Goal: Task Accomplishment & Management: Use online tool/utility

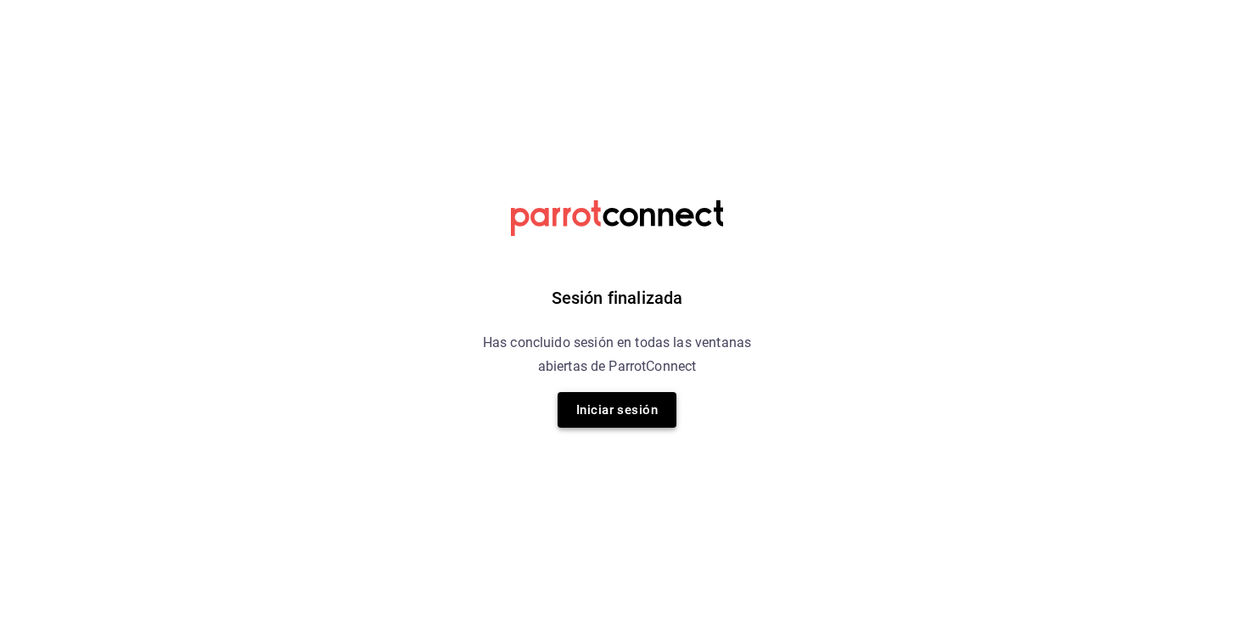
click at [618, 407] on button "Iniciar sesión" at bounding box center [617, 410] width 119 height 36
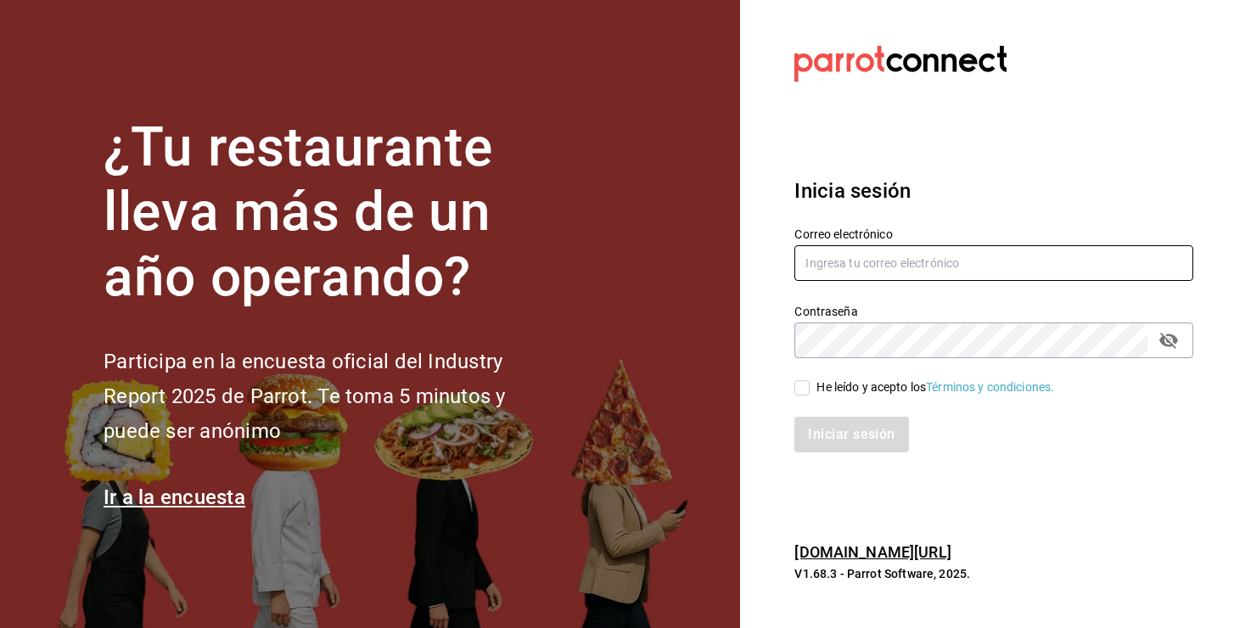
click at [887, 267] on input "text" at bounding box center [994, 263] width 399 height 36
type input "ruta64@edomex.com.mx"
click at [804, 385] on input "He leído y acepto los Términos y condiciones." at bounding box center [802, 387] width 15 height 15
checkbox input "true"
click at [839, 435] on button "Iniciar sesión" at bounding box center [852, 435] width 115 height 36
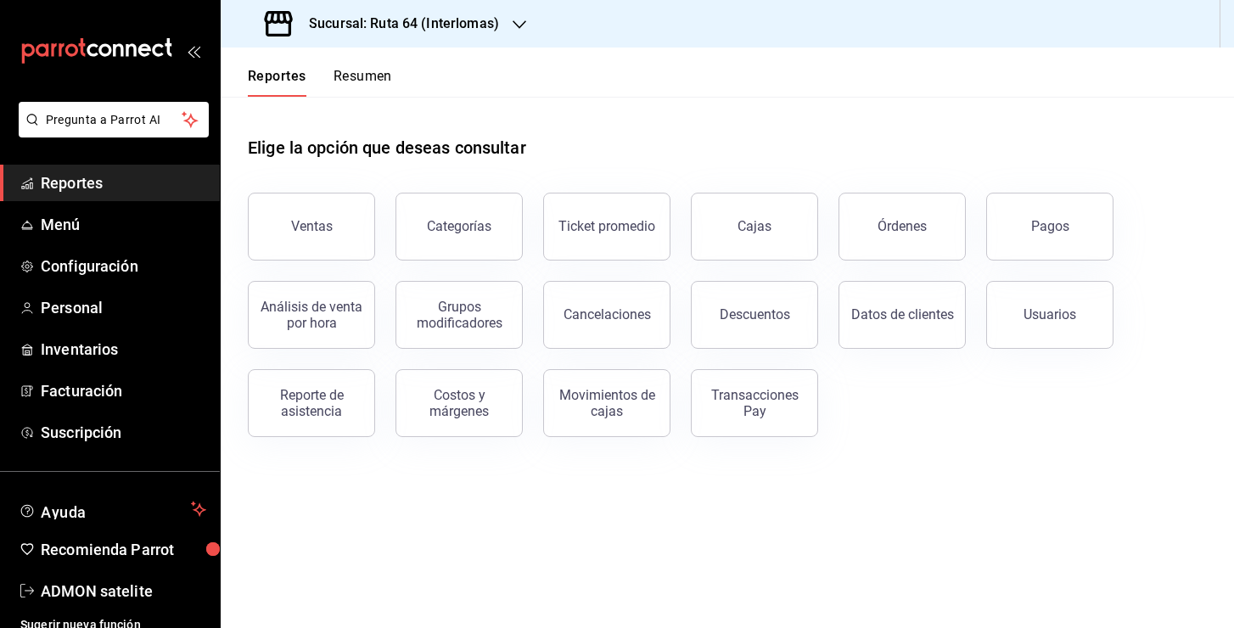
click at [474, 39] on div "Sucursal: Ruta 64 (Interlomas)" at bounding box center [383, 24] width 299 height 48
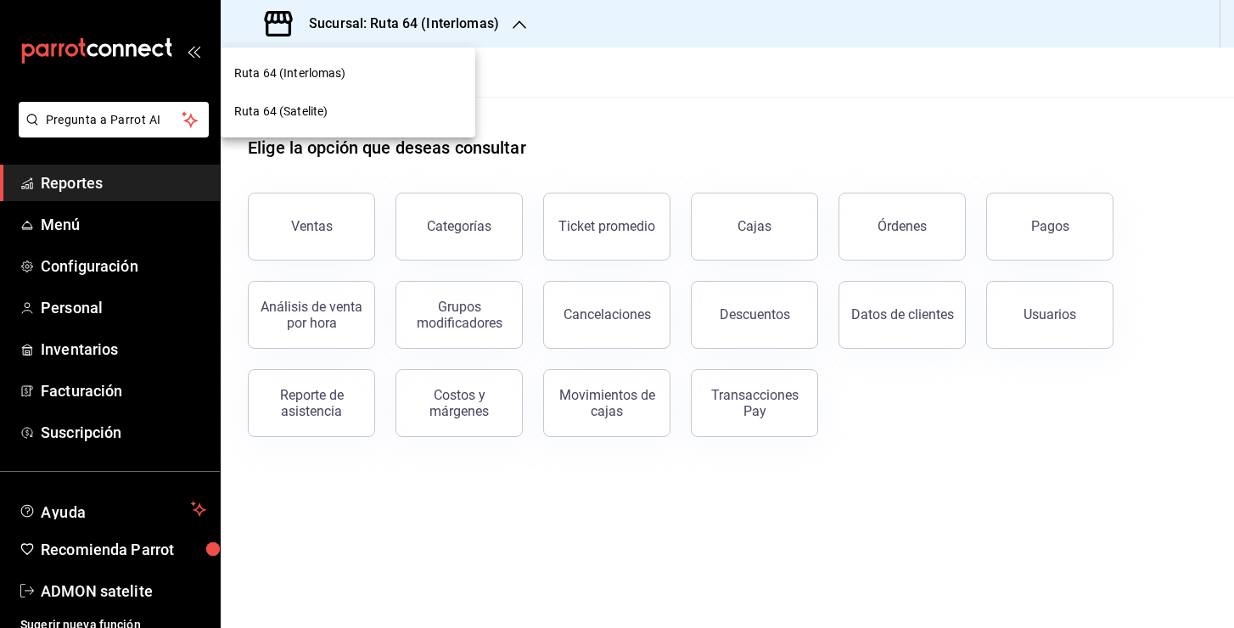
click at [597, 87] on div at bounding box center [617, 314] width 1234 height 628
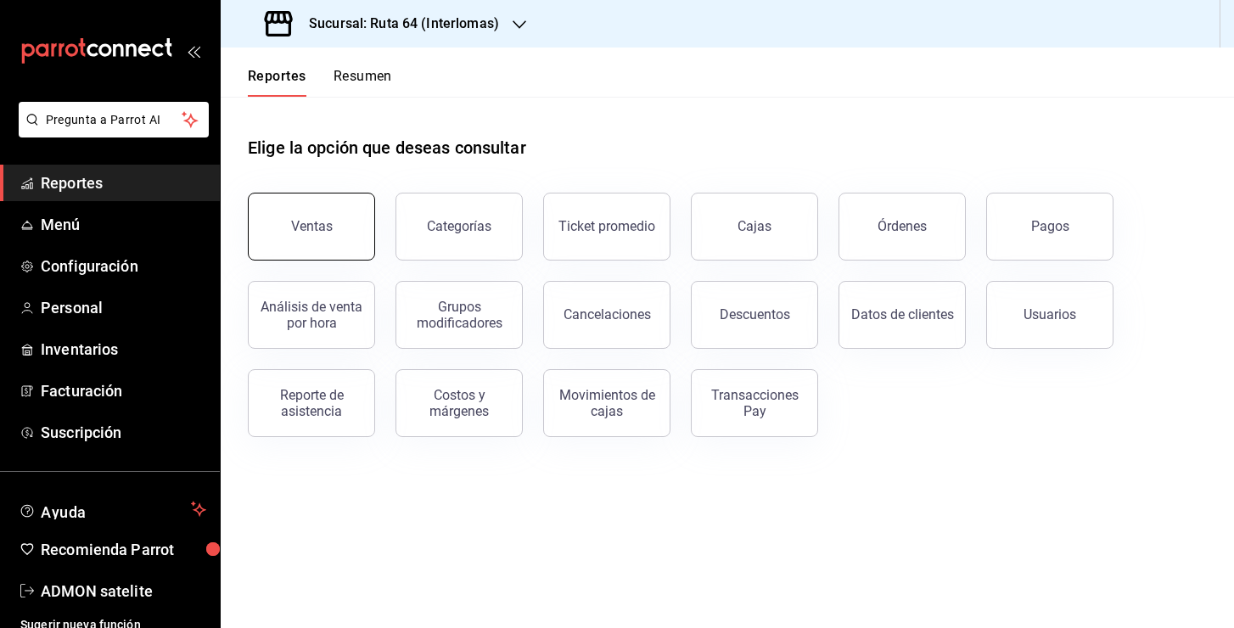
click at [320, 226] on div "Ventas" at bounding box center [312, 226] width 42 height 16
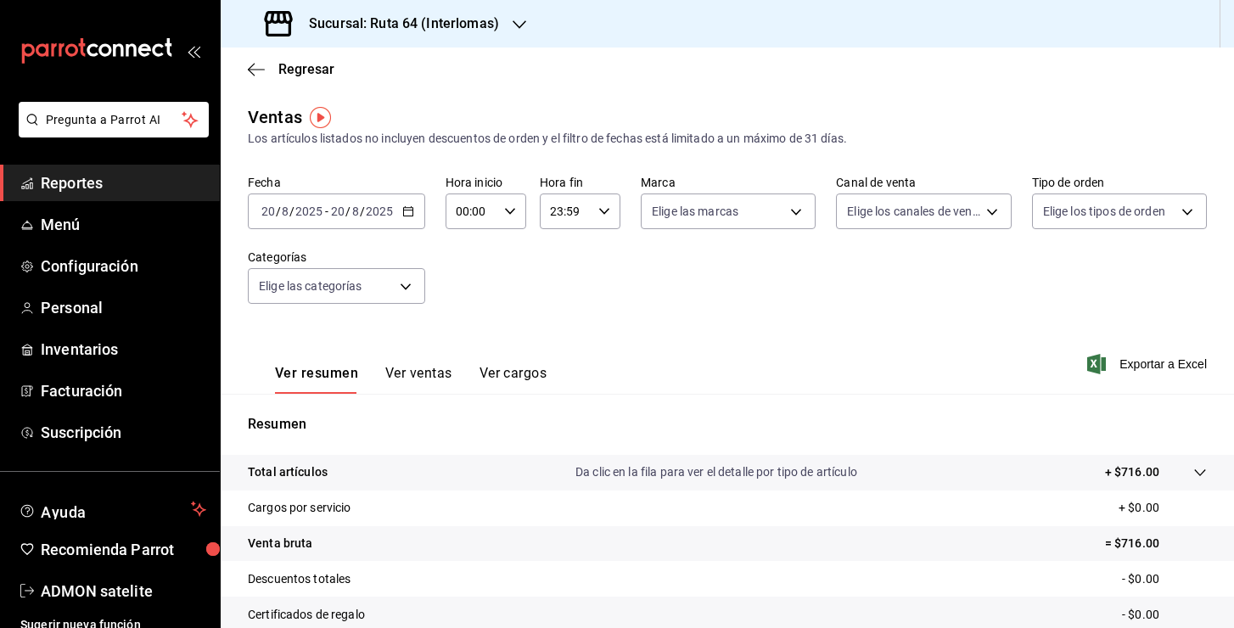
click at [412, 216] on icon "button" at bounding box center [408, 211] width 12 height 12
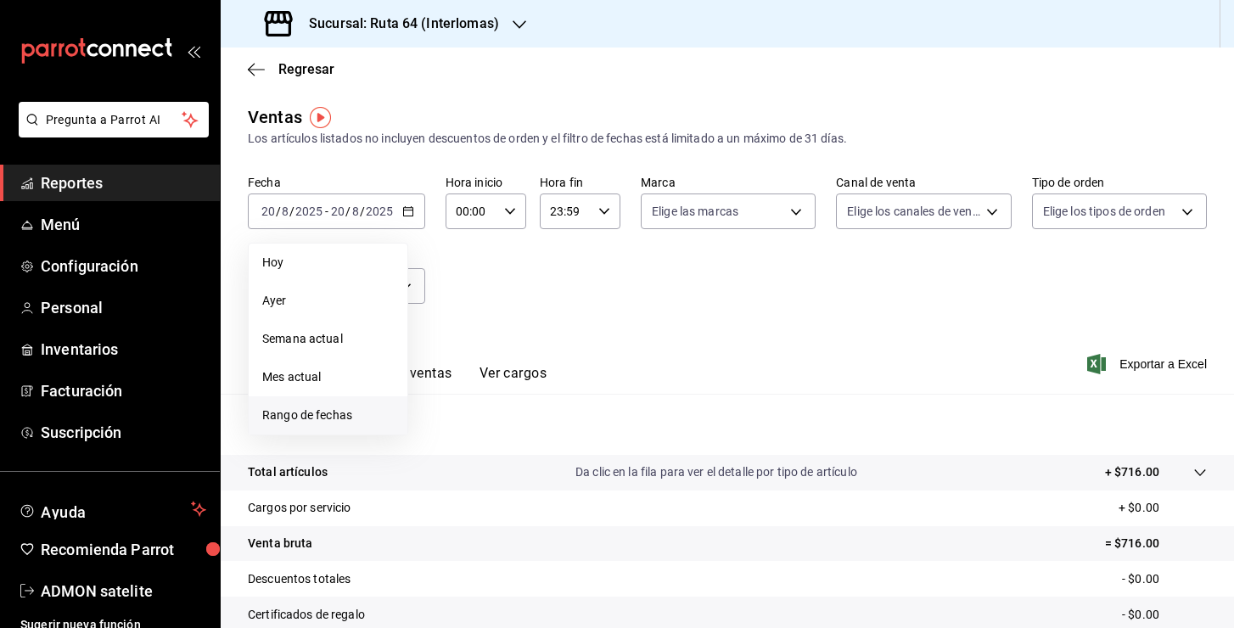
click at [300, 417] on span "Rango de fechas" at bounding box center [328, 416] width 132 height 18
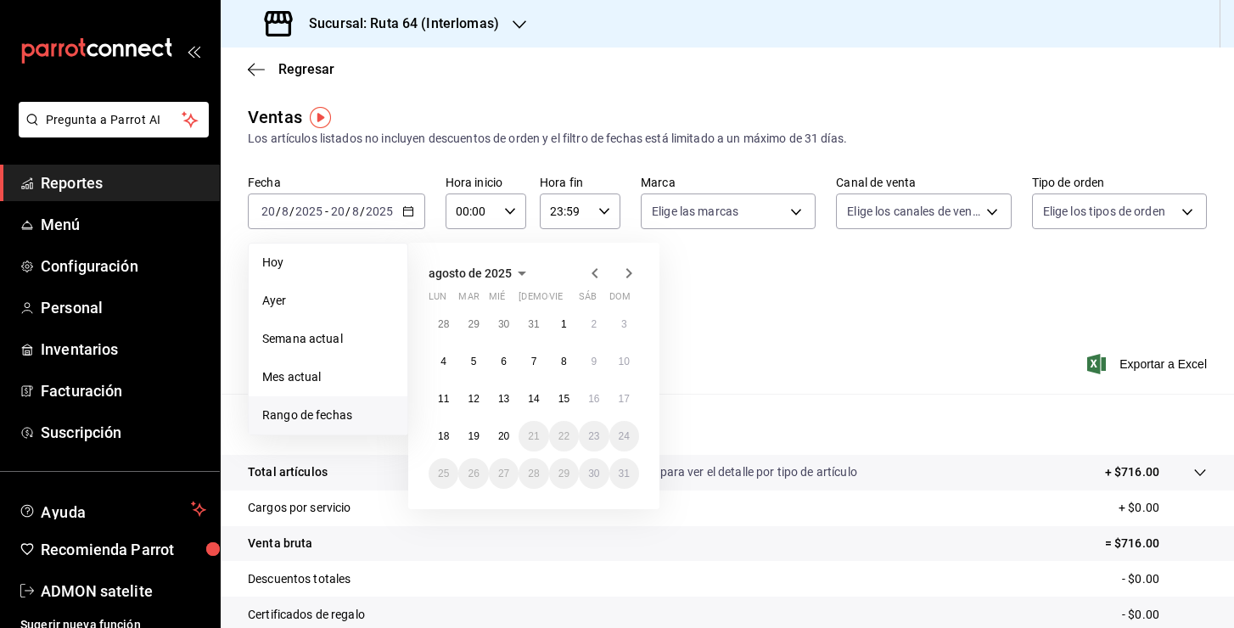
click at [593, 268] on icon "button" at bounding box center [595, 273] width 20 height 20
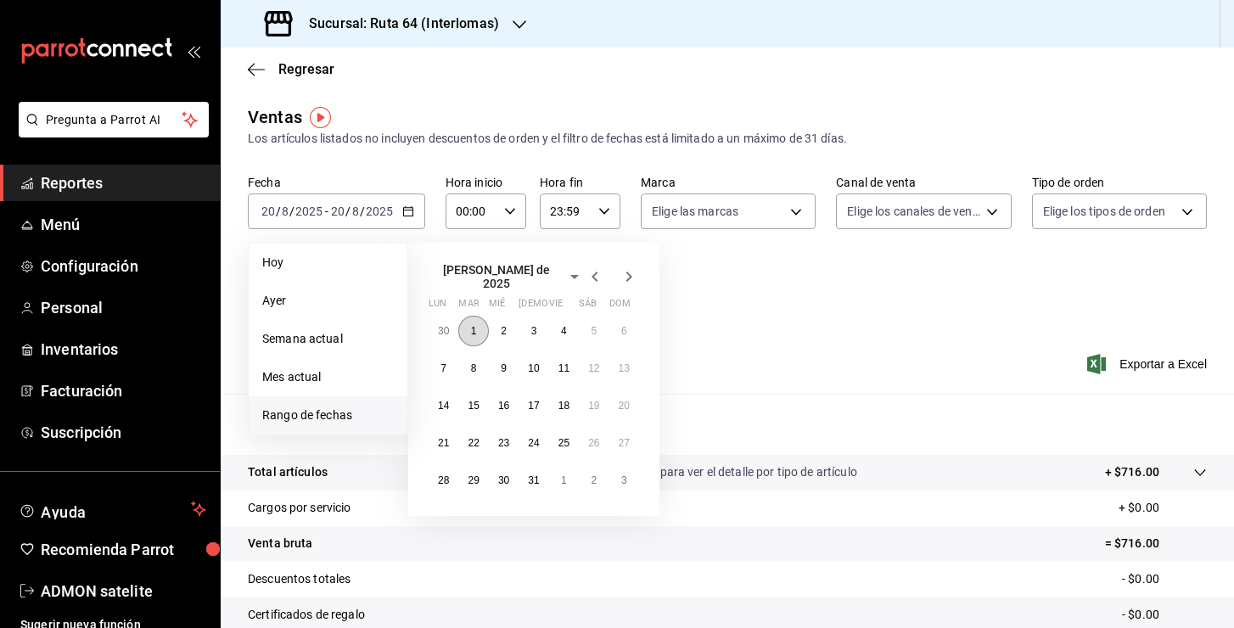
click at [469, 323] on button "1" at bounding box center [473, 331] width 30 height 31
click at [536, 475] on abbr "31" at bounding box center [533, 481] width 11 height 12
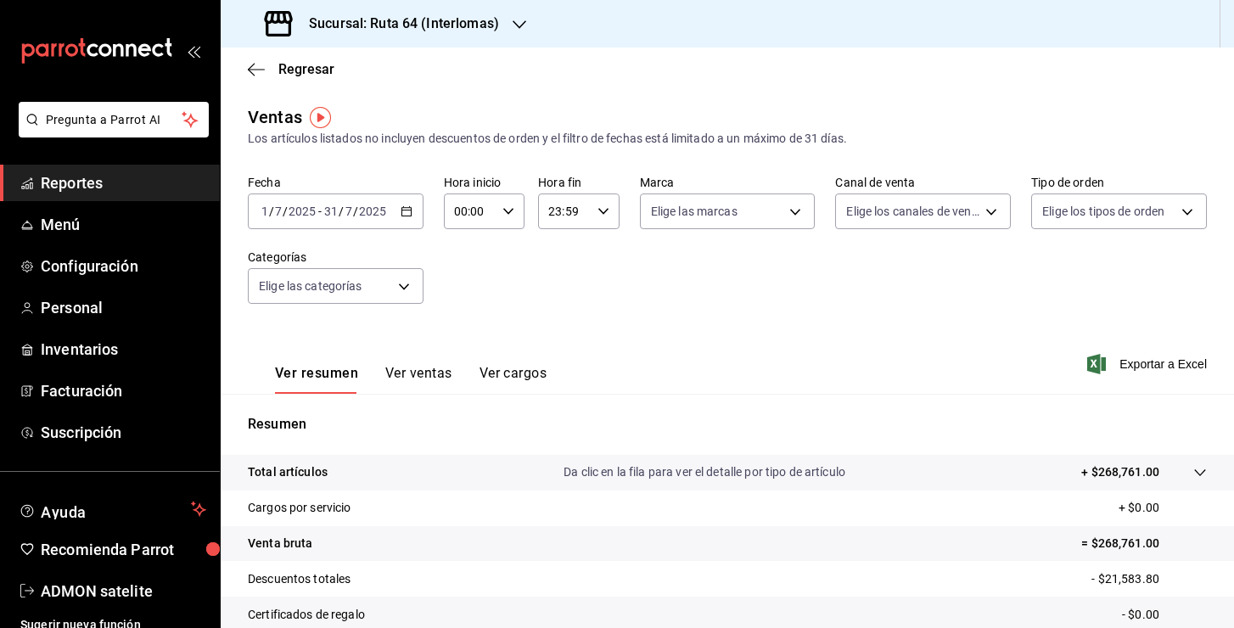
click at [410, 207] on \(Stroke\) "button" at bounding box center [407, 211] width 10 height 9
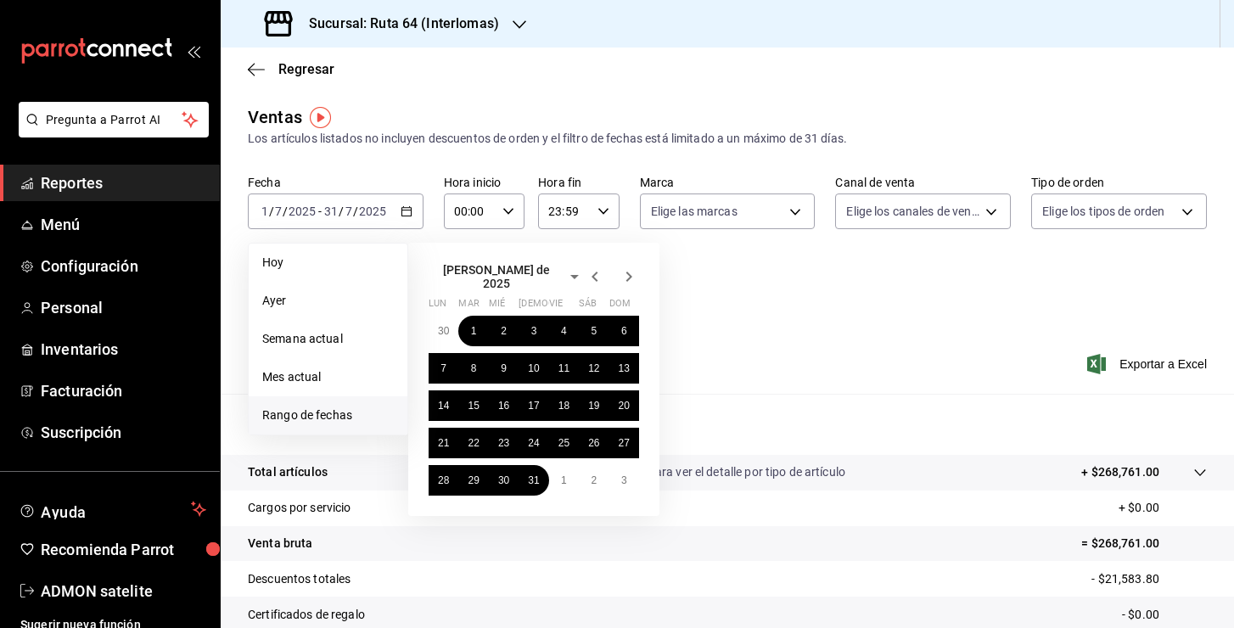
click at [805, 329] on div "Ver resumen Ver ventas Ver cargos Exportar a Excel" at bounding box center [728, 359] width 1014 height 70
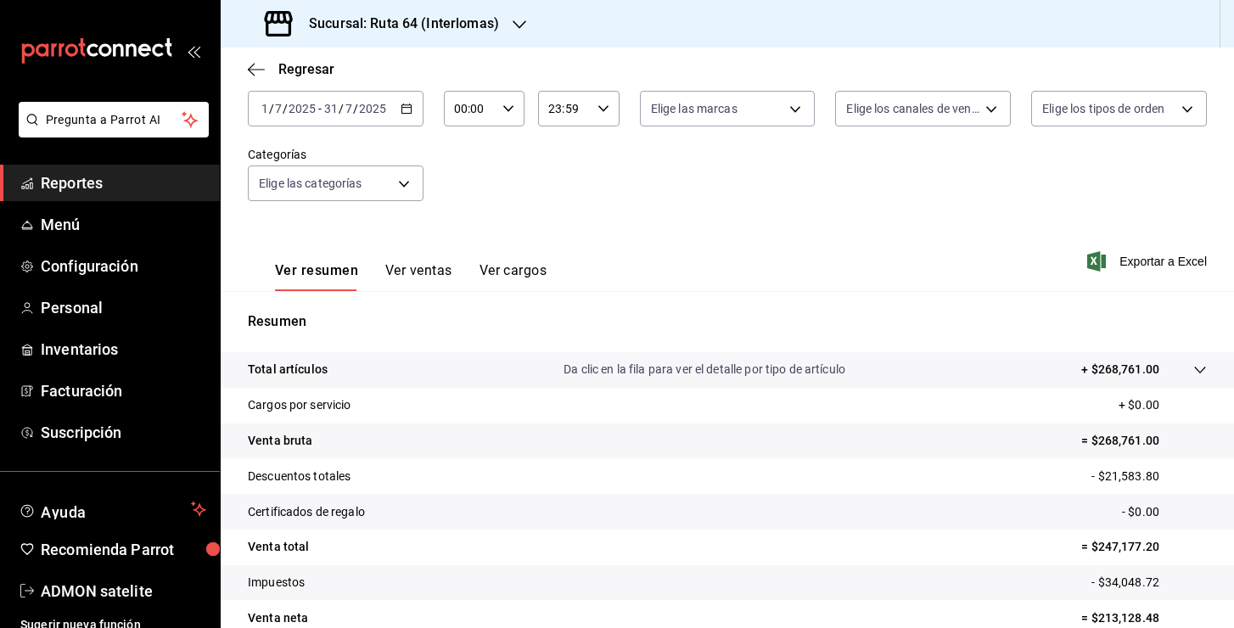
scroll to position [112, 0]
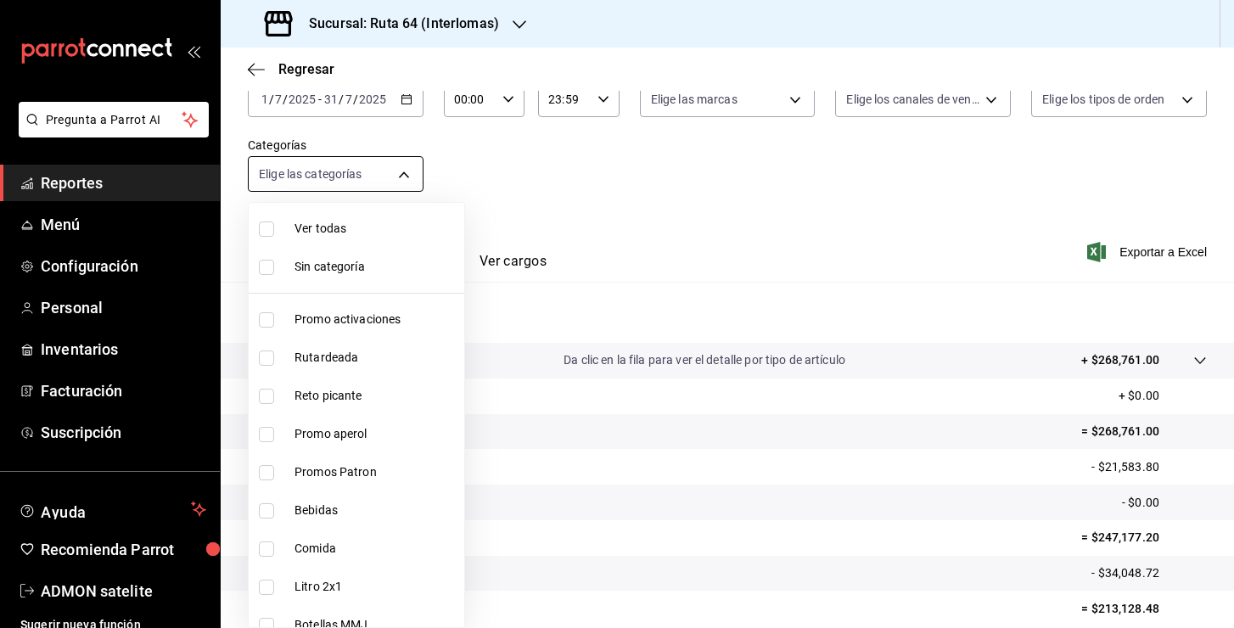
click at [394, 177] on body "Pregunta a Parrot AI Reportes Menú Configuración Personal Inventarios Facturaci…" at bounding box center [617, 314] width 1234 height 628
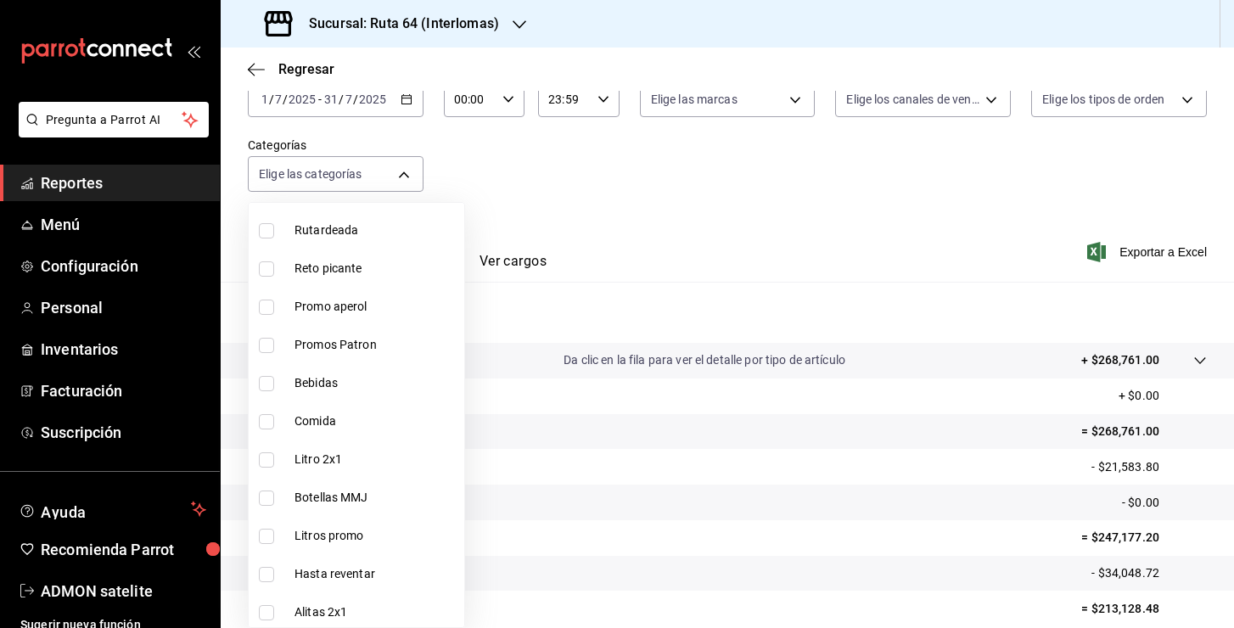
scroll to position [175, 0]
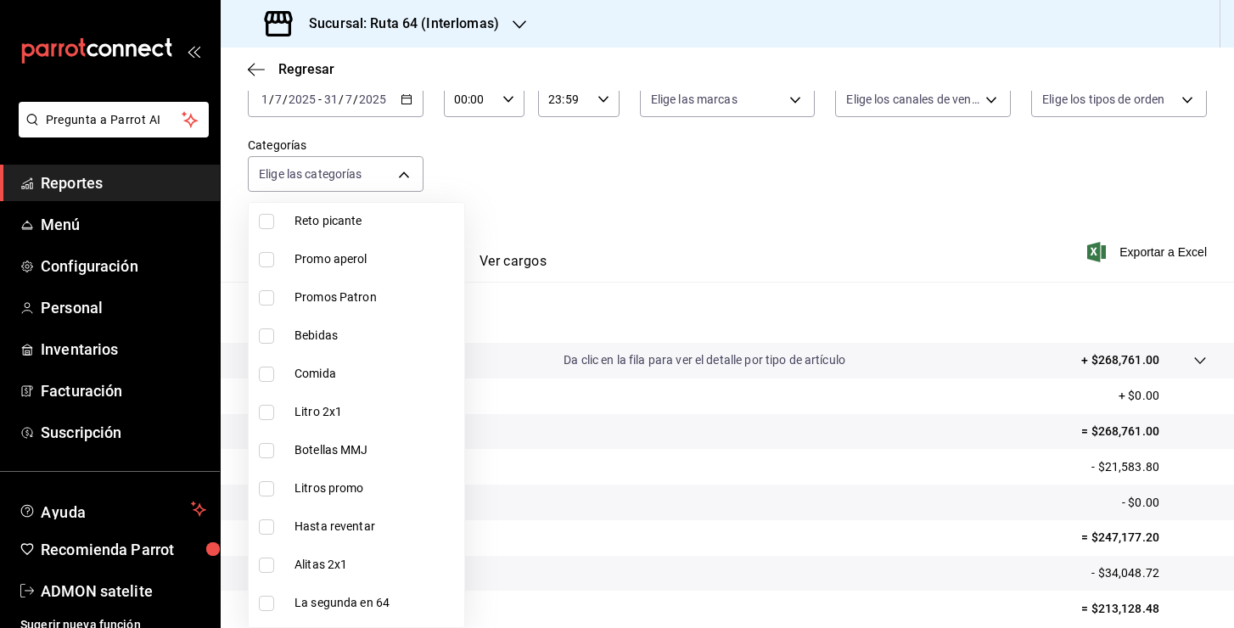
click at [338, 297] on span "Promos Patron" at bounding box center [376, 298] width 163 height 18
type input "7b34f289-8ade-4548-9dff-114ef586e379"
checkbox input "true"
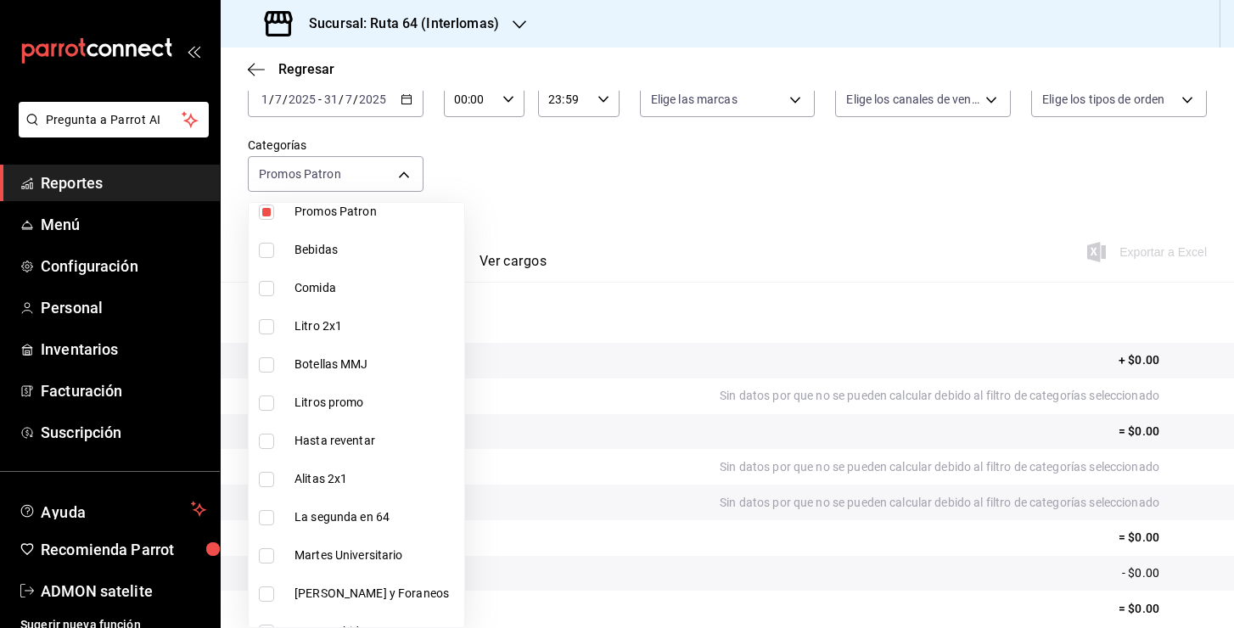
scroll to position [260, 0]
click at [306, 323] on span "Litro 2x1" at bounding box center [376, 327] width 163 height 18
type input "7b34f289-8ade-4548-9dff-114ef586e379,ca59f8c5-4ddd-410d-9698-7d844ba71baa"
checkbox input "true"
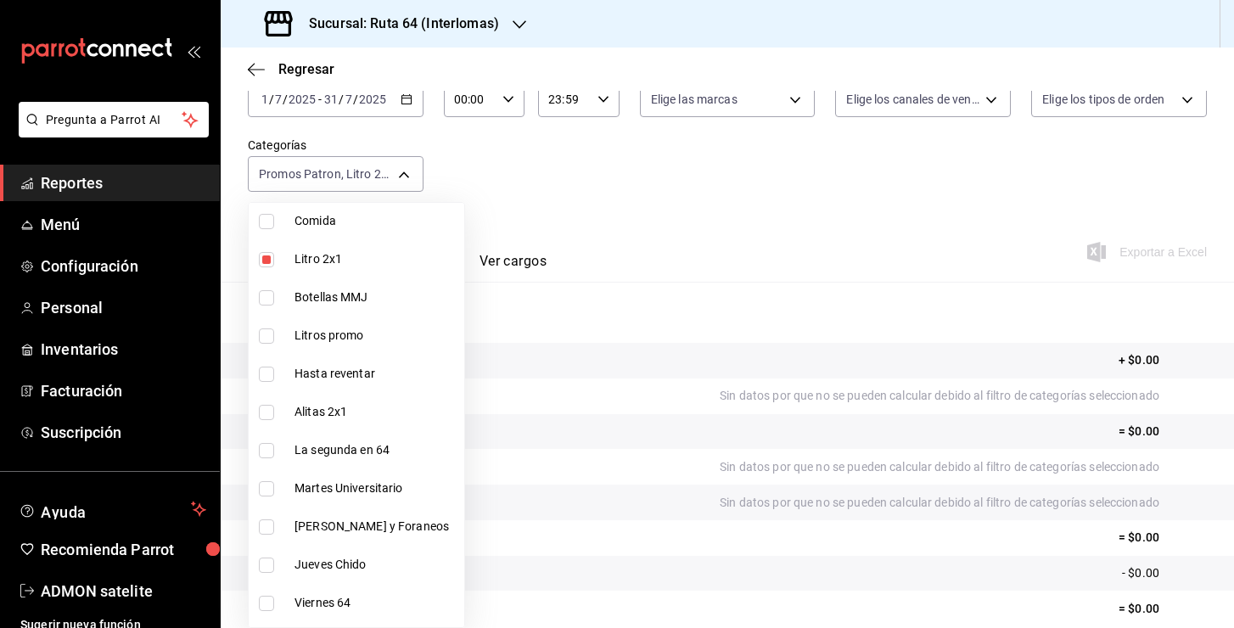
click at [326, 303] on span "Botellas MMJ" at bounding box center [376, 298] width 163 height 18
type input "7b34f289-8ade-4548-9dff-114ef586e379,ca59f8c5-4ddd-410d-9698-7d844ba71baa,c3546…"
checkbox input "true"
click at [323, 336] on span "Litros promo" at bounding box center [376, 336] width 163 height 18
type input "7b34f289-8ade-4548-9dff-114ef586e379,ca59f8c5-4ddd-410d-9698-7d844ba71baa,c3546…"
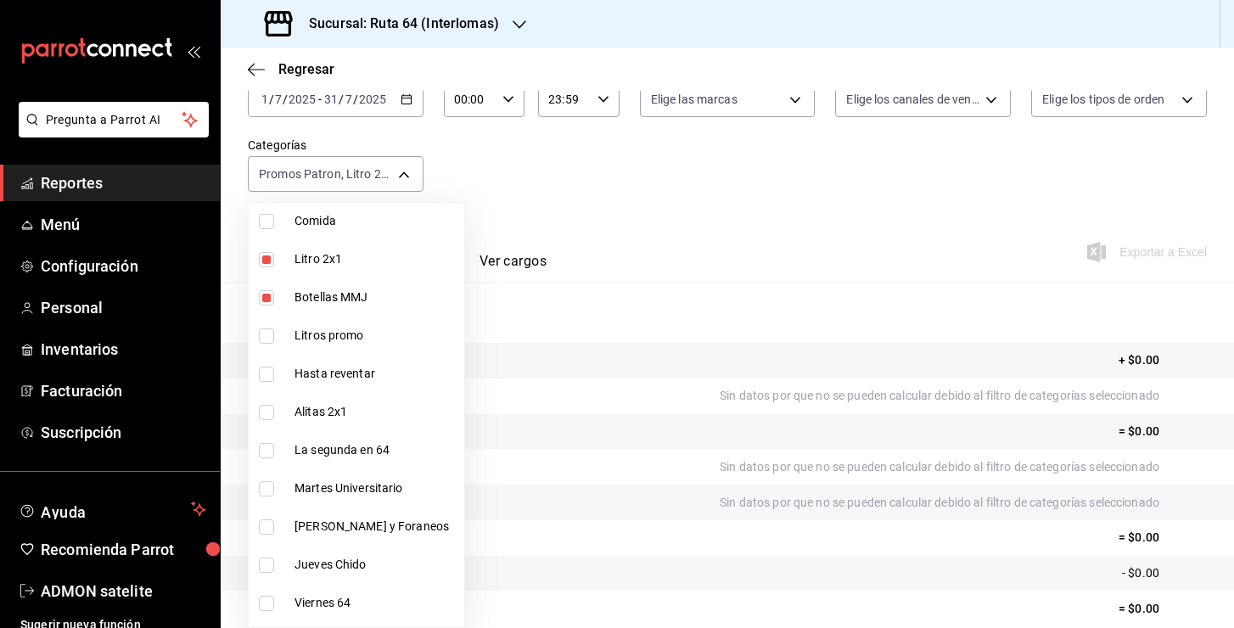
checkbox input "true"
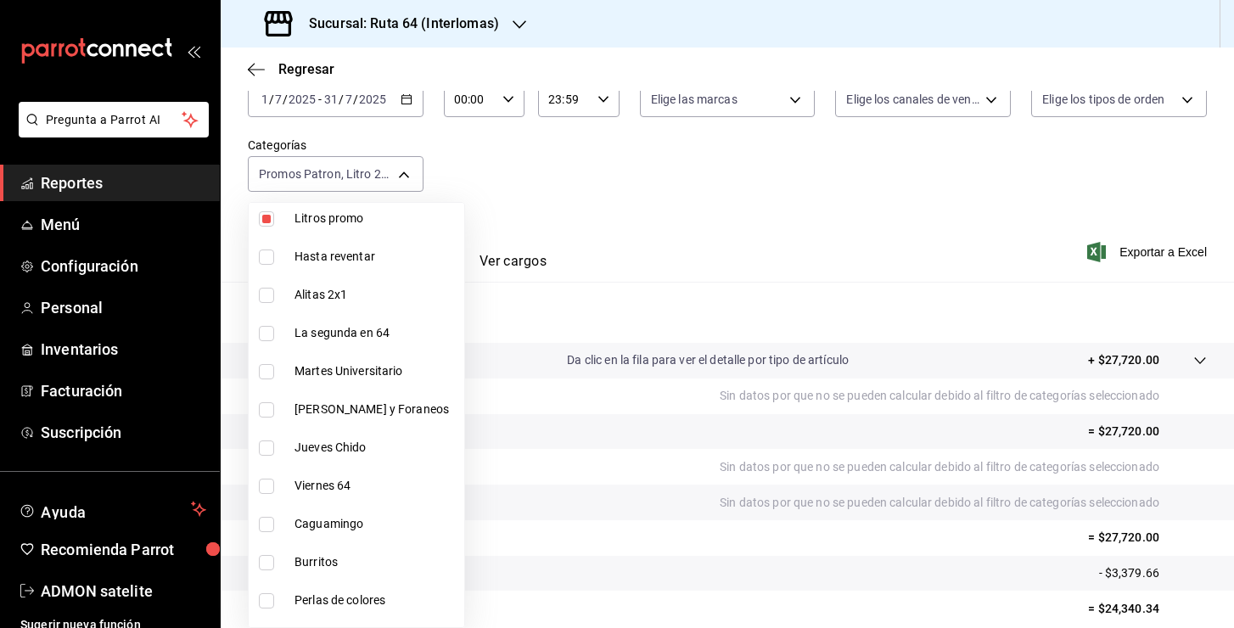
scroll to position [444, 0]
click at [350, 336] on span "La segunda en 64" at bounding box center [376, 334] width 163 height 18
type input "7b34f289-8ade-4548-9dff-114ef586e379,ca59f8c5-4ddd-410d-9698-7d844ba71baa,c3546…"
checkbox input "true"
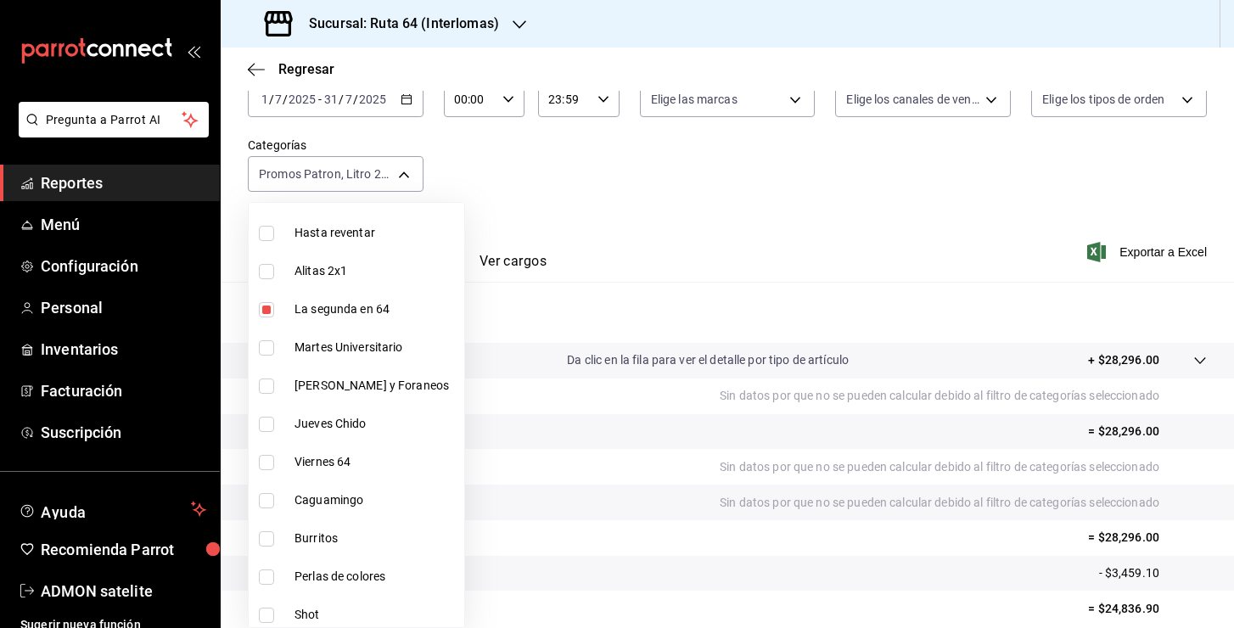
scroll to position [469, 0]
click at [330, 348] on span "Martes Universitario" at bounding box center [376, 347] width 163 height 18
type input "7b34f289-8ade-4548-9dff-114ef586e379,ca59f8c5-4ddd-410d-9698-7d844ba71baa,c3546…"
checkbox input "true"
click at [340, 387] on span "[PERSON_NAME] y Foraneos" at bounding box center [376, 385] width 163 height 18
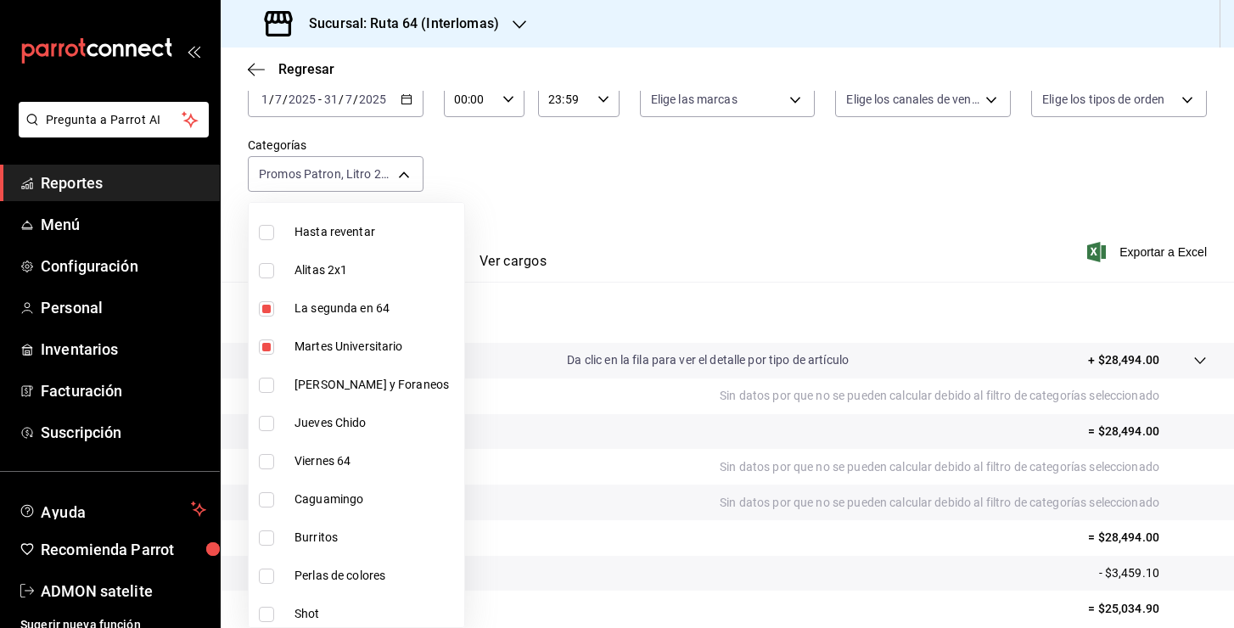
type input "7b34f289-8ade-4548-9dff-114ef586e379,ca59f8c5-4ddd-410d-9698-7d844ba71baa,c3546…"
checkbox input "true"
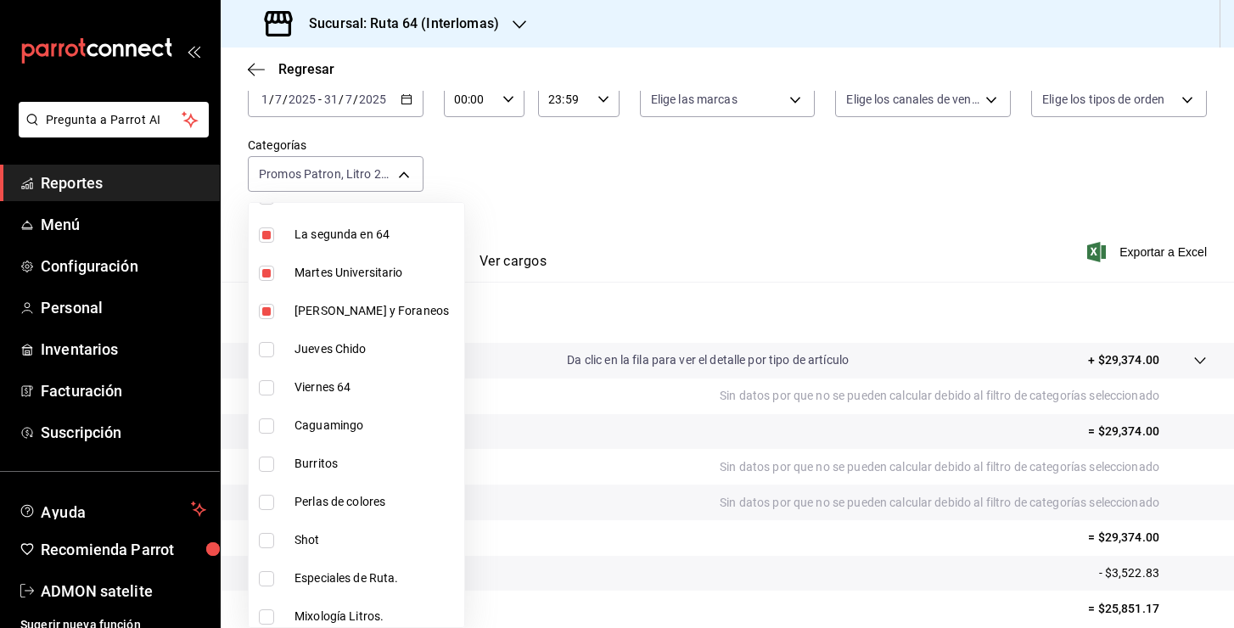
scroll to position [559, 0]
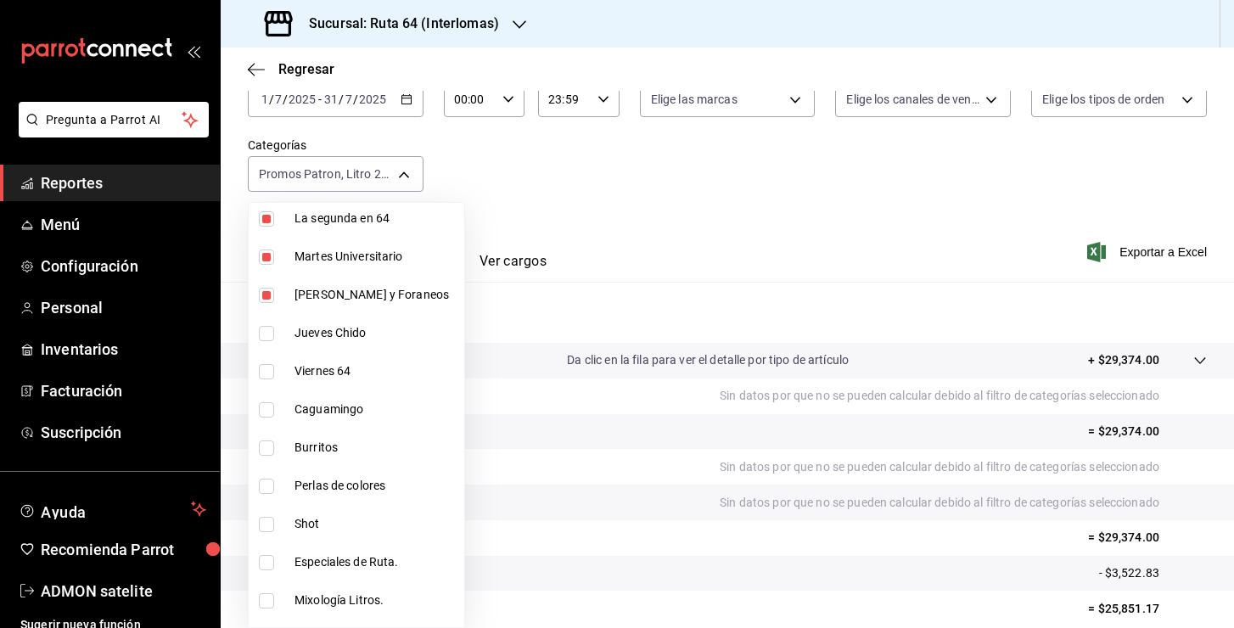
click at [337, 345] on li "Jueves Chido" at bounding box center [357, 333] width 216 height 38
type input "7b34f289-8ade-4548-9dff-114ef586e379,ca59f8c5-4ddd-410d-9698-7d844ba71baa,c3546…"
checkbox input "true"
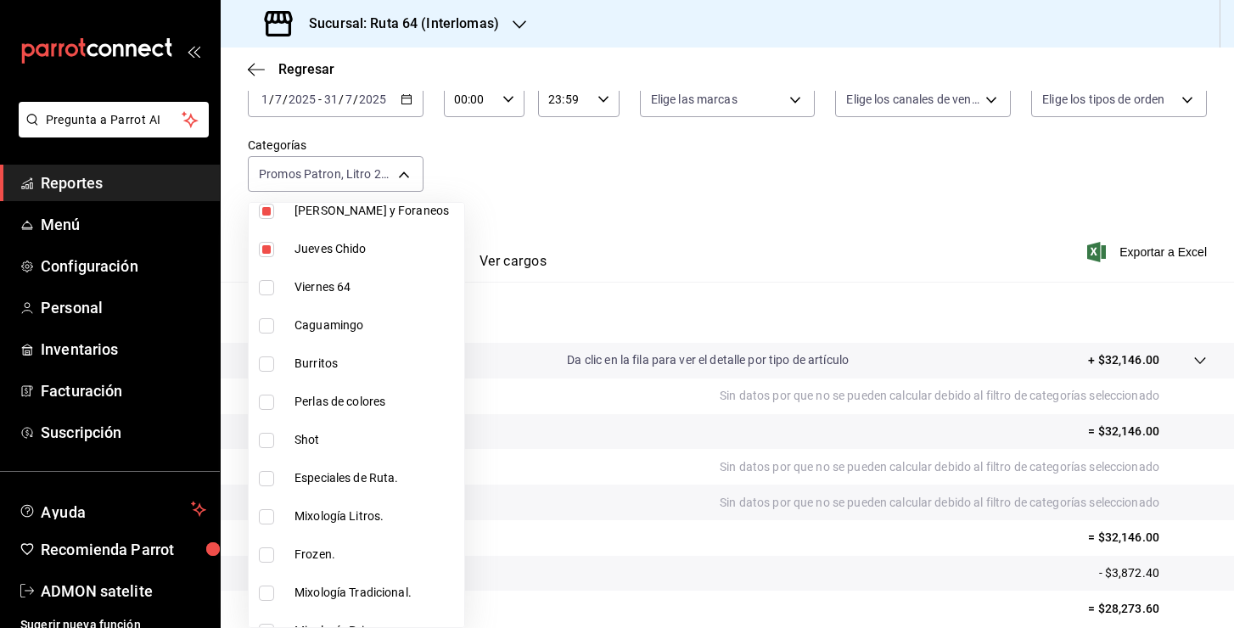
scroll to position [643, 0]
click at [329, 289] on span "Viernes 64" at bounding box center [376, 288] width 163 height 18
type input "7b34f289-8ade-4548-9dff-114ef586e379,ca59f8c5-4ddd-410d-9698-7d844ba71baa,c3546…"
checkbox input "true"
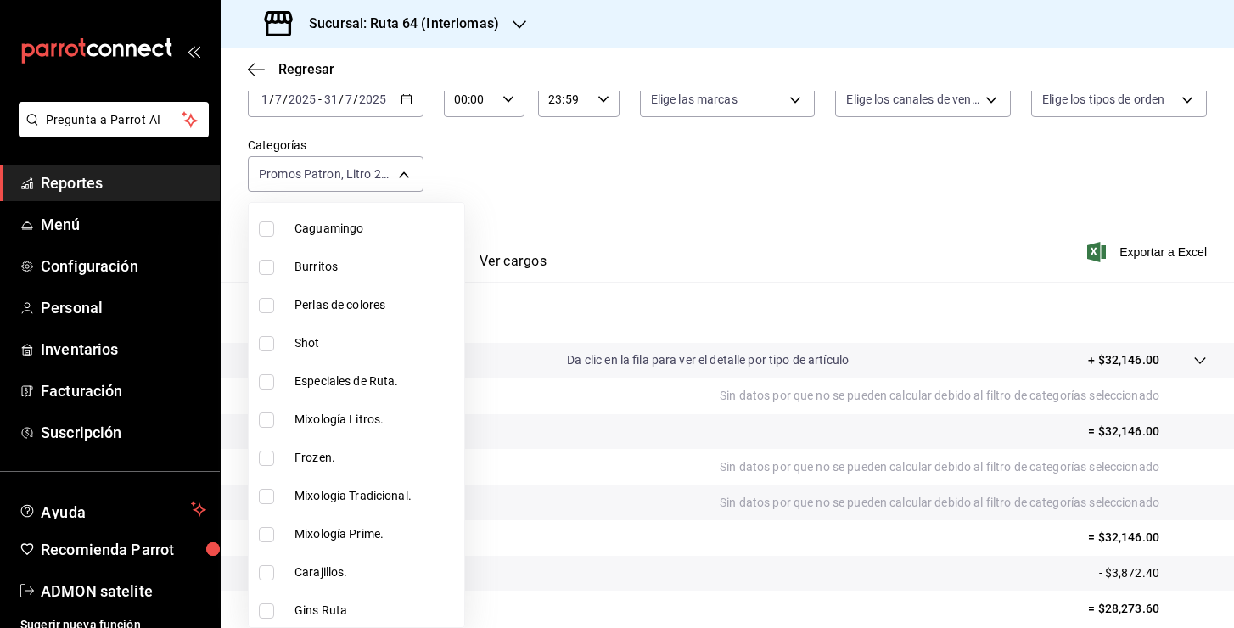
scroll to position [796, 0]
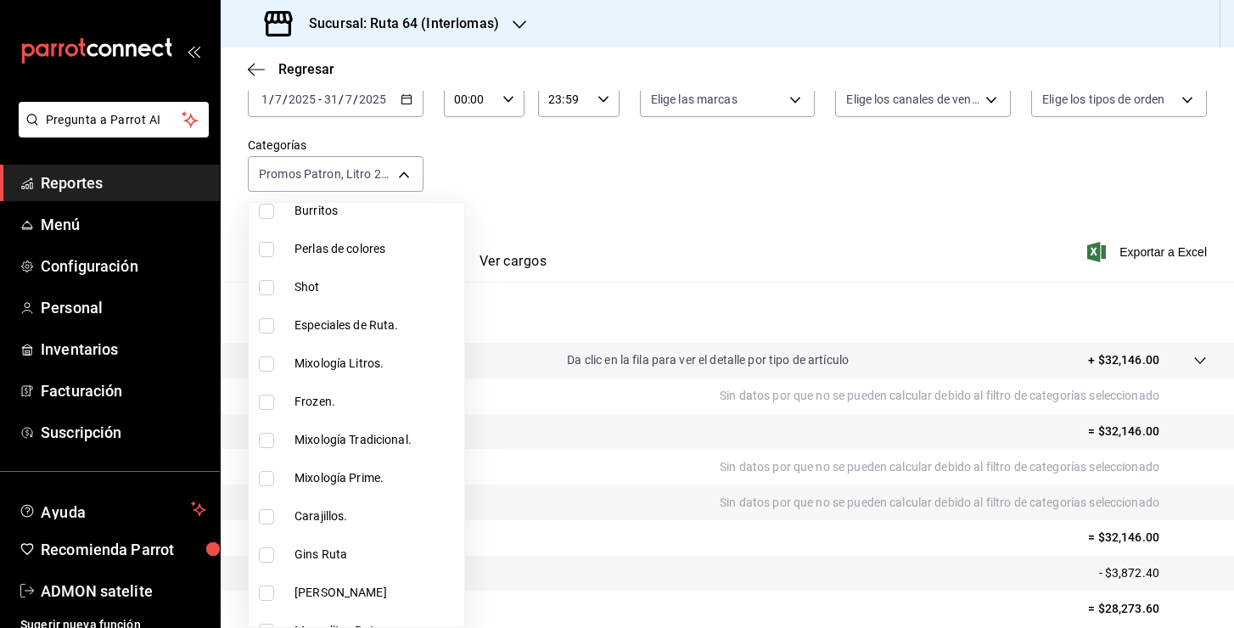
click at [347, 327] on span "Especiales de Ruta." at bounding box center [376, 326] width 163 height 18
type input "7b34f289-8ade-4548-9dff-114ef586e379,ca59f8c5-4ddd-410d-9698-7d844ba71baa,c3546…"
checkbox input "true"
click at [343, 357] on span "Mixología Litros." at bounding box center [376, 364] width 163 height 18
type input "7b34f289-8ade-4548-9dff-114ef586e379,ca59f8c5-4ddd-410d-9698-7d844ba71baa,c3546…"
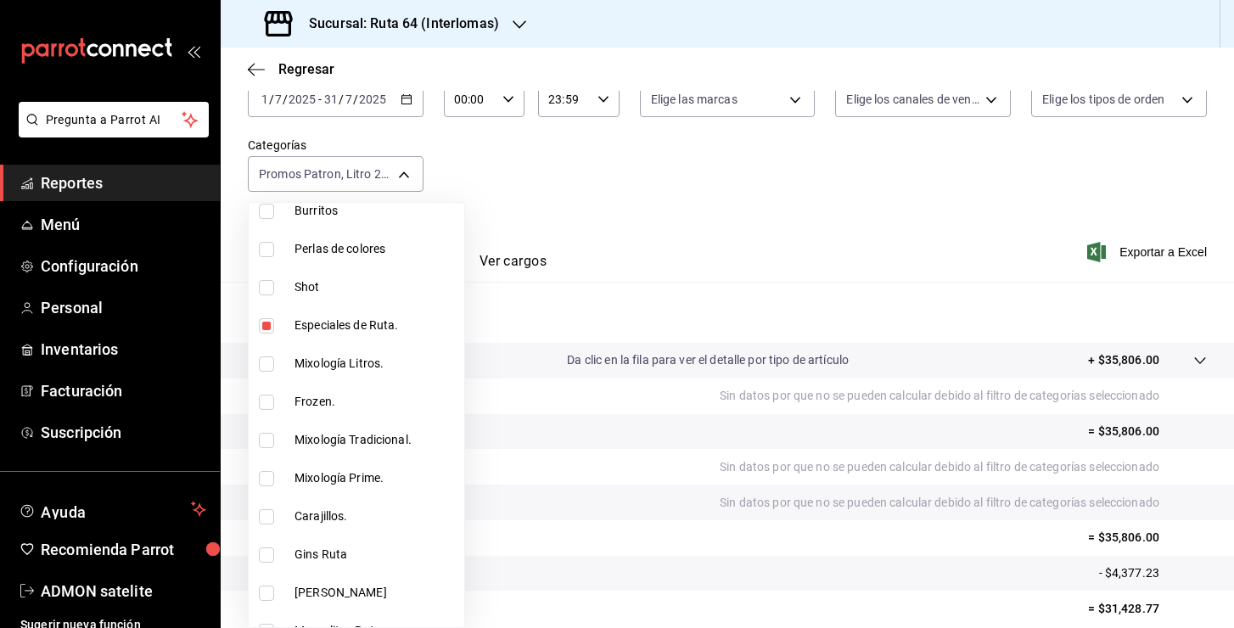
checkbox input "true"
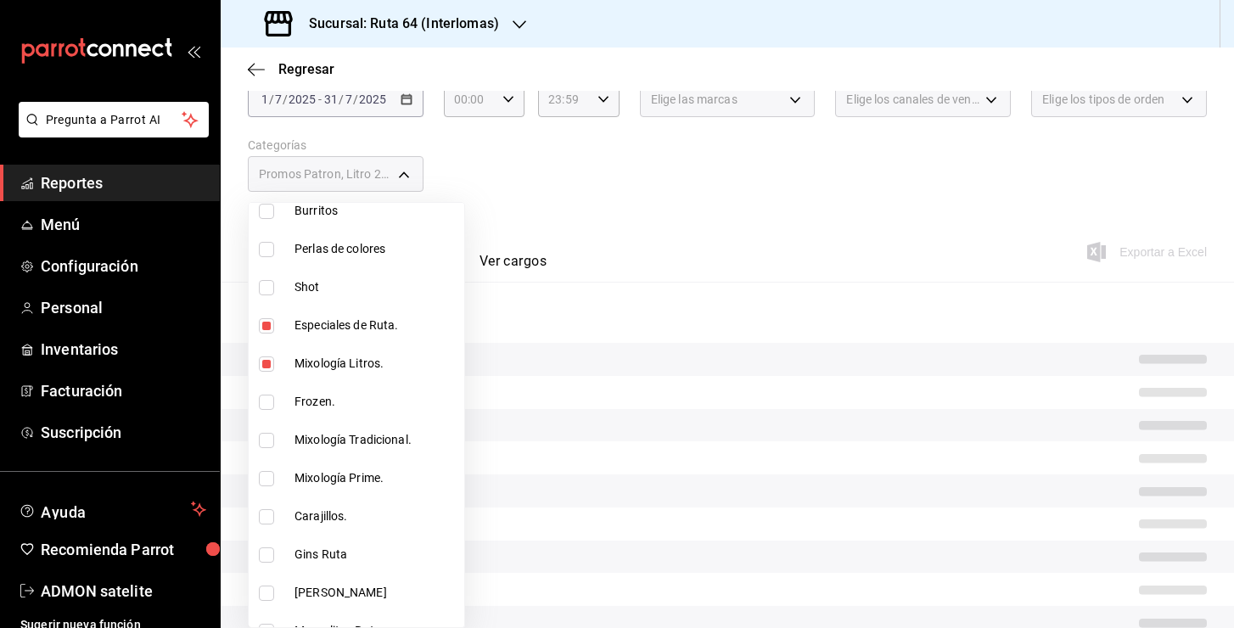
scroll to position [865, 0]
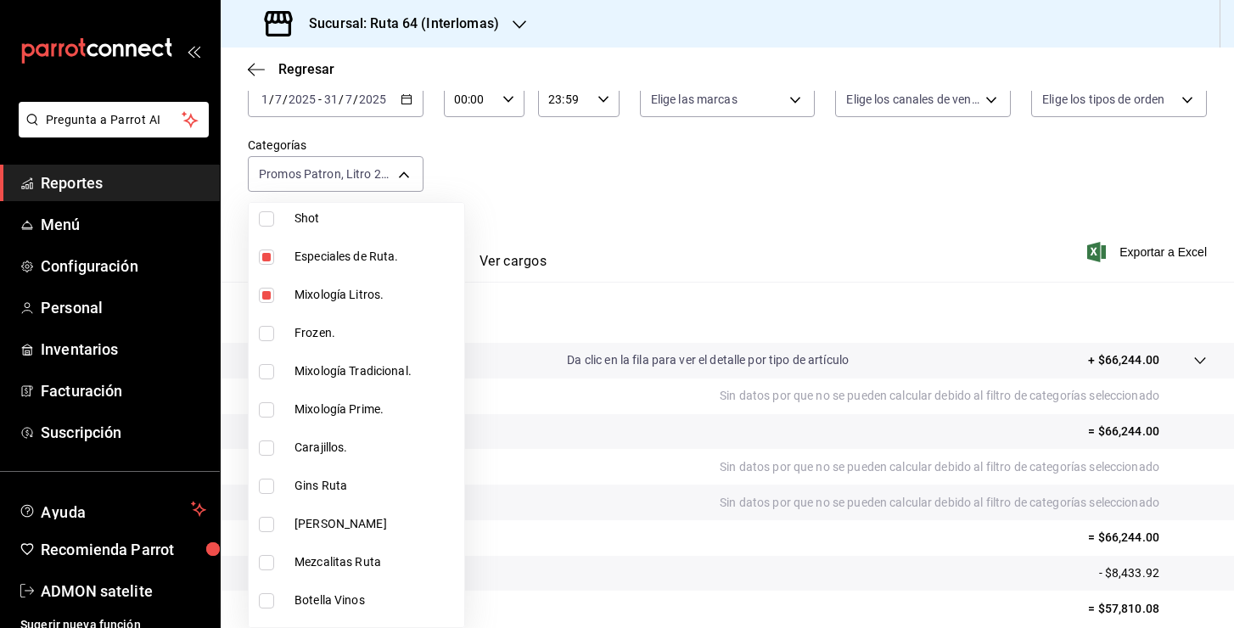
click at [362, 368] on span "Mixología Tradicional." at bounding box center [376, 371] width 163 height 18
type input "7b34f289-8ade-4548-9dff-114ef586e379,ca59f8c5-4ddd-410d-9698-7d844ba71baa,c3546…"
checkbox input "true"
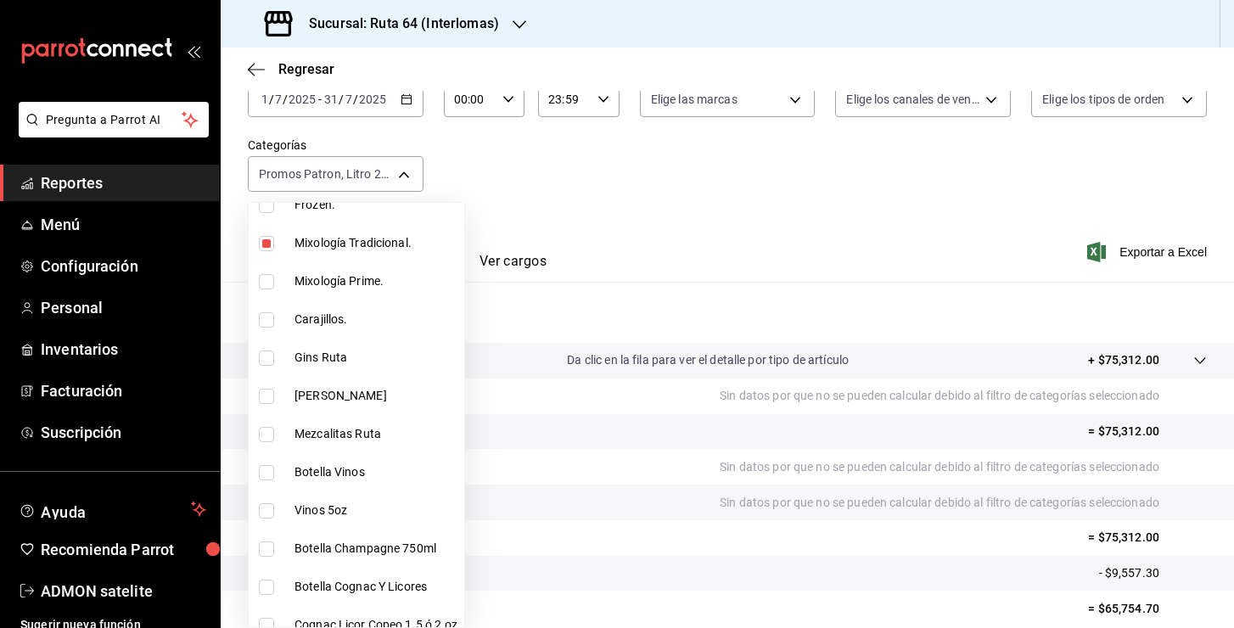
scroll to position [1044, 0]
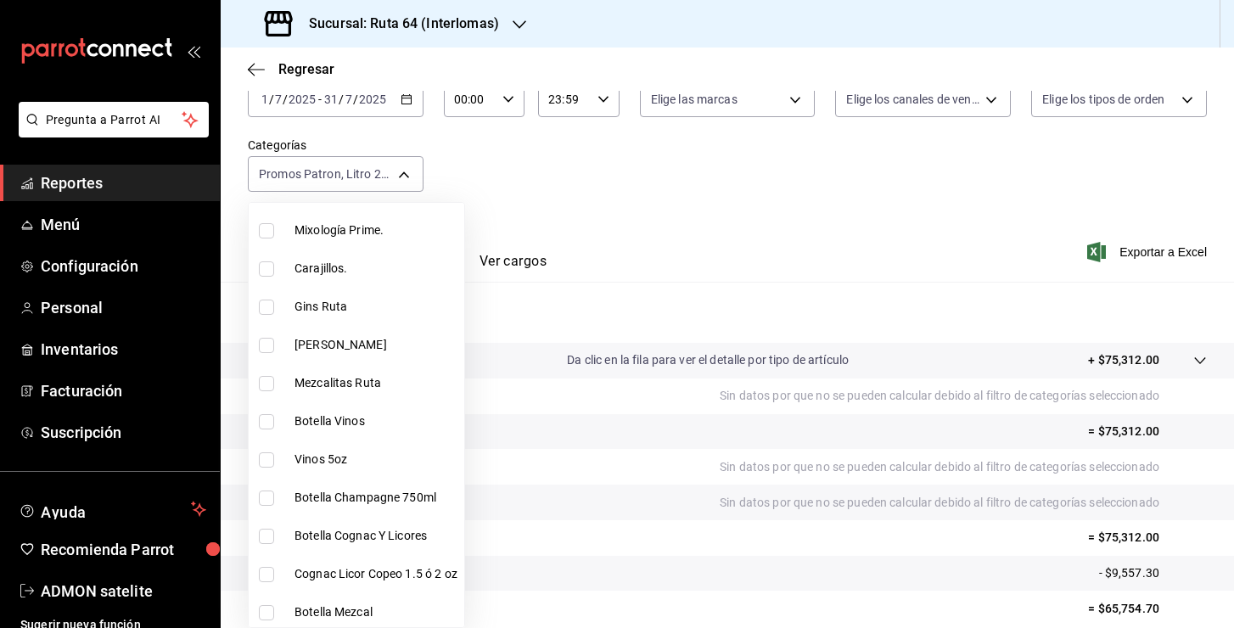
click at [367, 339] on span "[PERSON_NAME]" at bounding box center [376, 345] width 163 height 18
type input "7b34f289-8ade-4548-9dff-114ef586e379,ca59f8c5-4ddd-410d-9698-7d844ba71baa,c3546…"
checkbox input "true"
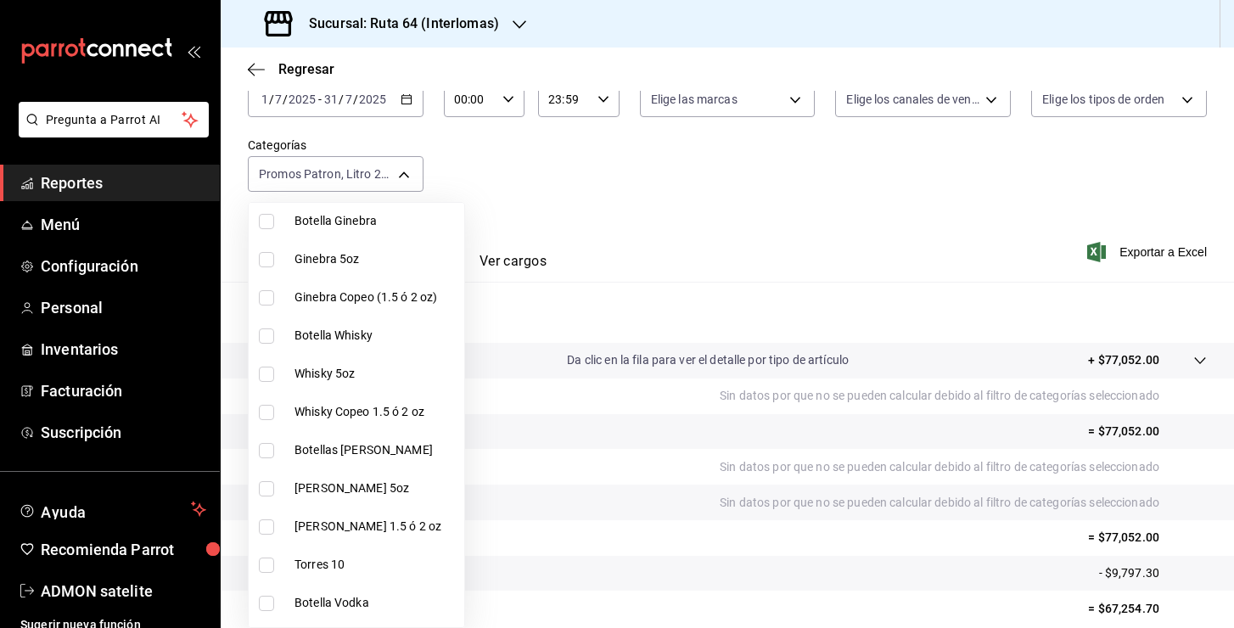
scroll to position [1524, 0]
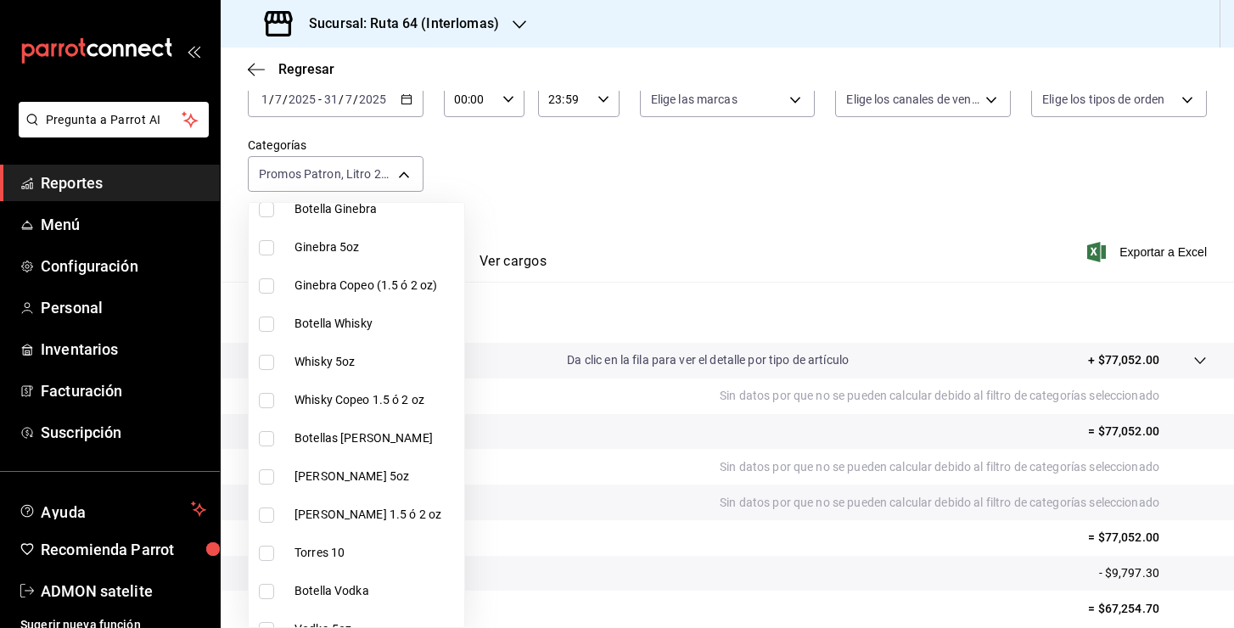
click at [341, 442] on span "Botellas [PERSON_NAME]" at bounding box center [376, 439] width 163 height 18
type input "7b34f289-8ade-4548-9dff-114ef586e379,ca59f8c5-4ddd-410d-9698-7d844ba71baa,c3546…"
checkbox input "true"
click at [331, 485] on span "[PERSON_NAME] 5oz" at bounding box center [376, 477] width 163 height 18
type input "7b34f289-8ade-4548-9dff-114ef586e379,ca59f8c5-4ddd-410d-9698-7d844ba71baa,c3546…"
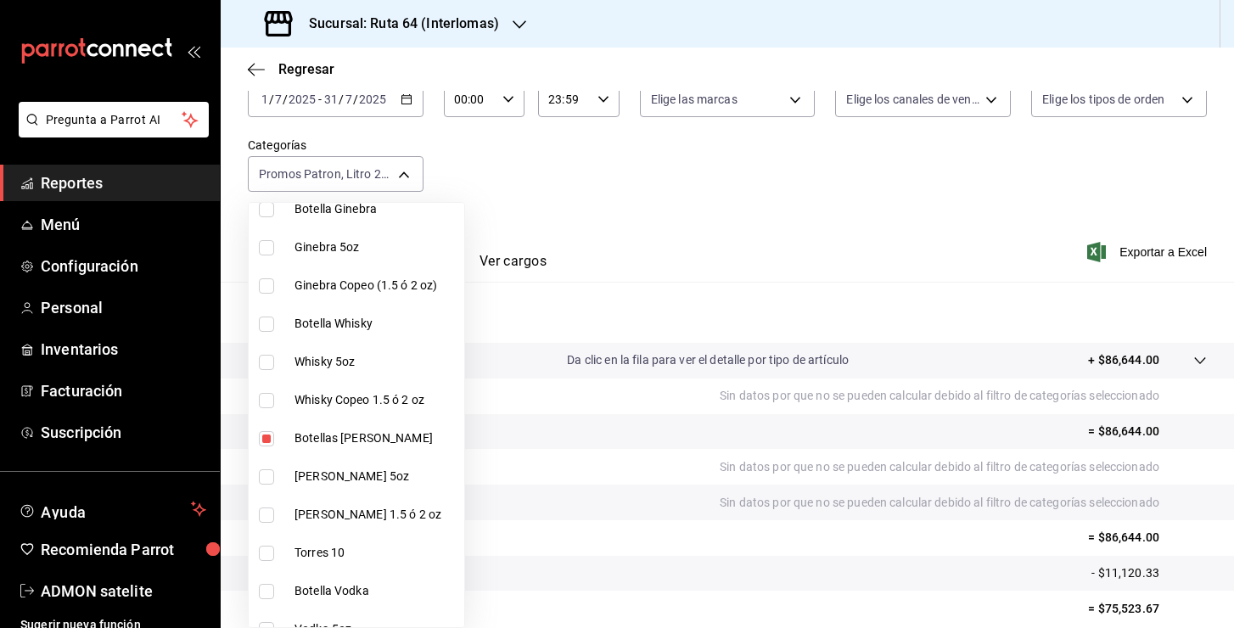
checkbox input "true"
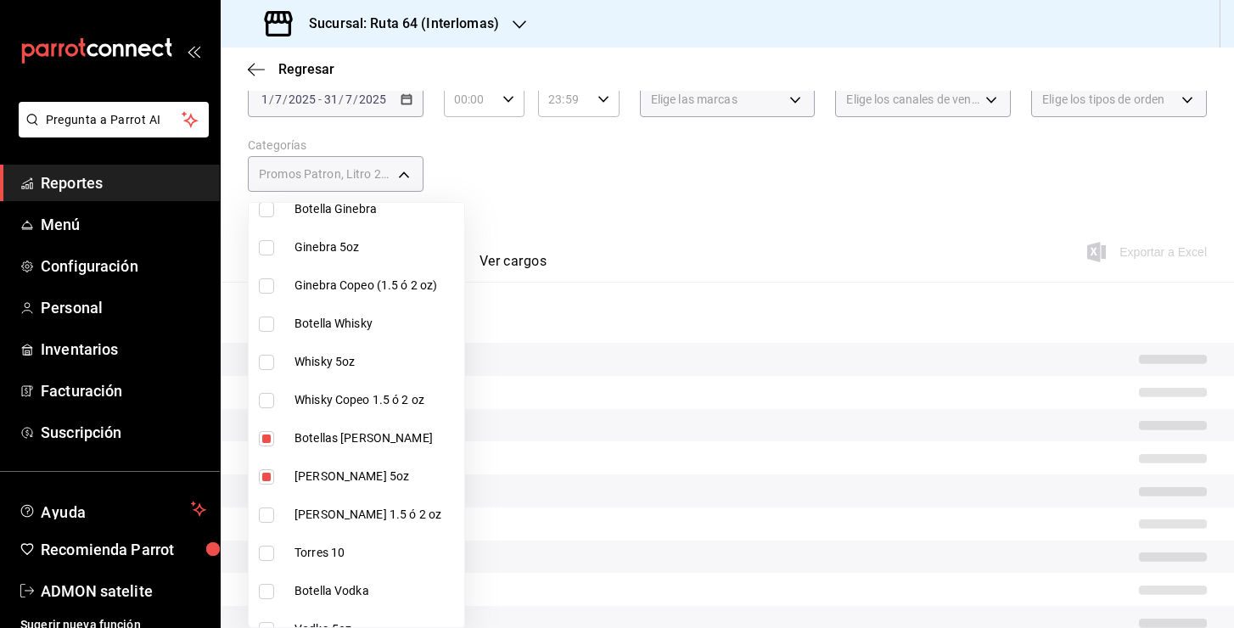
click at [338, 511] on span "[PERSON_NAME] 1.5 ó 2 oz" at bounding box center [376, 515] width 163 height 18
type input "7b34f289-8ade-4548-9dff-114ef586e379,ca59f8c5-4ddd-410d-9698-7d844ba71baa,c3546…"
checkbox input "true"
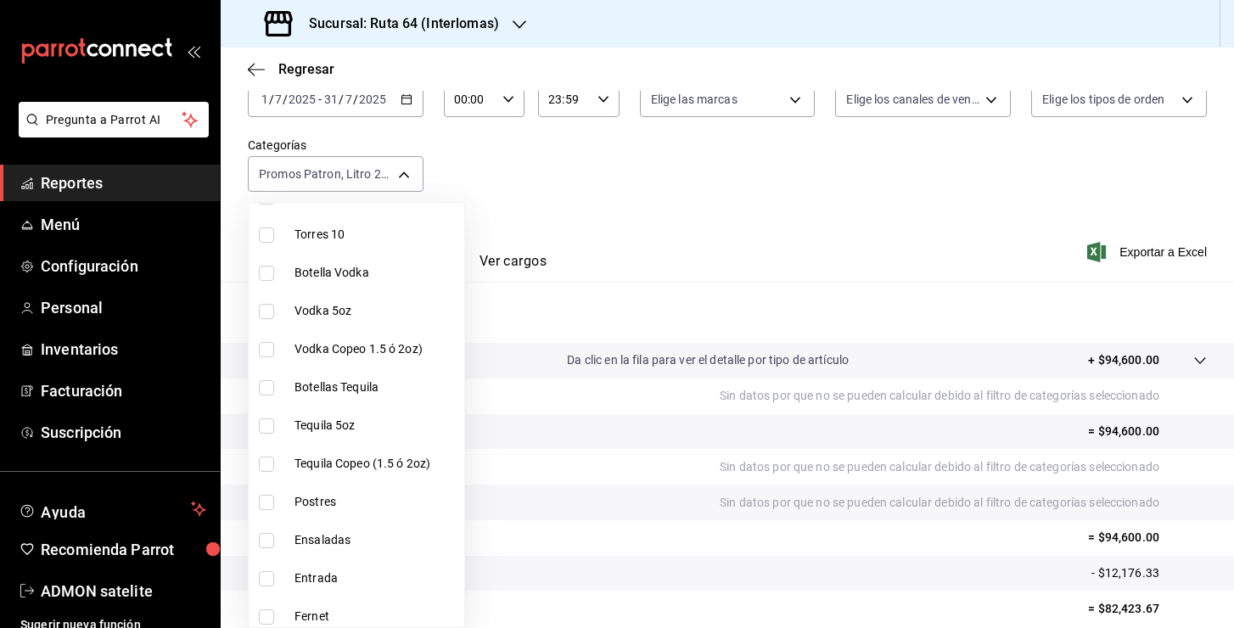
scroll to position [1856, 0]
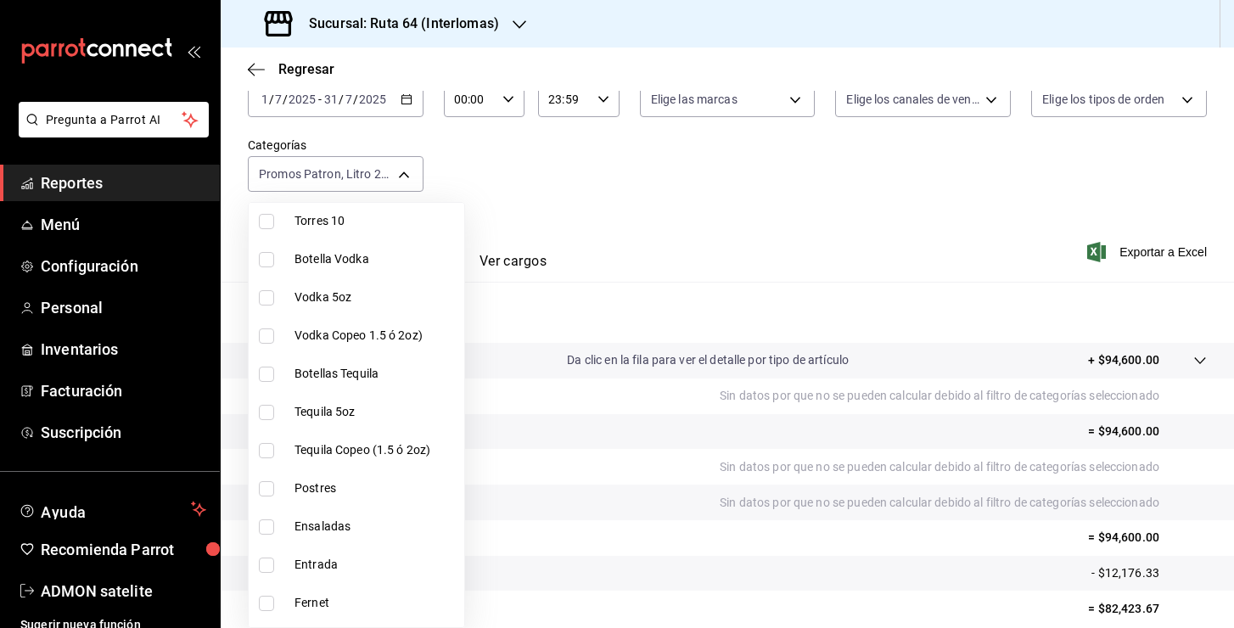
click at [351, 380] on span "Botellas Tequila" at bounding box center [376, 374] width 163 height 18
type input "7b34f289-8ade-4548-9dff-114ef586e379,ca59f8c5-4ddd-410d-9698-7d844ba71baa,c3546…"
checkbox input "true"
click at [349, 413] on span "Tequila 5oz" at bounding box center [376, 412] width 163 height 18
type input "7b34f289-8ade-4548-9dff-114ef586e379,ca59f8c5-4ddd-410d-9698-7d844ba71baa,c3546…"
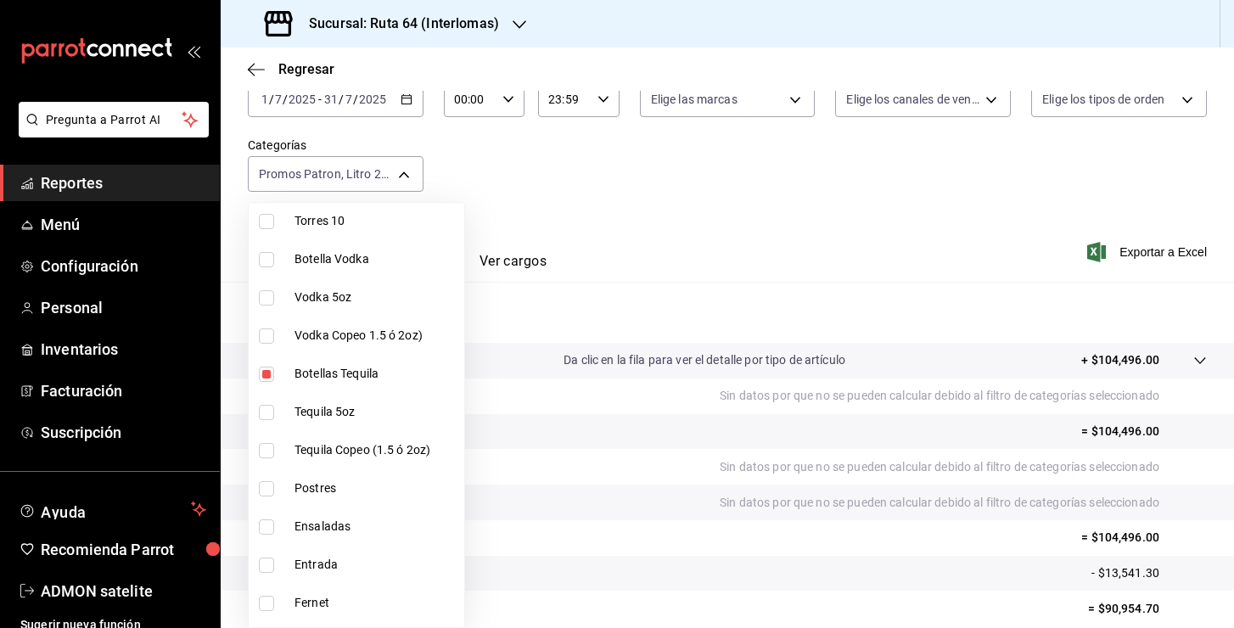
checkbox input "true"
click at [347, 447] on span "Tequila Copeo (1.5 ó 2oz)" at bounding box center [376, 450] width 163 height 18
type input "7b34f289-8ade-4548-9dff-114ef586e379,ca59f8c5-4ddd-410d-9698-7d844ba71baa,c3546…"
checkbox input "true"
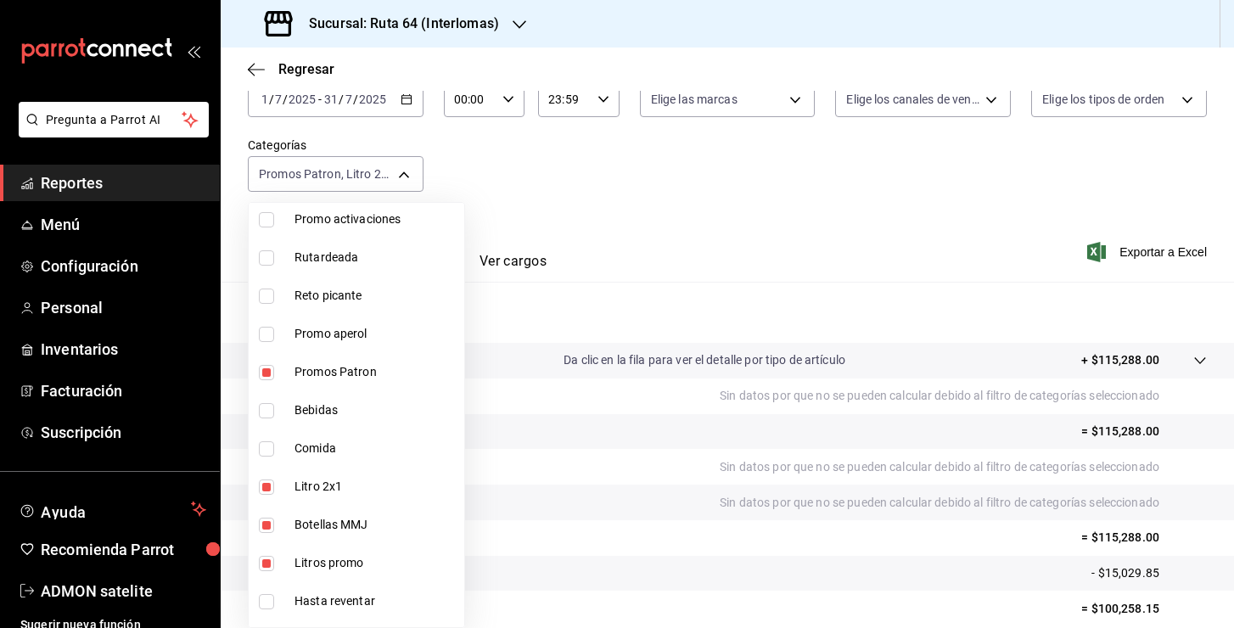
scroll to position [115, 0]
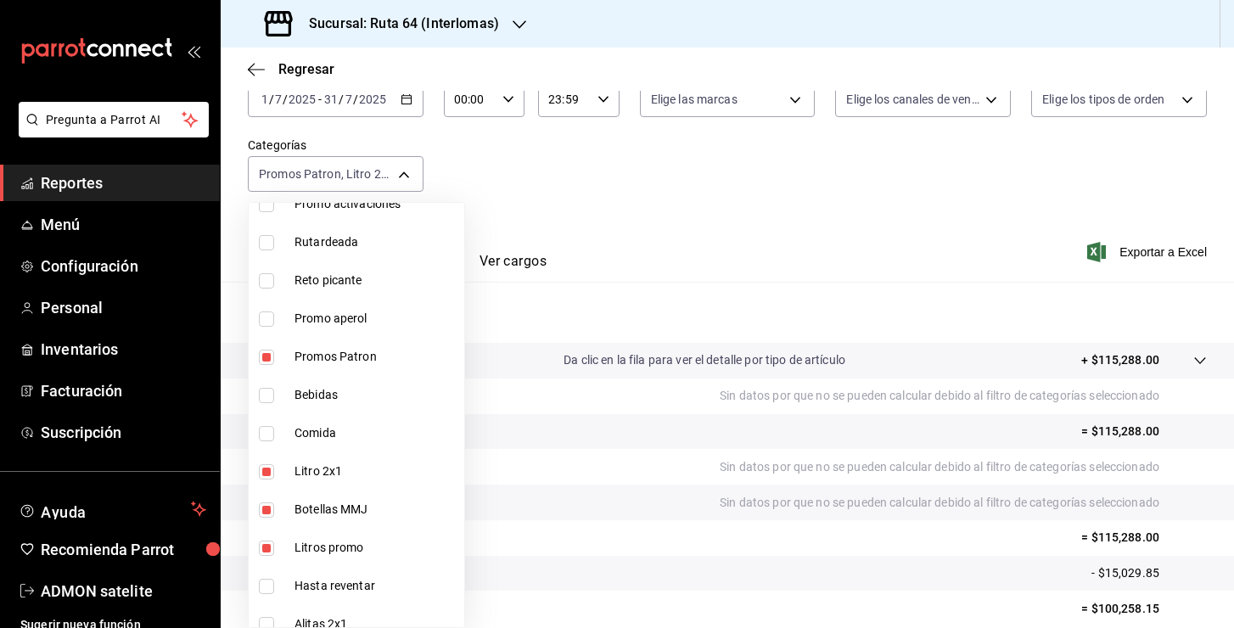
click at [1035, 216] on div at bounding box center [617, 314] width 1234 height 628
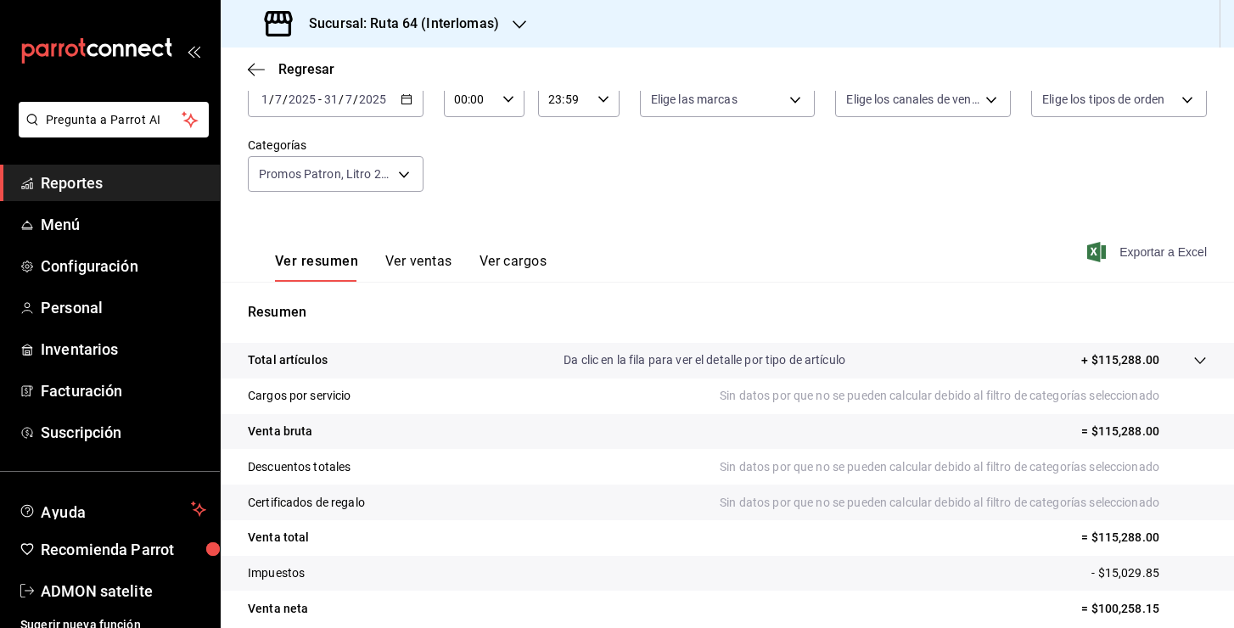
click at [1177, 253] on span "Exportar a Excel" at bounding box center [1149, 252] width 116 height 20
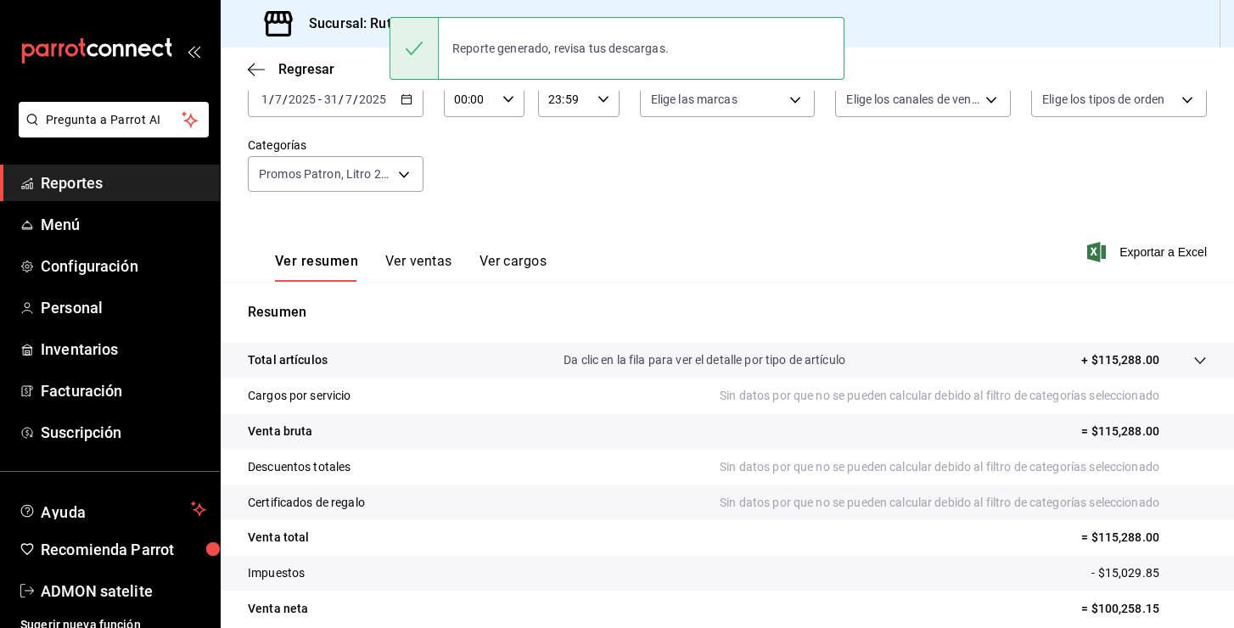
click at [639, 216] on div "Ver resumen Ver ventas Ver cargos Exportar a Excel" at bounding box center [728, 247] width 1014 height 70
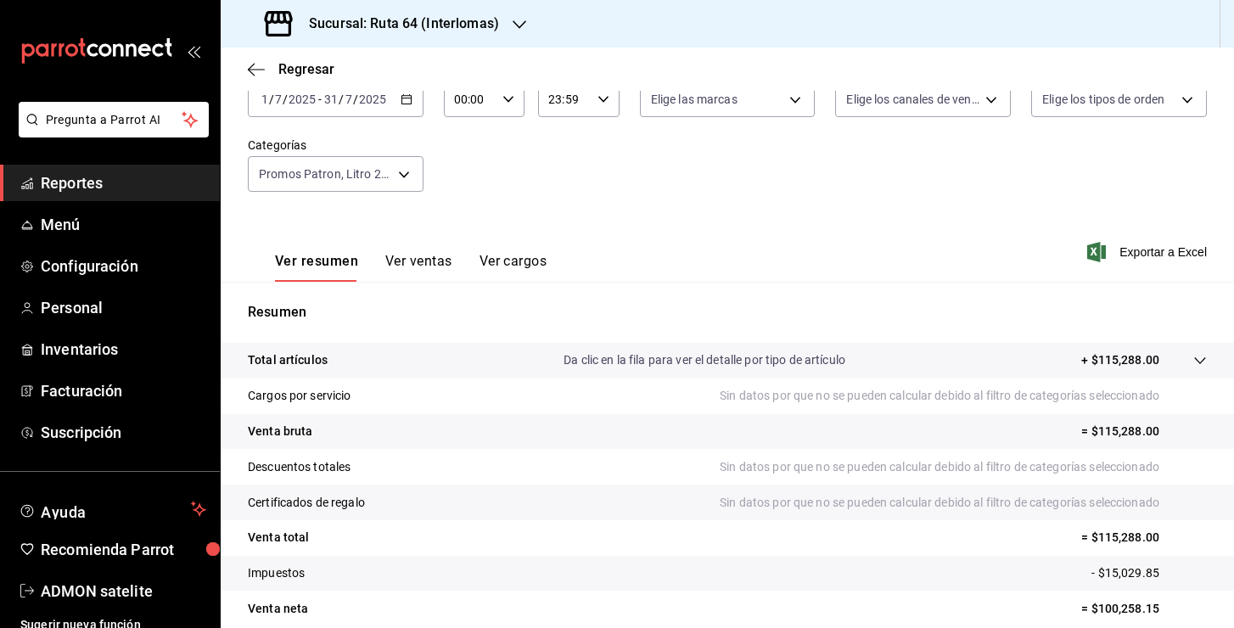
click at [469, 31] on h3 "Sucursal: Ruta 64 (Interlomas)" at bounding box center [397, 24] width 204 height 20
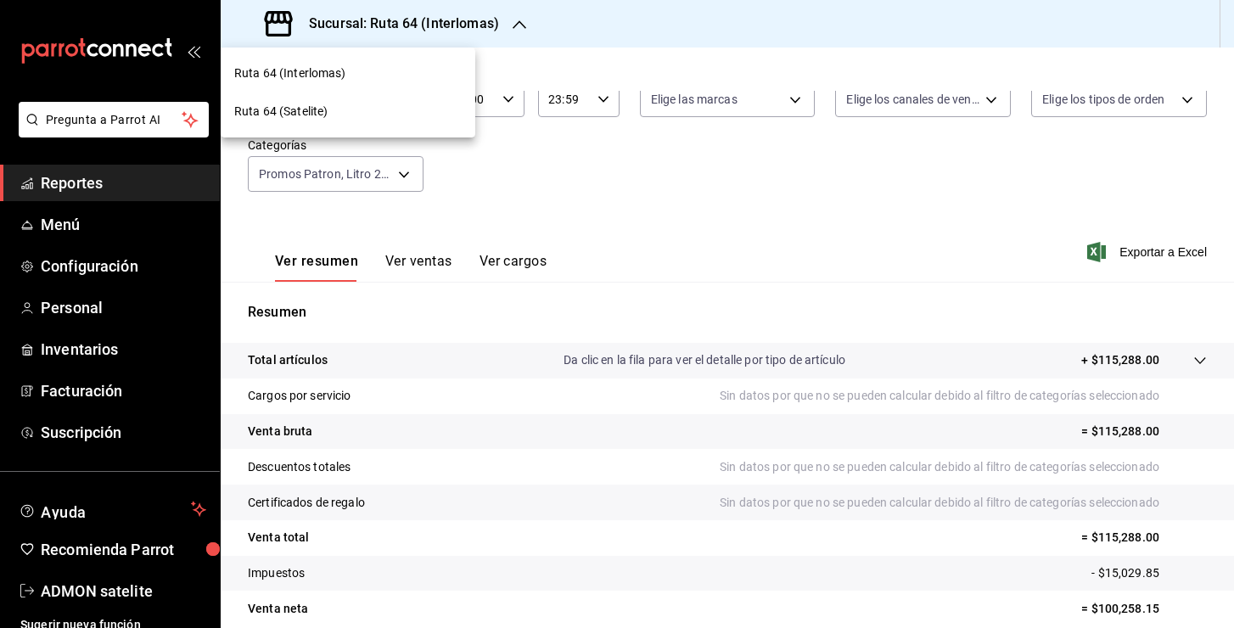
click at [351, 115] on div "Ruta 64 (Satelite)" at bounding box center [347, 112] width 227 height 18
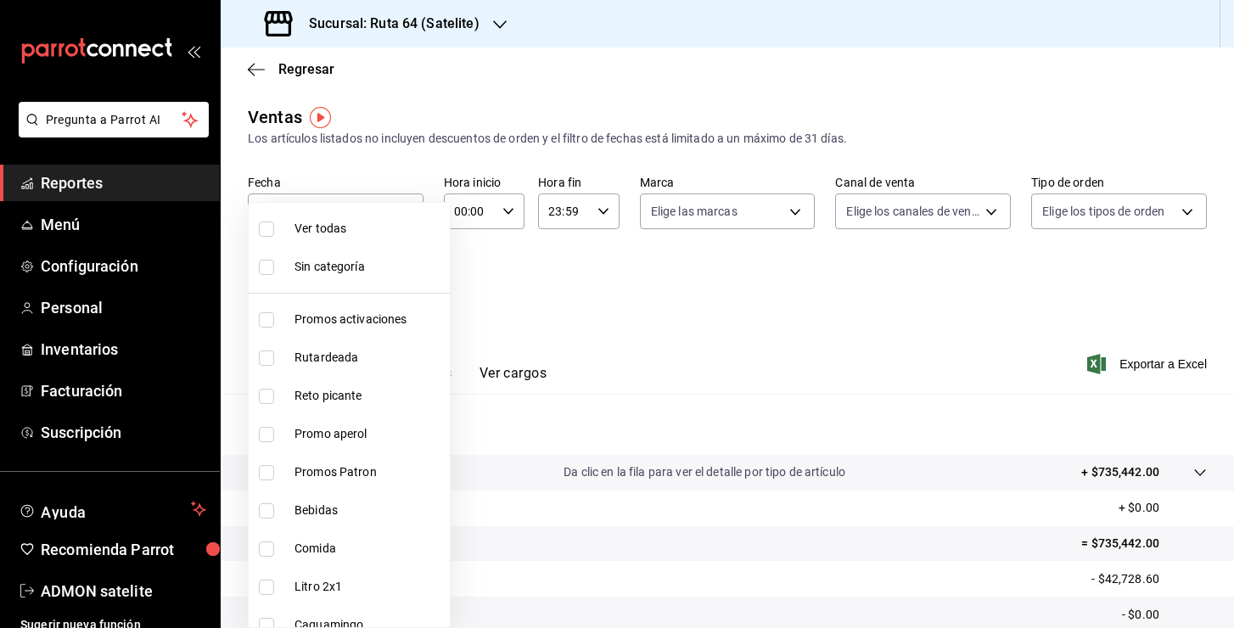
click at [402, 281] on body "Pregunta a Parrot AI Reportes Menú Configuración Personal Inventarios Facturaci…" at bounding box center [617, 314] width 1234 height 628
click at [570, 329] on div at bounding box center [617, 314] width 1234 height 628
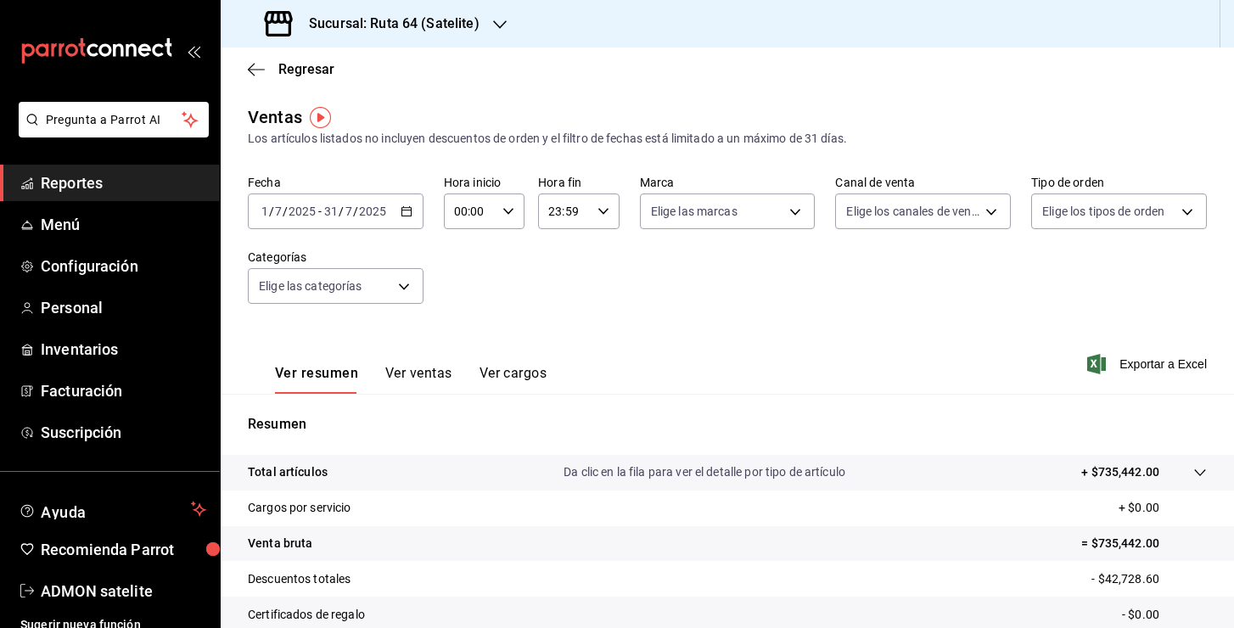
click at [407, 211] on icon "button" at bounding box center [407, 211] width 12 height 12
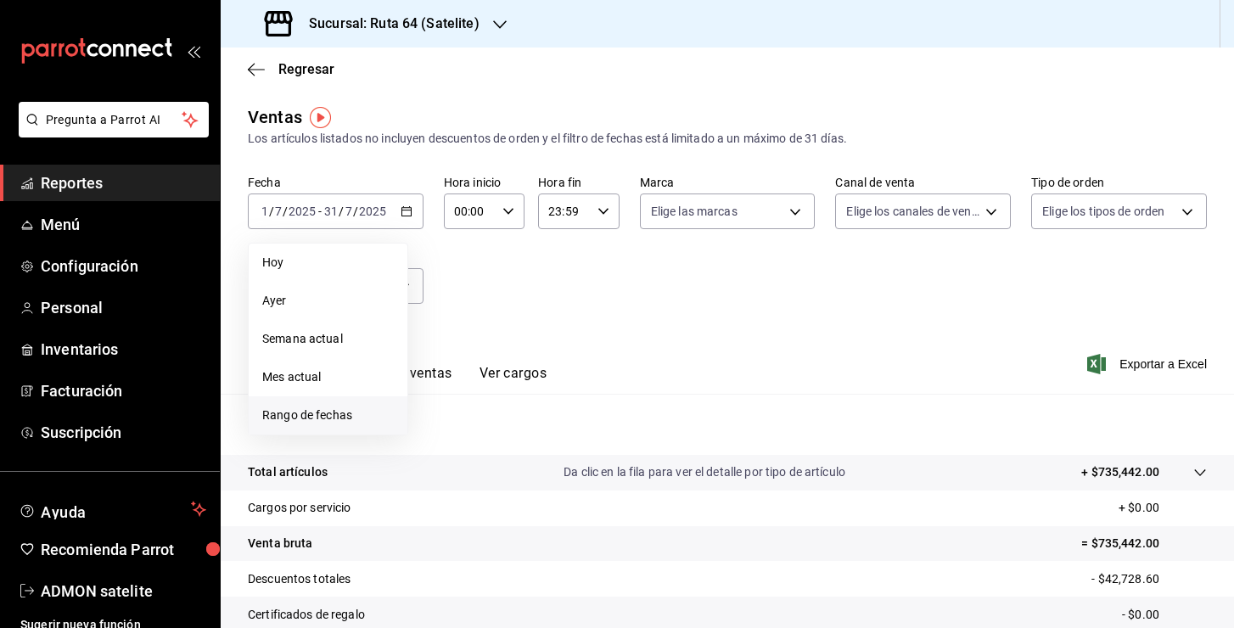
click at [328, 412] on span "Rango de fechas" at bounding box center [328, 416] width 132 height 18
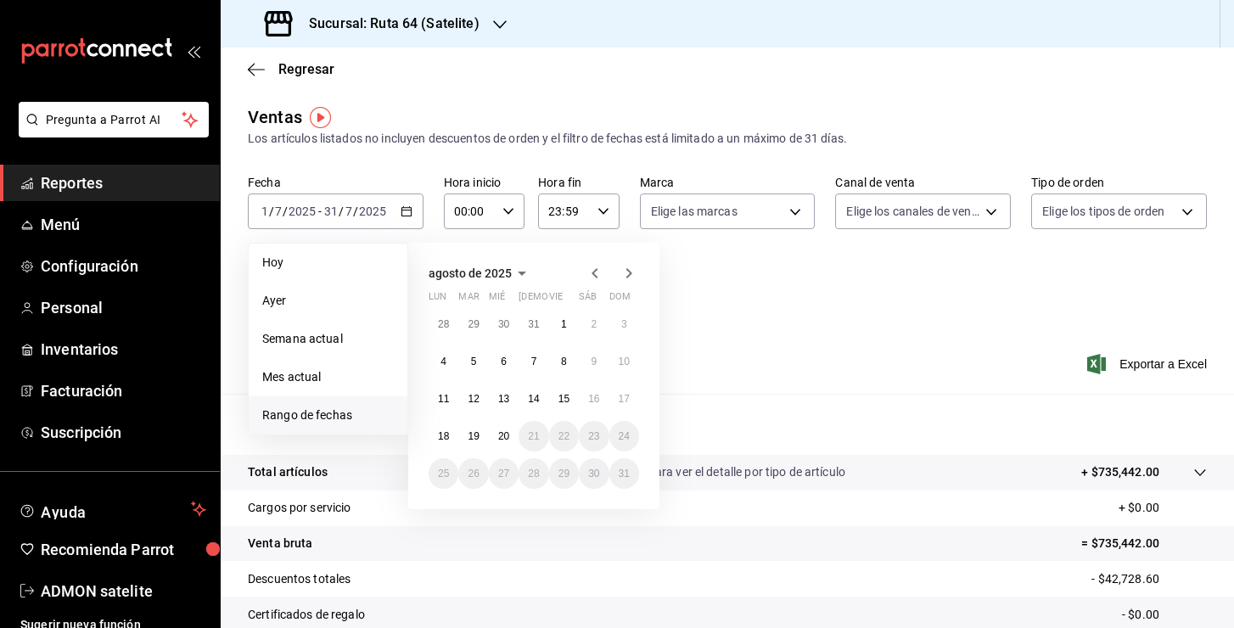
click at [595, 268] on icon "button" at bounding box center [595, 273] width 20 height 20
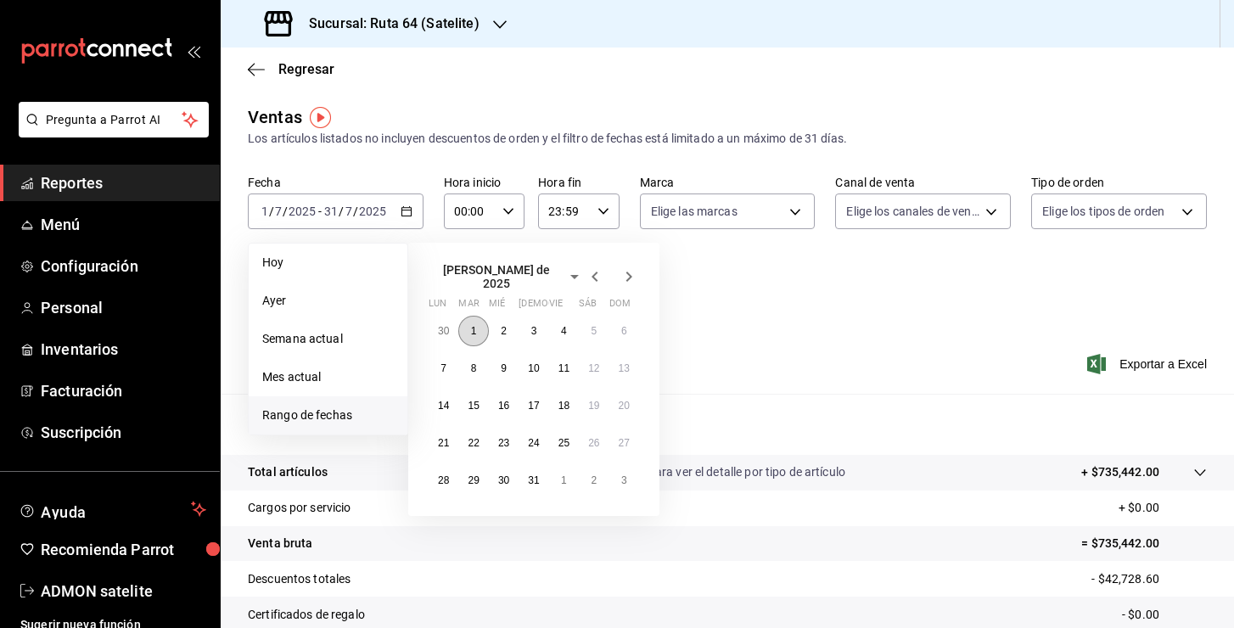
click at [463, 319] on button "1" at bounding box center [473, 331] width 30 height 31
click at [540, 485] on button "31" at bounding box center [534, 480] width 30 height 31
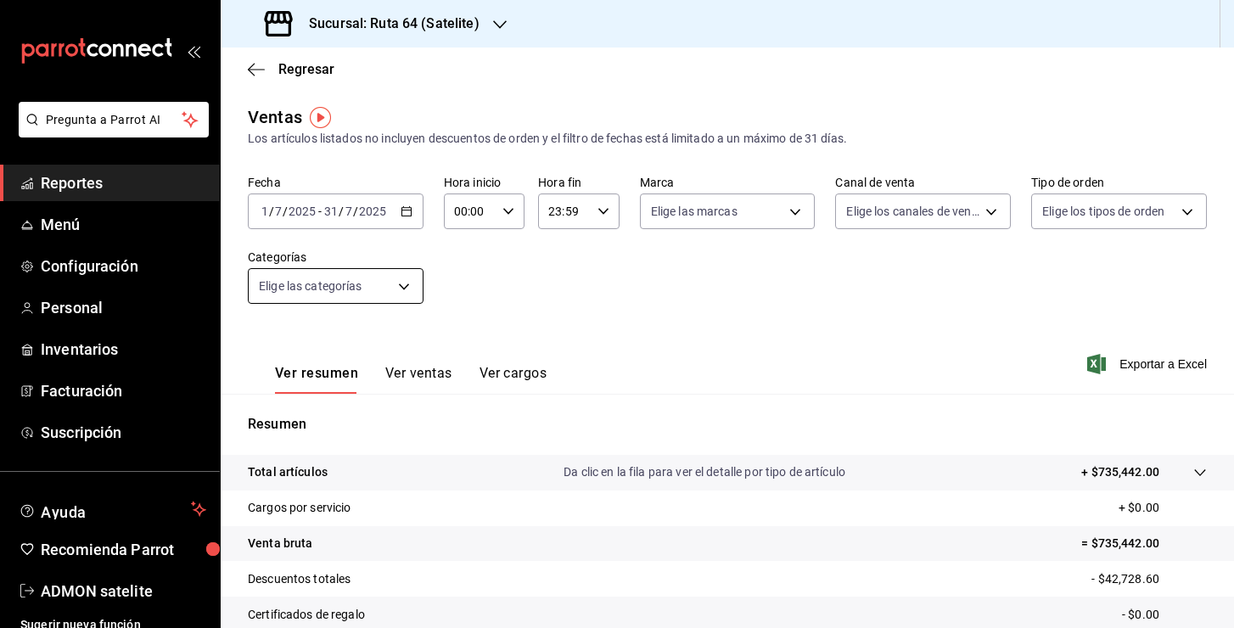
click at [406, 291] on body "Pregunta a Parrot AI Reportes Menú Configuración Personal Inventarios Facturaci…" at bounding box center [617, 314] width 1234 height 628
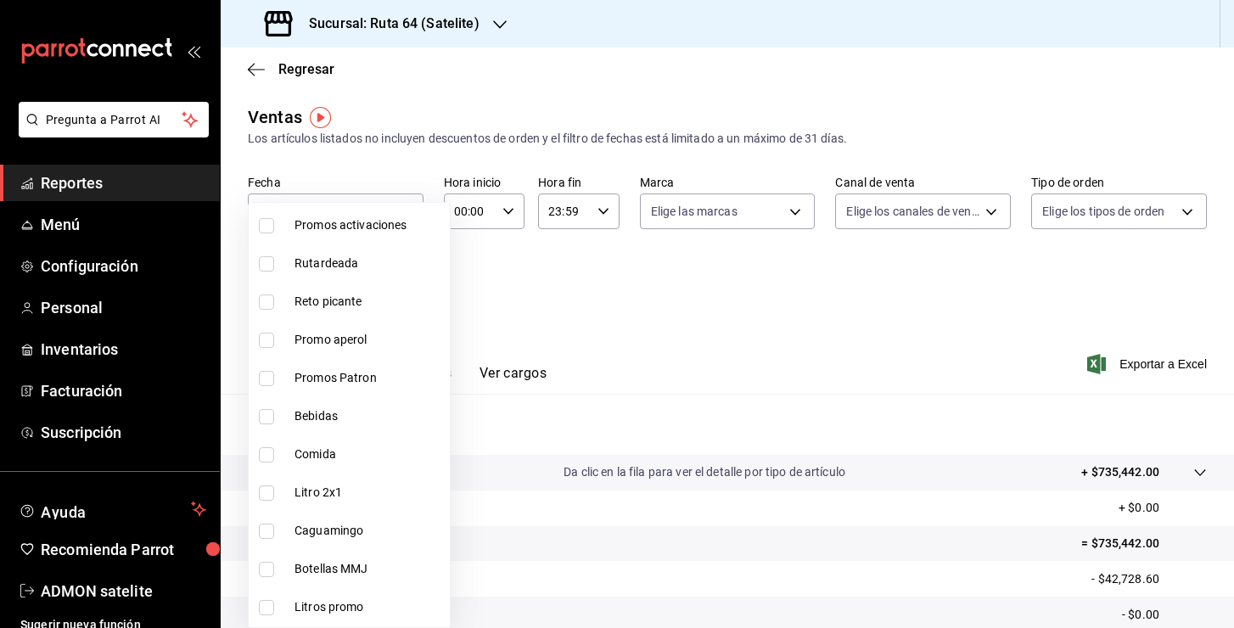
scroll to position [105, 0]
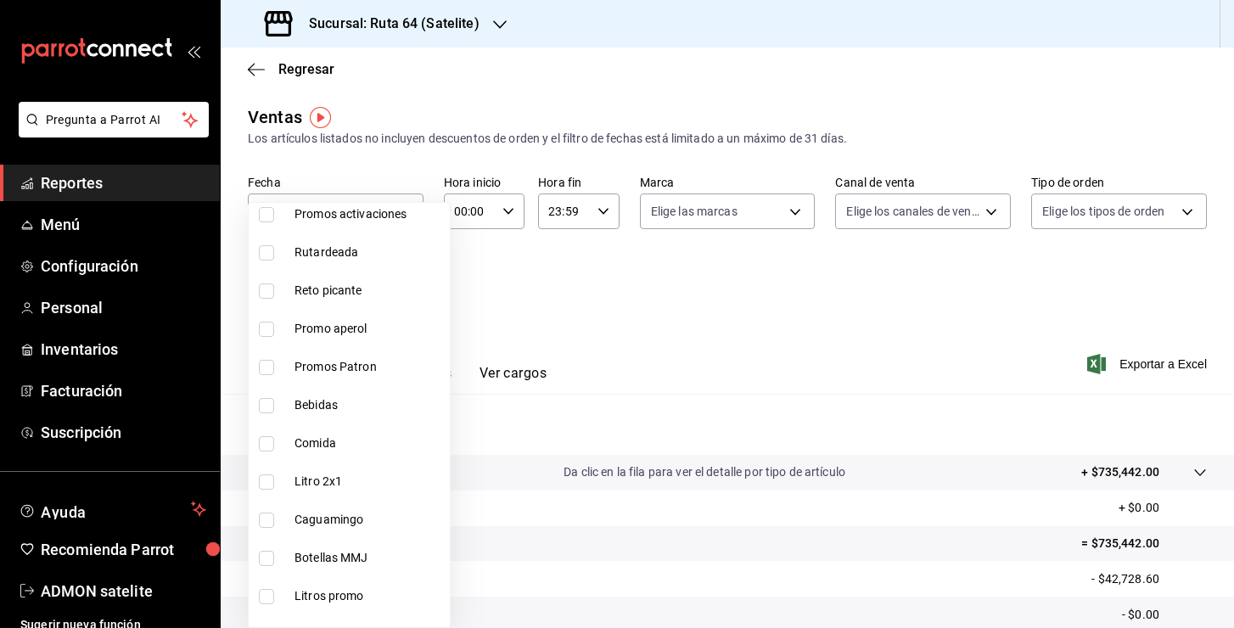
click at [325, 368] on span "Promos Patron" at bounding box center [369, 367] width 149 height 18
type input "deb36f74-1326-4831-9c16-2988e46ffd48"
checkbox input "true"
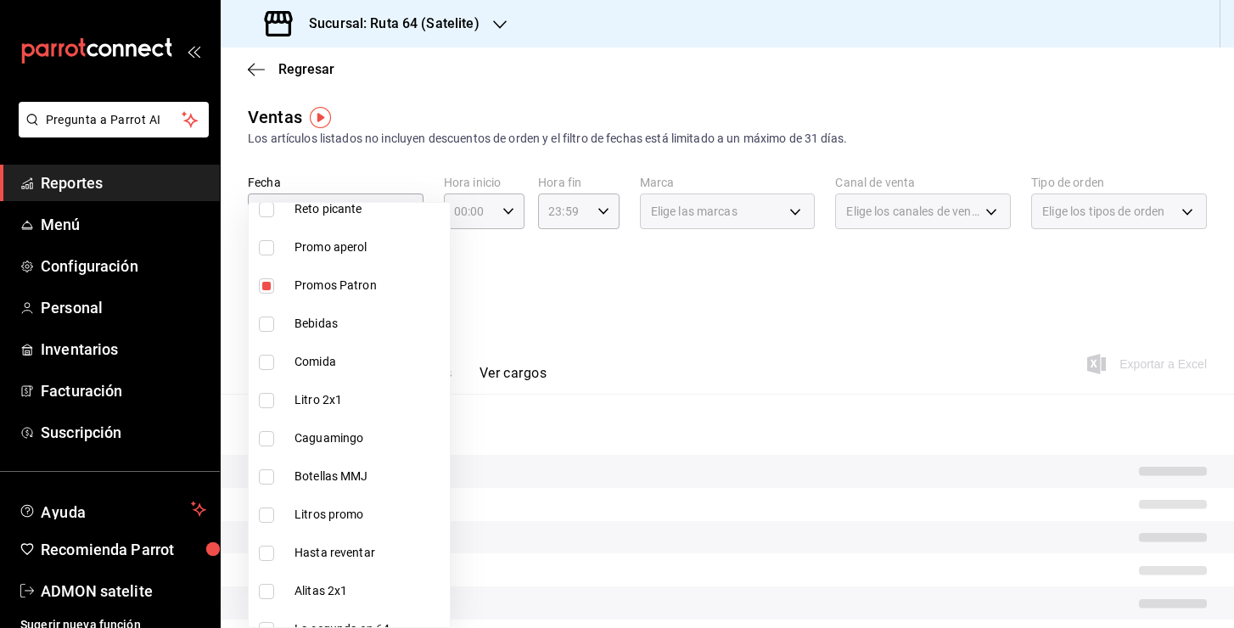
scroll to position [272, 0]
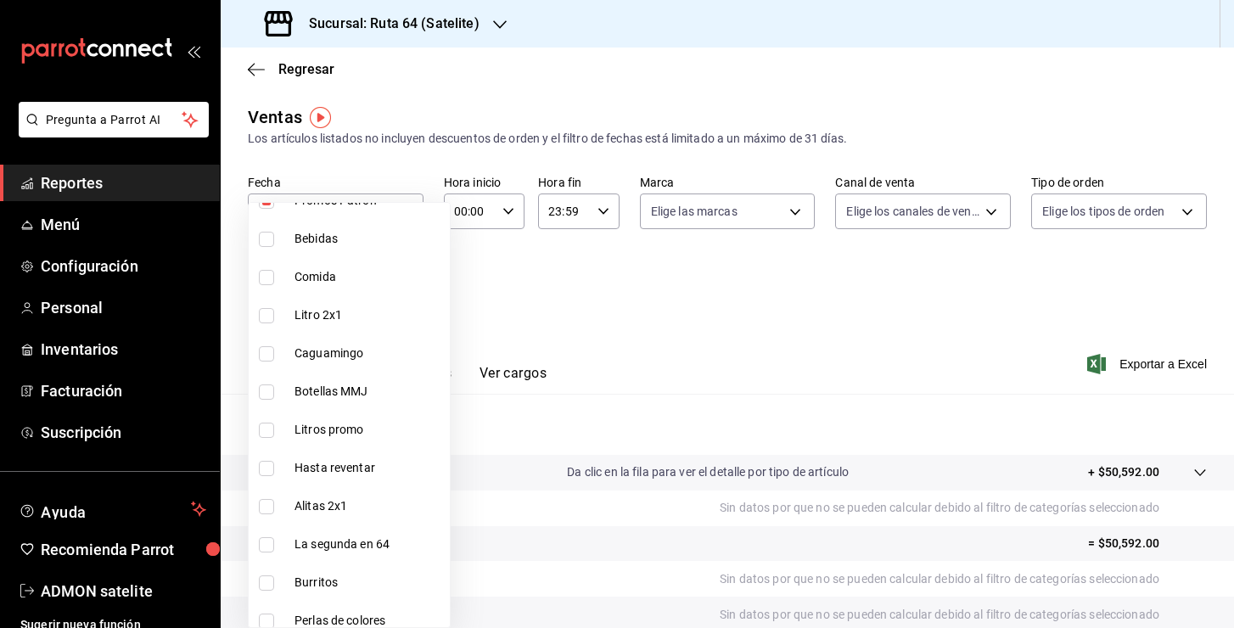
click at [340, 318] on span "Litro 2x1" at bounding box center [369, 315] width 149 height 18
type input "deb36f74-1326-4831-9c16-2988e46ffd48,a383228f-15b0-40c2-ae2a-3a19d539f524"
checkbox input "true"
click at [334, 396] on span "Botellas MMJ" at bounding box center [369, 392] width 149 height 18
type input "deb36f74-1326-4831-9c16-2988e46ffd48,a383228f-15b0-40c2-ae2a-3a19d539f524,781bb…"
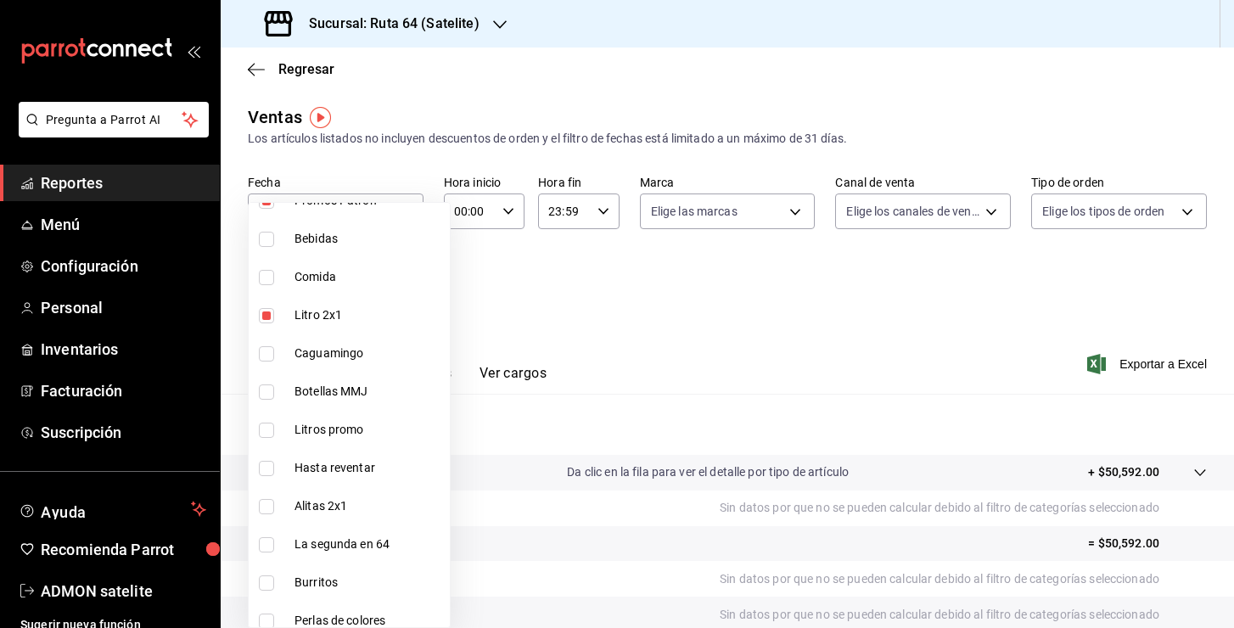
checkbox input "true"
click at [335, 441] on li "Litros promo" at bounding box center [349, 430] width 201 height 38
type input "deb36f74-1326-4831-9c16-2988e46ffd48,a383228f-15b0-40c2-ae2a-3a19d539f524,781bb…"
checkbox input "true"
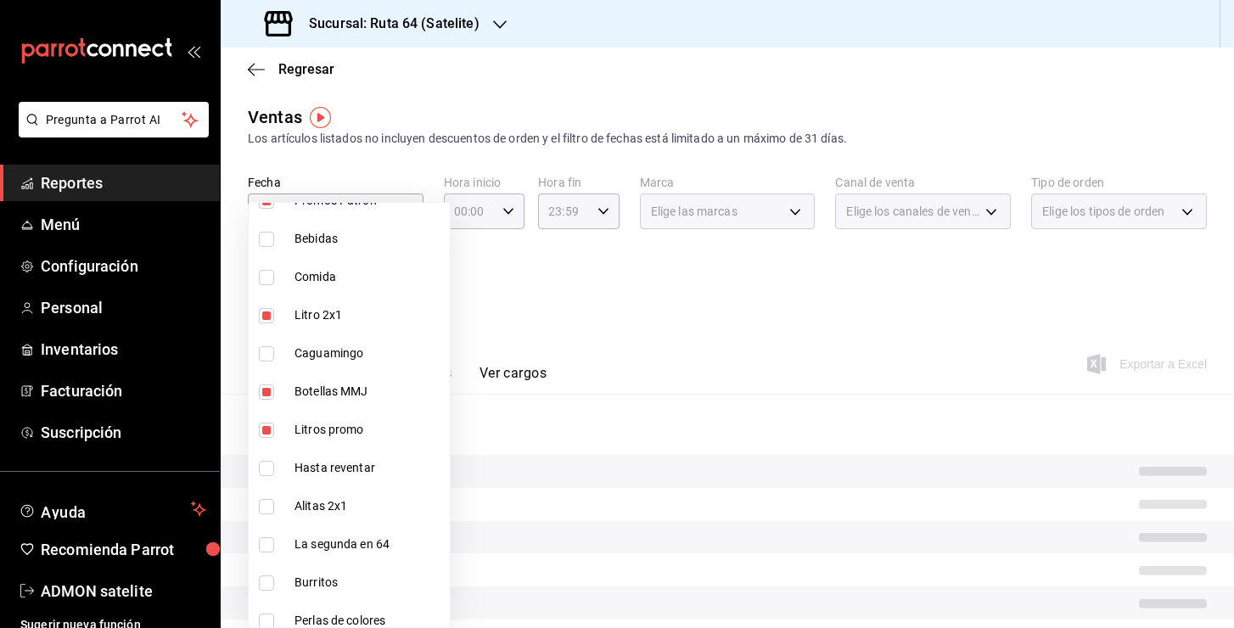
scroll to position [359, 0]
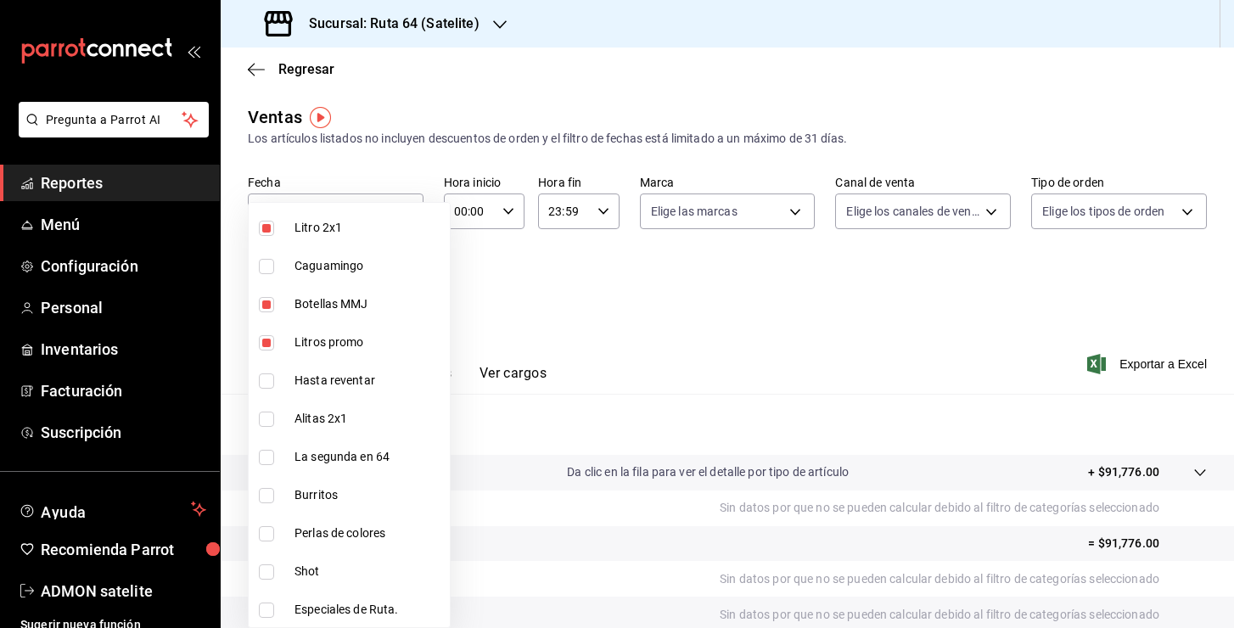
click at [329, 453] on span "La segunda en 64" at bounding box center [369, 457] width 149 height 18
type input "deb36f74-1326-4831-9c16-2988e46ffd48,a383228f-15b0-40c2-ae2a-3a19d539f524,781bb…"
checkbox input "true"
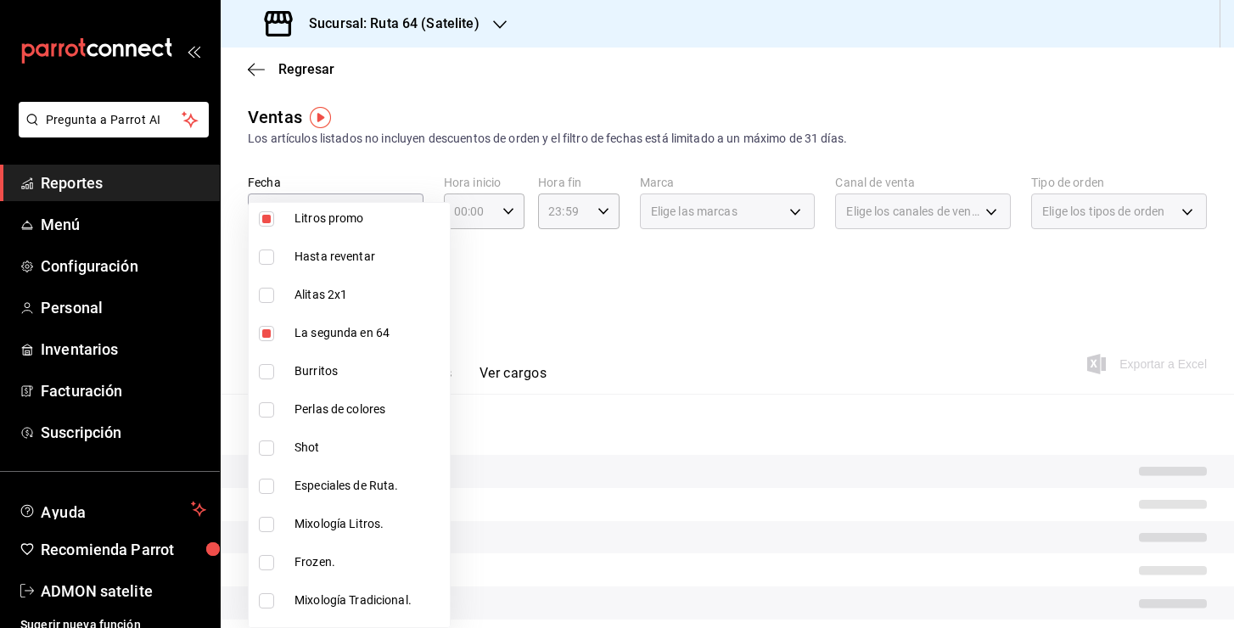
scroll to position [482, 0]
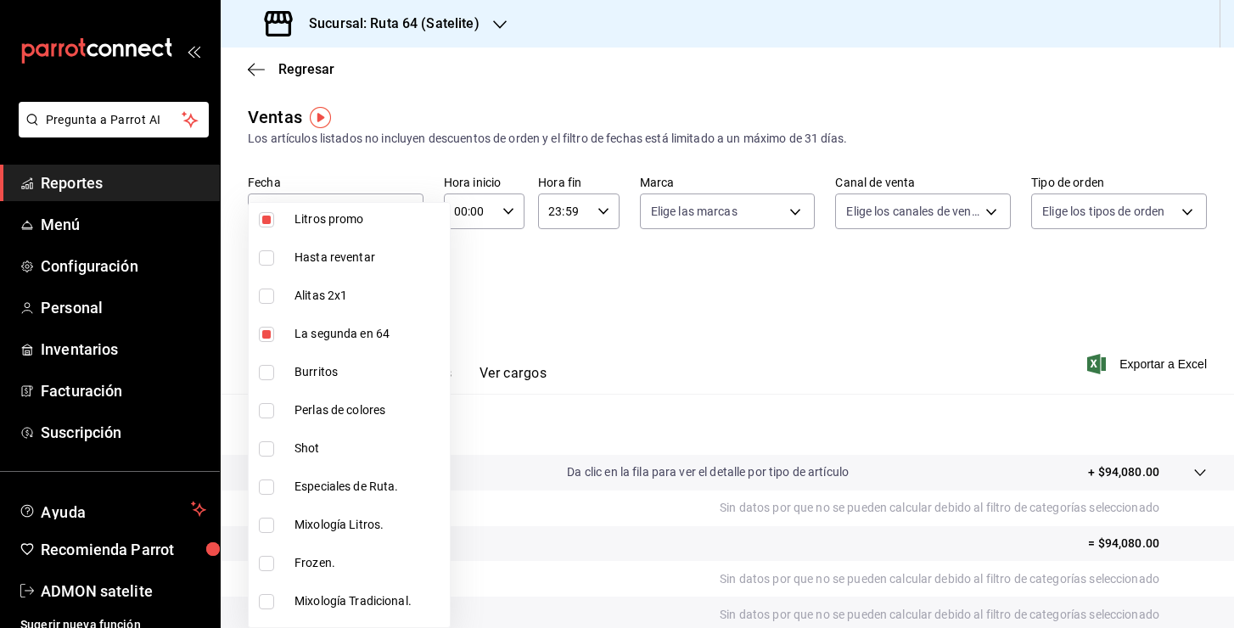
click at [326, 445] on span "Shot" at bounding box center [369, 449] width 149 height 18
type input "deb36f74-1326-4831-9c16-2988e46ffd48,a383228f-15b0-40c2-ae2a-3a19d539f524,781bb…"
checkbox input "true"
click at [396, 490] on span "Especiales de Ruta." at bounding box center [369, 487] width 149 height 18
type input "deb36f74-1326-4831-9c16-2988e46ffd48,a383228f-15b0-40c2-ae2a-3a19d539f524,781bb…"
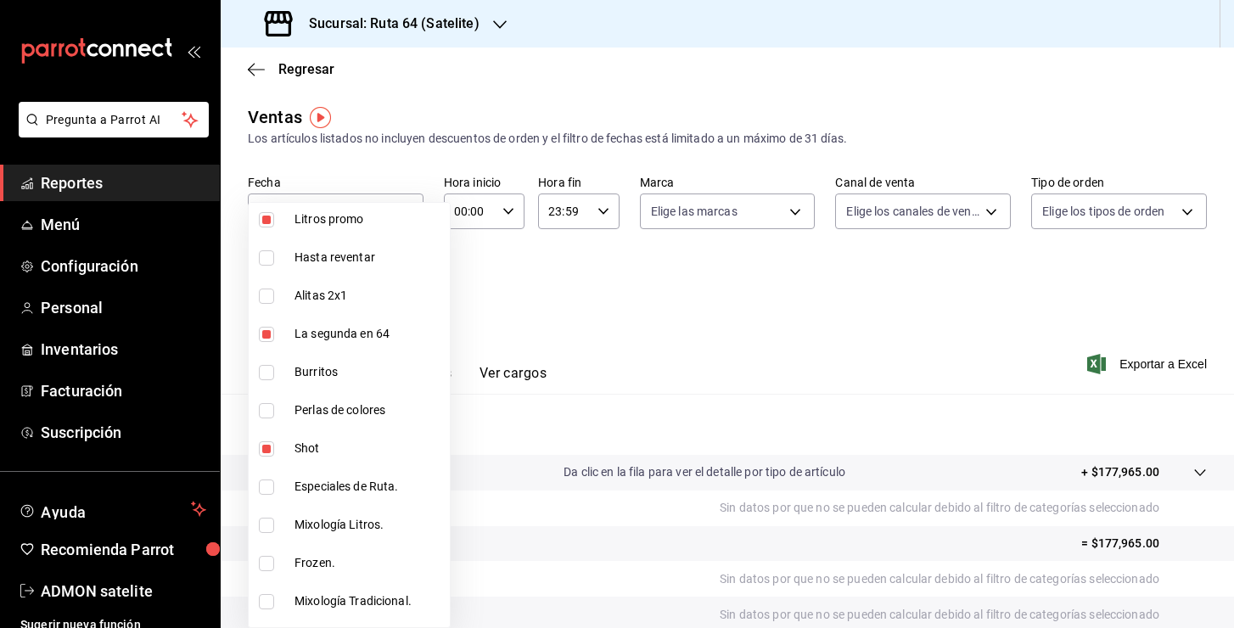
checkbox input "true"
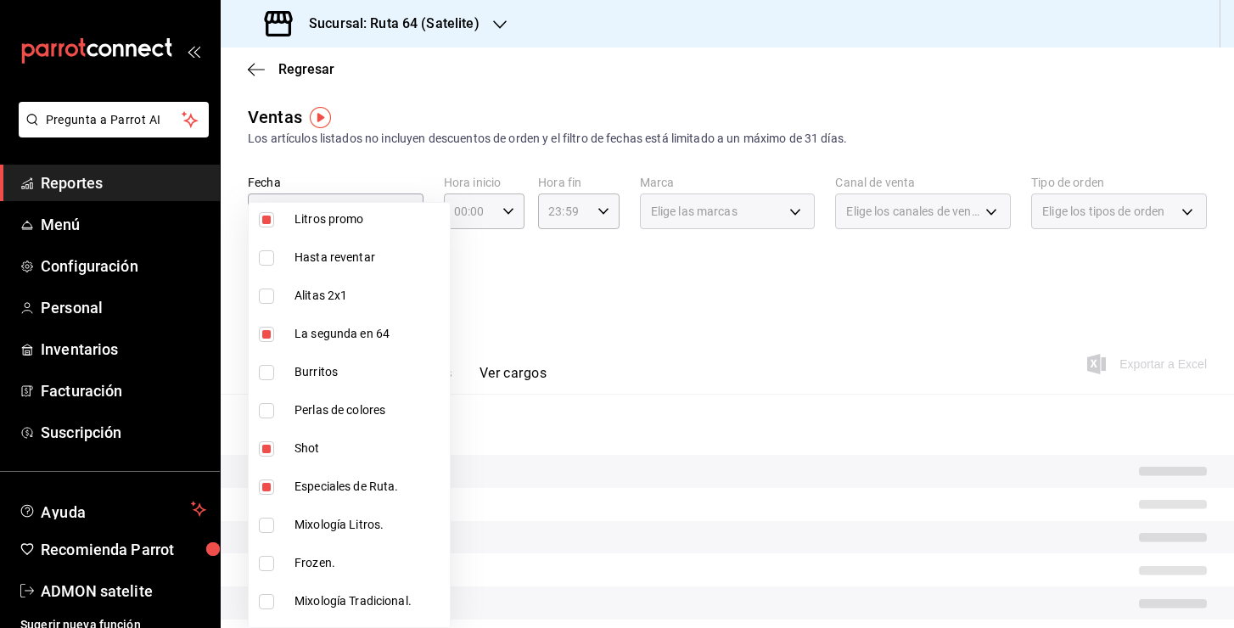
scroll to position [595, 0]
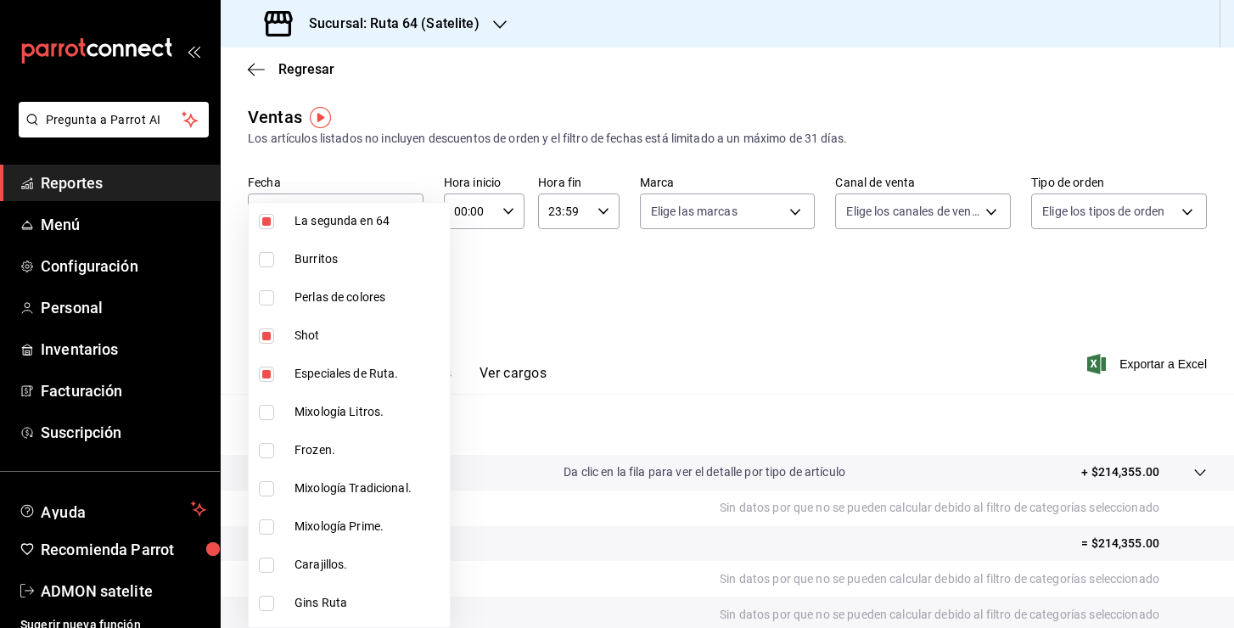
click at [362, 424] on li "Mixología Litros." at bounding box center [349, 412] width 201 height 38
type input "deb36f74-1326-4831-9c16-2988e46ffd48,a383228f-15b0-40c2-ae2a-3a19d539f524,781bb…"
checkbox input "true"
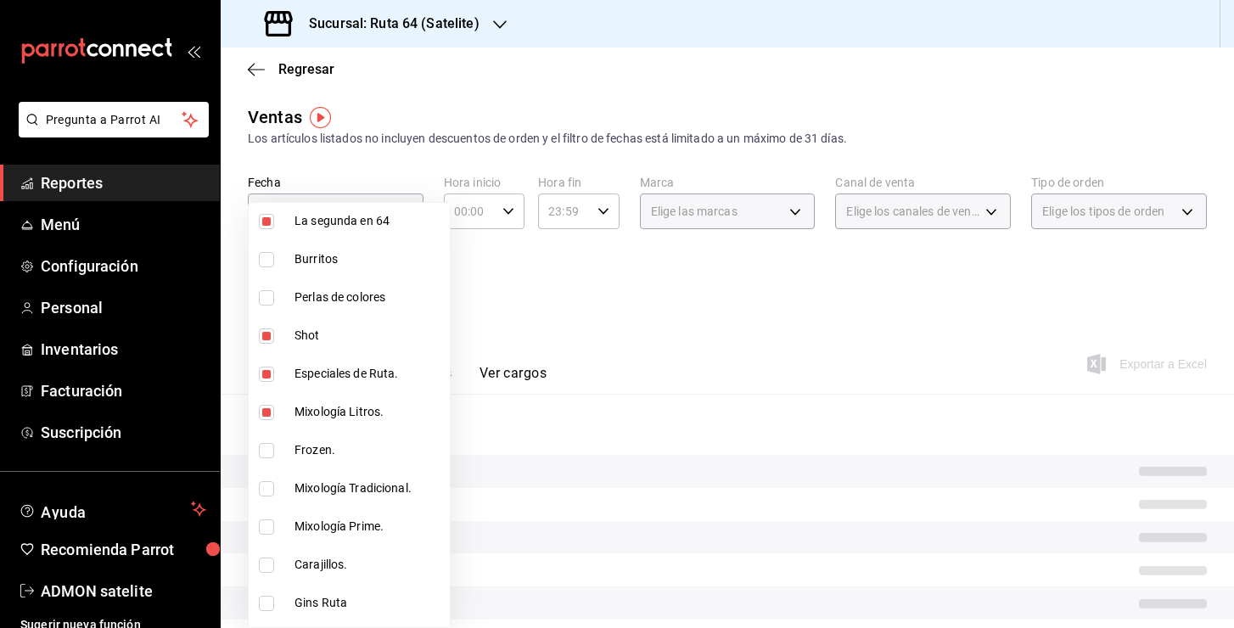
click at [356, 488] on span "Mixología Tradicional." at bounding box center [369, 489] width 149 height 18
type input "deb36f74-1326-4831-9c16-2988e46ffd48,a383228f-15b0-40c2-ae2a-3a19d539f524,781bb…"
checkbox input "true"
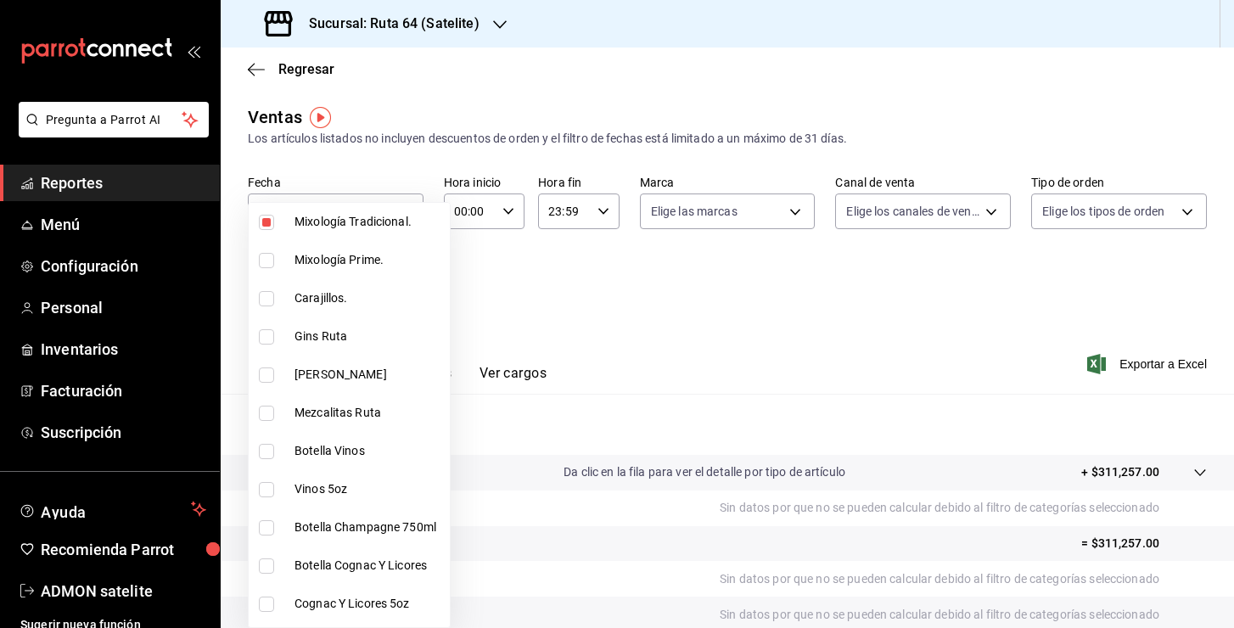
scroll to position [873, 0]
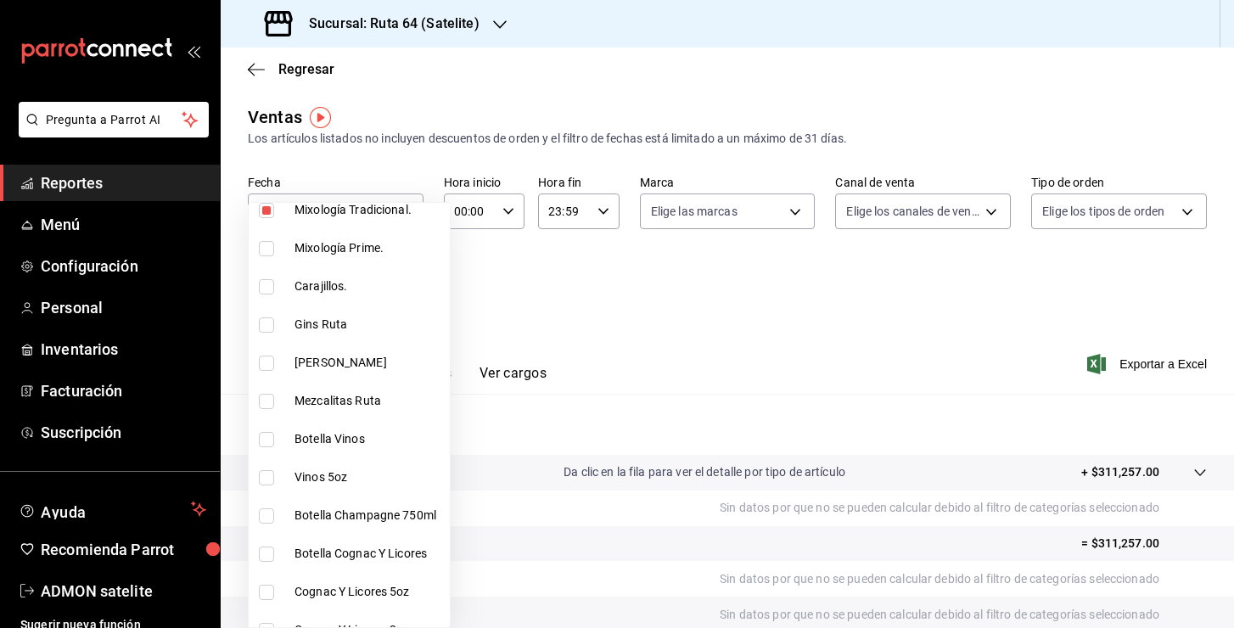
click at [343, 362] on span "[PERSON_NAME]" at bounding box center [369, 363] width 149 height 18
type input "deb36f74-1326-4831-9c16-2988e46ffd48,a383228f-15b0-40c2-ae2a-3a19d539f524,781bb…"
checkbox input "true"
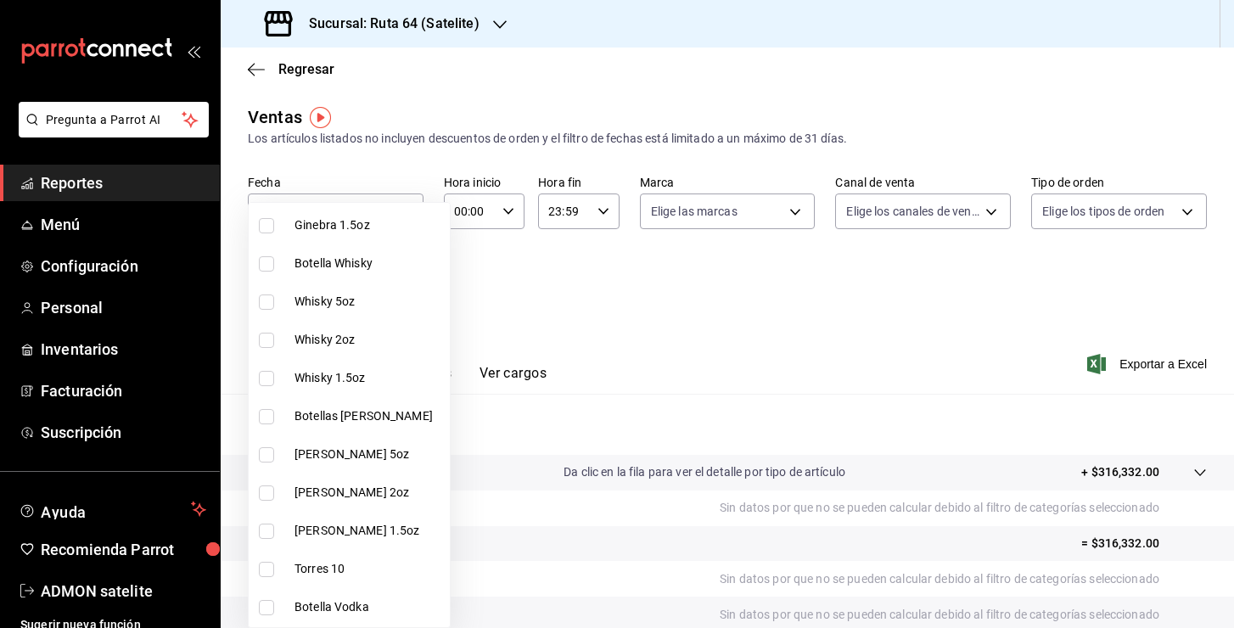
scroll to position [1607, 0]
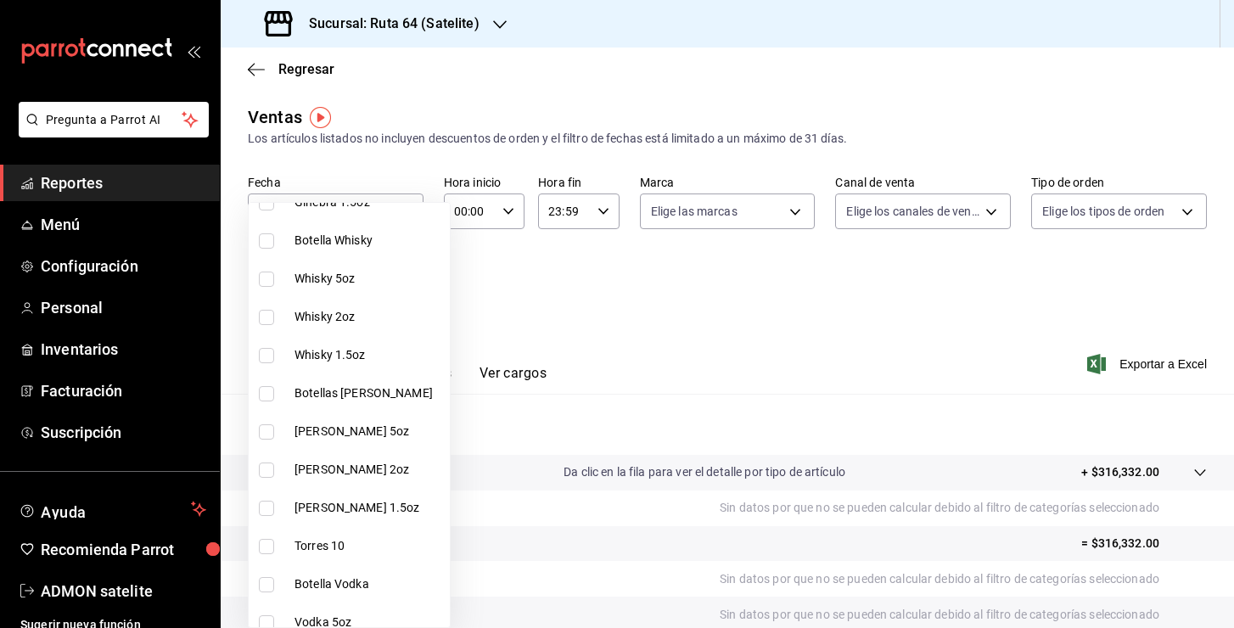
click at [340, 396] on span "Botellas [PERSON_NAME]" at bounding box center [369, 394] width 149 height 18
type input "deb36f74-1326-4831-9c16-2988e46ffd48,a383228f-15b0-40c2-ae2a-3a19d539f524,781bb…"
checkbox input "true"
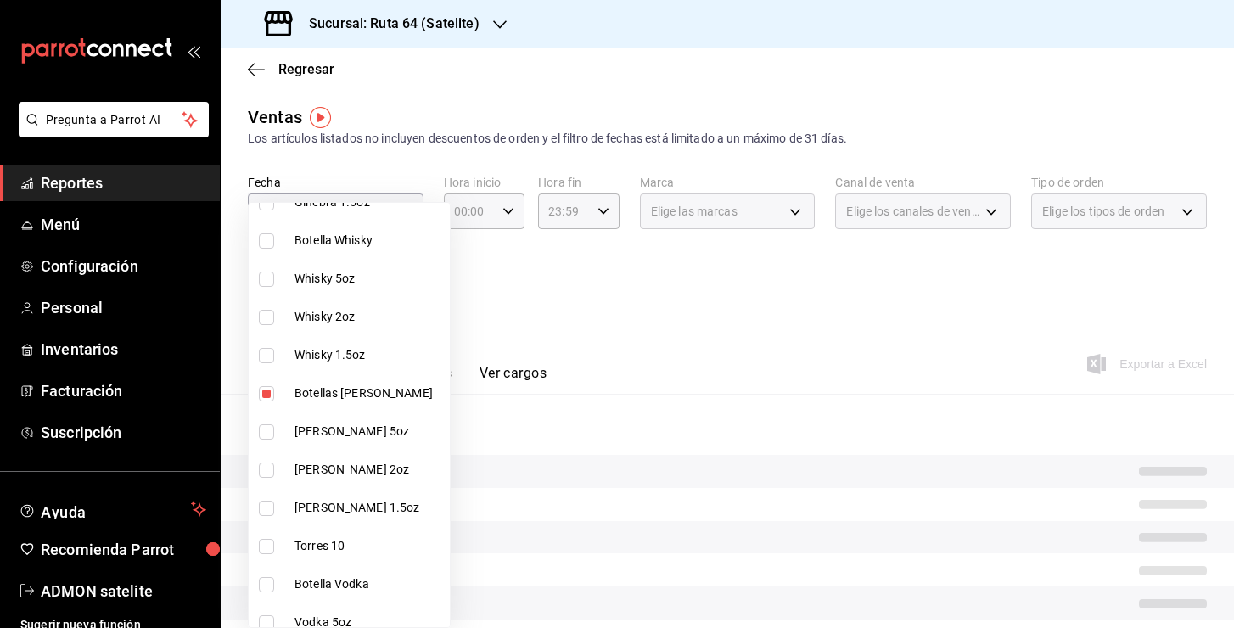
click at [322, 431] on span "[PERSON_NAME] 5oz" at bounding box center [369, 432] width 149 height 18
type input "deb36f74-1326-4831-9c16-2988e46ffd48,a383228f-15b0-40c2-ae2a-3a19d539f524,781bb…"
checkbox input "true"
click at [322, 463] on span "[PERSON_NAME] 2oz" at bounding box center [369, 470] width 149 height 18
type input "deb36f74-1326-4831-9c16-2988e46ffd48,a383228f-15b0-40c2-ae2a-3a19d539f524,781bb…"
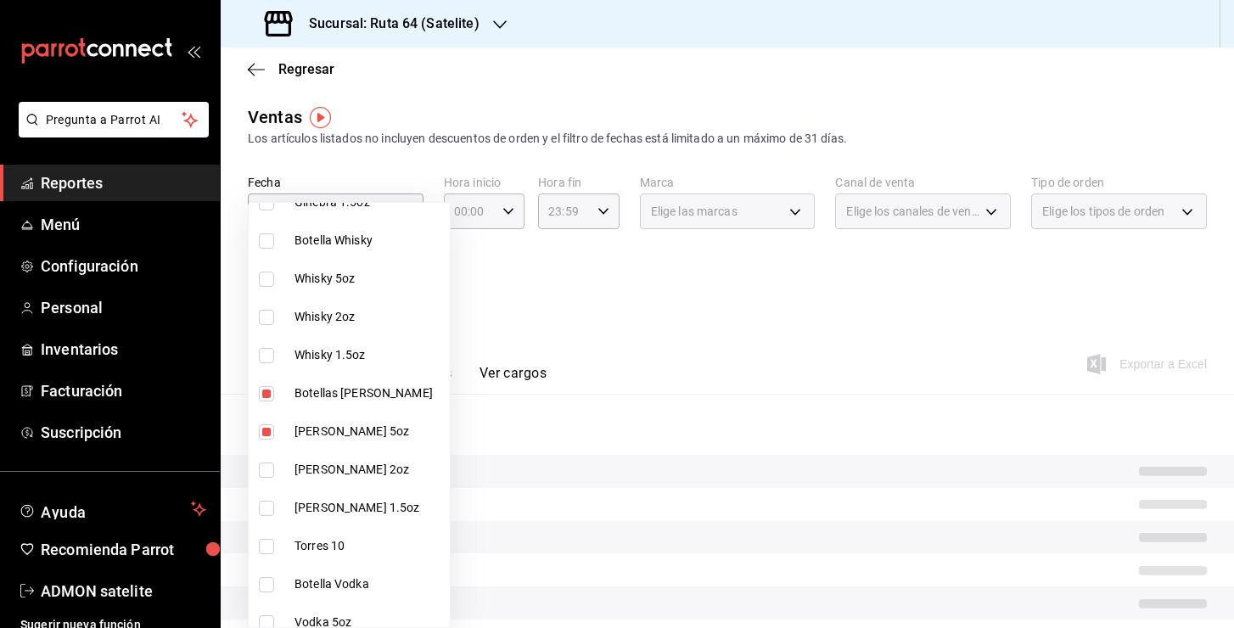
checkbox input "true"
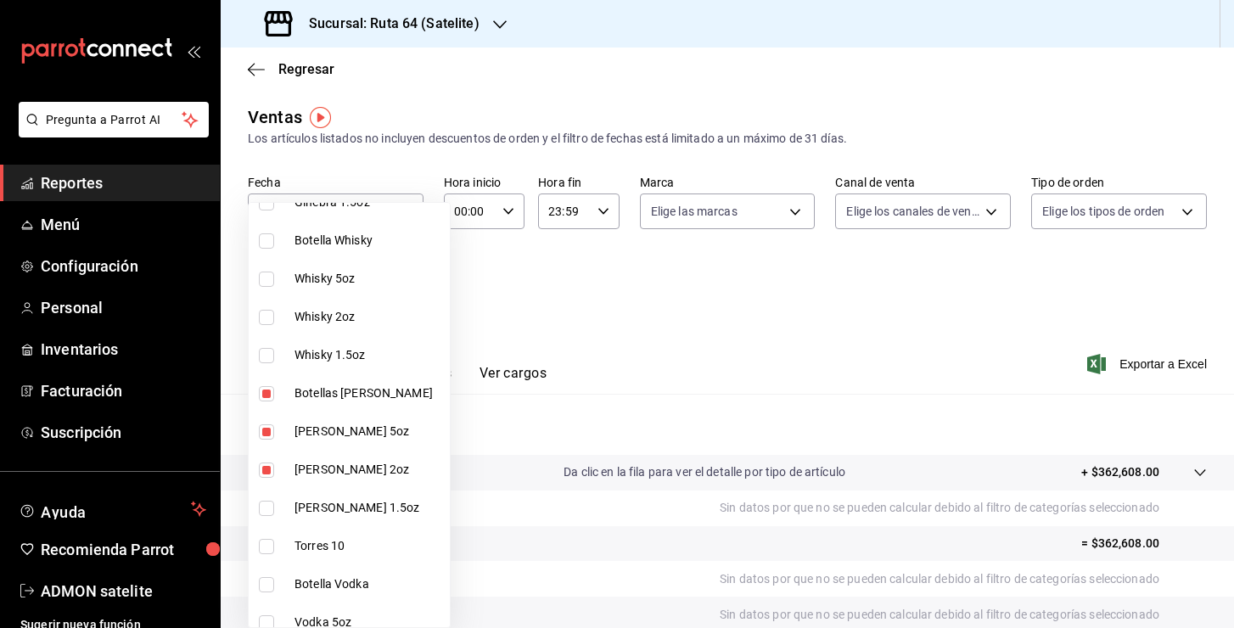
click at [334, 509] on span "[PERSON_NAME] 1.5oz" at bounding box center [369, 508] width 149 height 18
type input "deb36f74-1326-4831-9c16-2988e46ffd48,a383228f-15b0-40c2-ae2a-3a19d539f524,781bb…"
checkbox input "true"
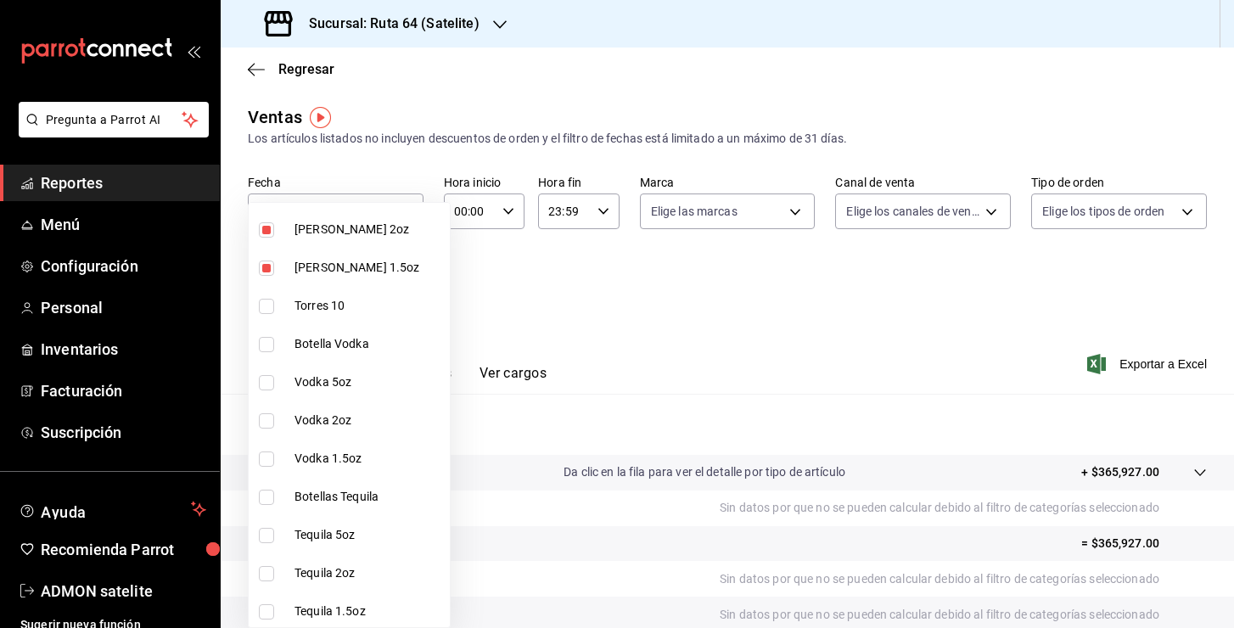
scroll to position [1846, 0]
click at [349, 456] on span "Vodka 1.5oz" at bounding box center [369, 460] width 149 height 18
type input "deb36f74-1326-4831-9c16-2988e46ffd48,a383228f-15b0-40c2-ae2a-3a19d539f524,781bb…"
checkbox input "true"
click at [329, 462] on span "Vodka 1.5oz" at bounding box center [369, 460] width 149 height 18
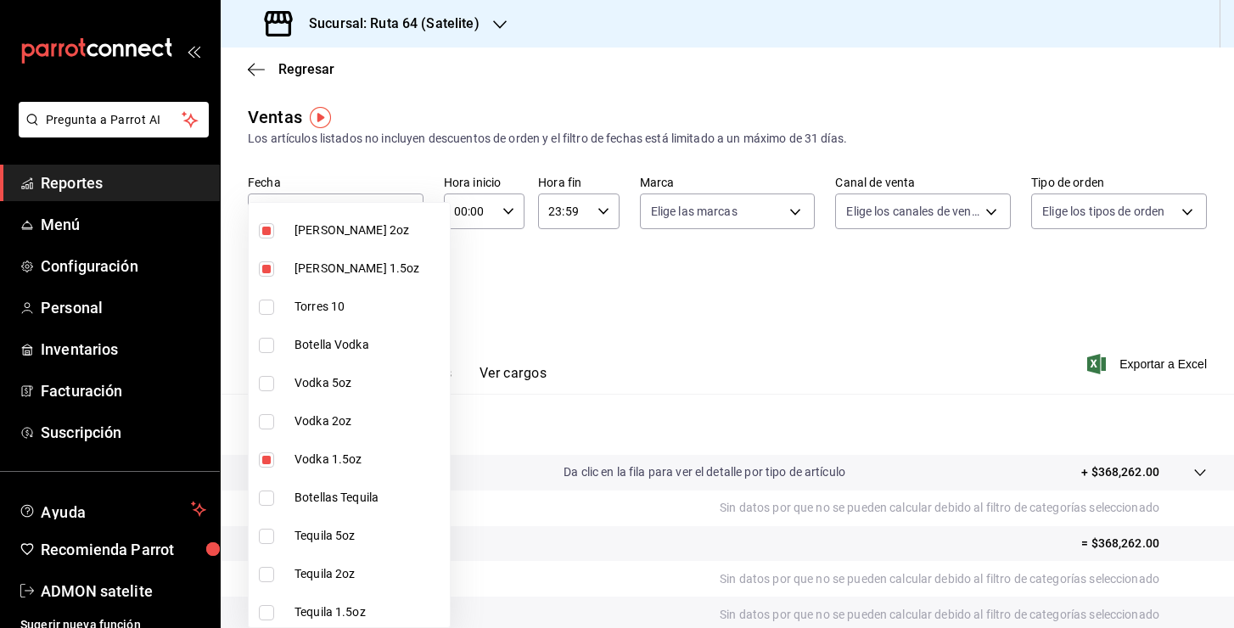
type input "deb36f74-1326-4831-9c16-2988e46ffd48,a383228f-15b0-40c2-ae2a-3a19d539f524,781bb…"
checkbox input "false"
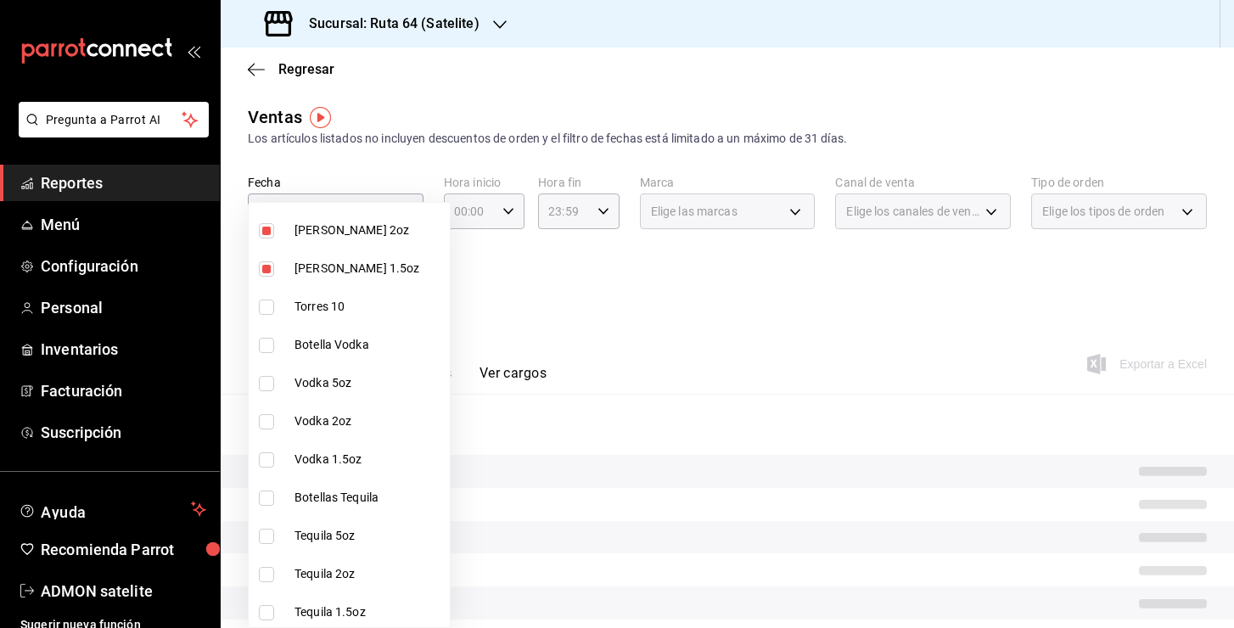
click at [334, 503] on span "Botellas Tequila" at bounding box center [369, 498] width 149 height 18
type input "deb36f74-1326-4831-9c16-2988e46ffd48,a383228f-15b0-40c2-ae2a-3a19d539f524,781bb…"
checkbox input "true"
click at [334, 534] on span "Tequila 5oz" at bounding box center [369, 536] width 149 height 18
type input "deb36f74-1326-4831-9c16-2988e46ffd48,a383228f-15b0-40c2-ae2a-3a19d539f524,781bb…"
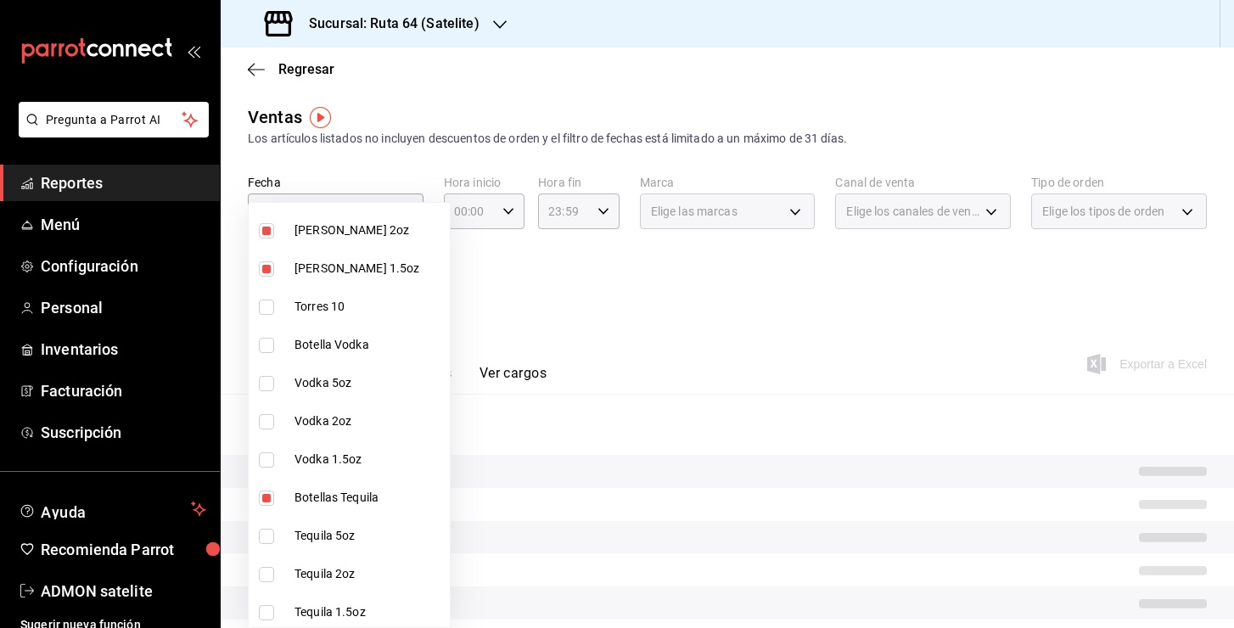
checkbox input "true"
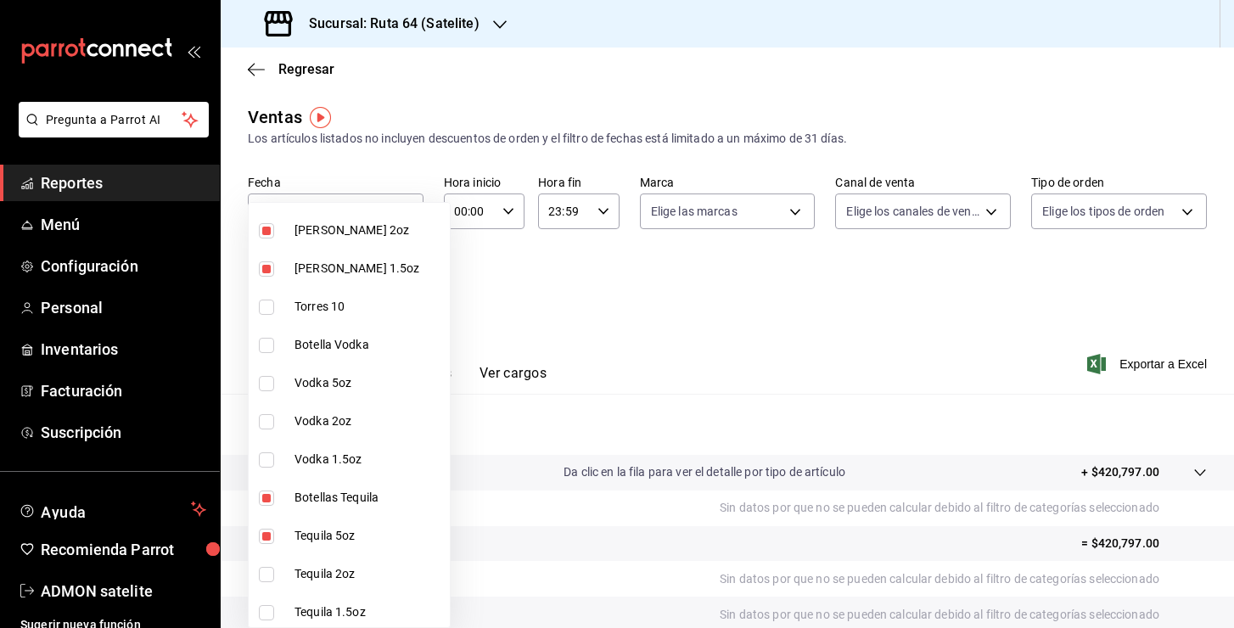
scroll to position [1930, 0]
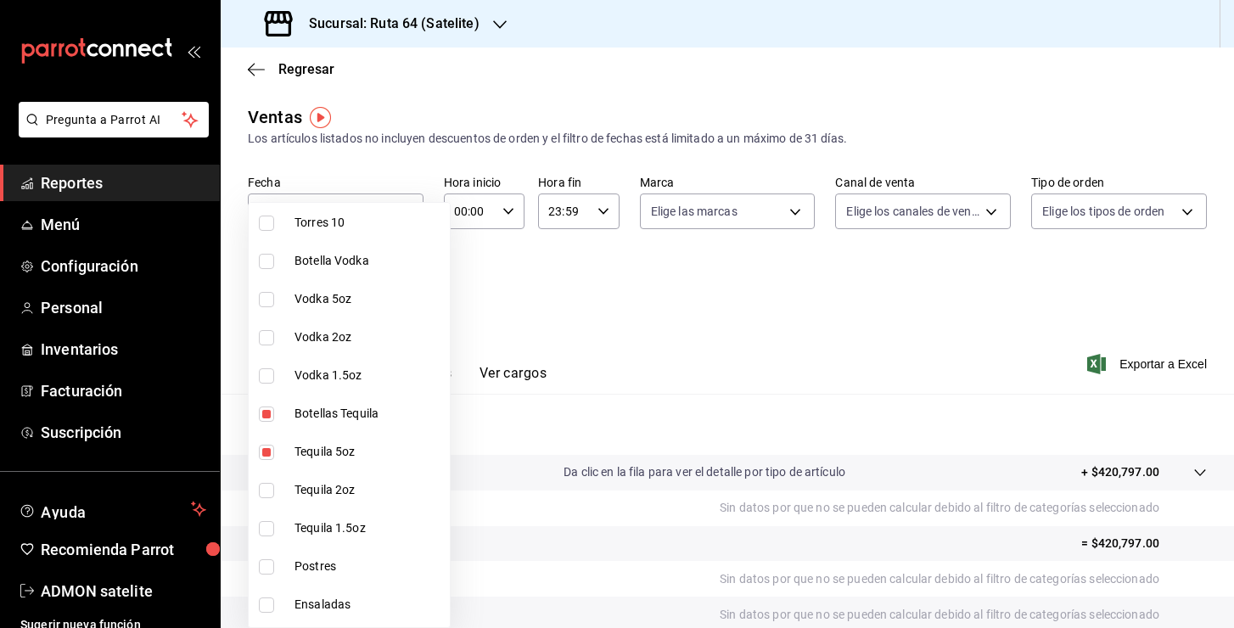
click at [324, 491] on span "Tequila 2oz" at bounding box center [369, 490] width 149 height 18
type input "deb36f74-1326-4831-9c16-2988e46ffd48,a383228f-15b0-40c2-ae2a-3a19d539f524,781bb…"
checkbox input "true"
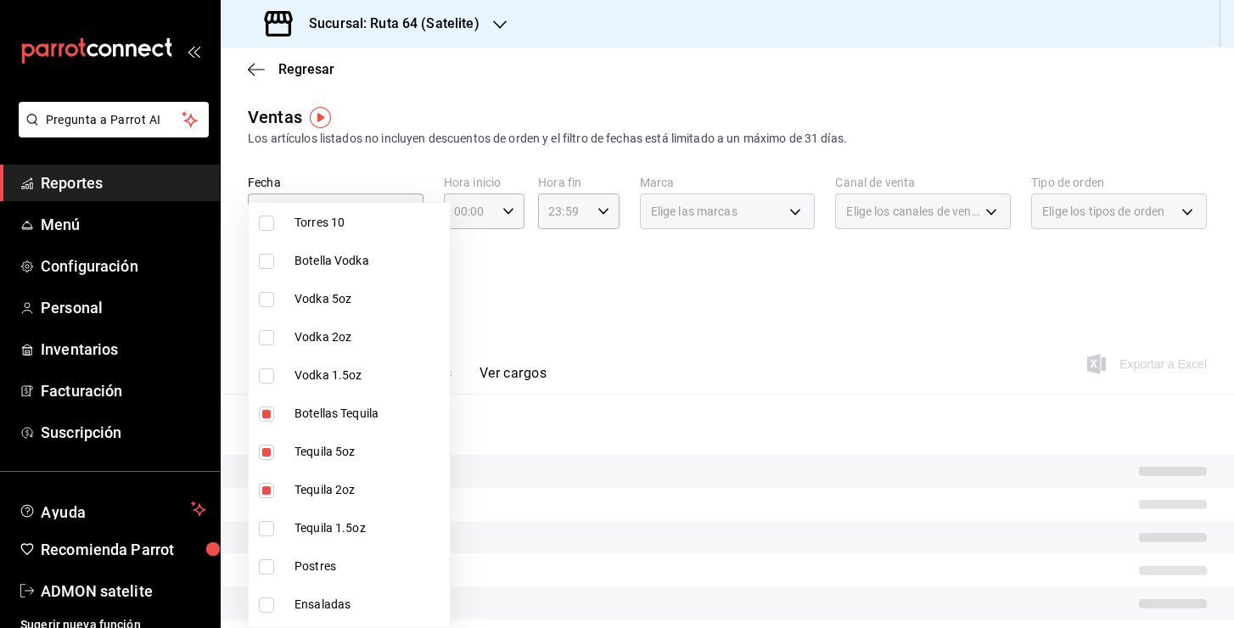
click at [324, 514] on li "Tequila 1.5oz" at bounding box center [349, 528] width 201 height 38
type input "deb36f74-1326-4831-9c16-2988e46ffd48,a383228f-15b0-40c2-ae2a-3a19d539f524,781bb…"
checkbox input "true"
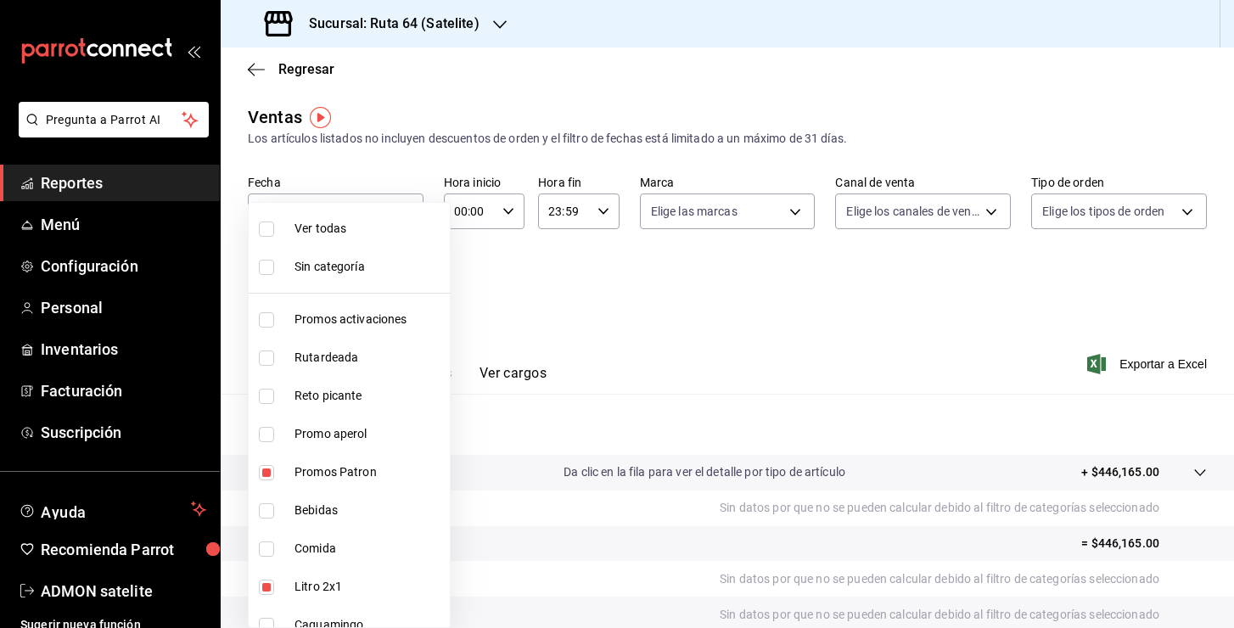
click at [942, 305] on div at bounding box center [617, 314] width 1234 height 628
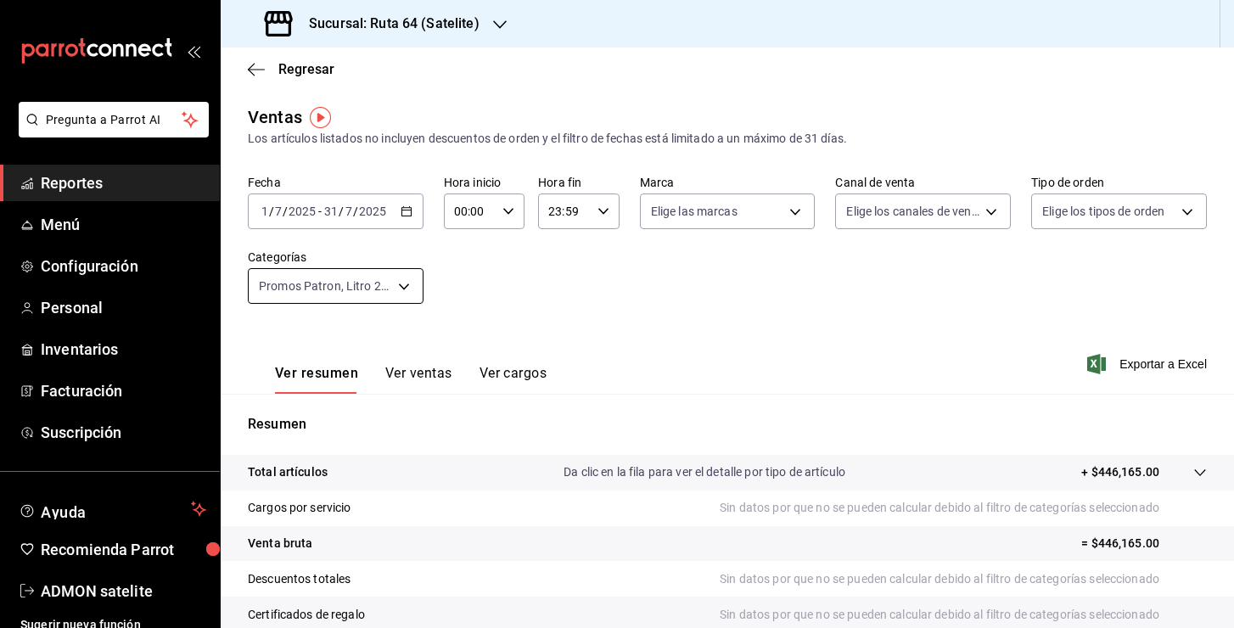
click at [389, 290] on body "Pregunta a Parrot AI Reportes Menú Configuración Personal Inventarios Facturaci…" at bounding box center [617, 314] width 1234 height 628
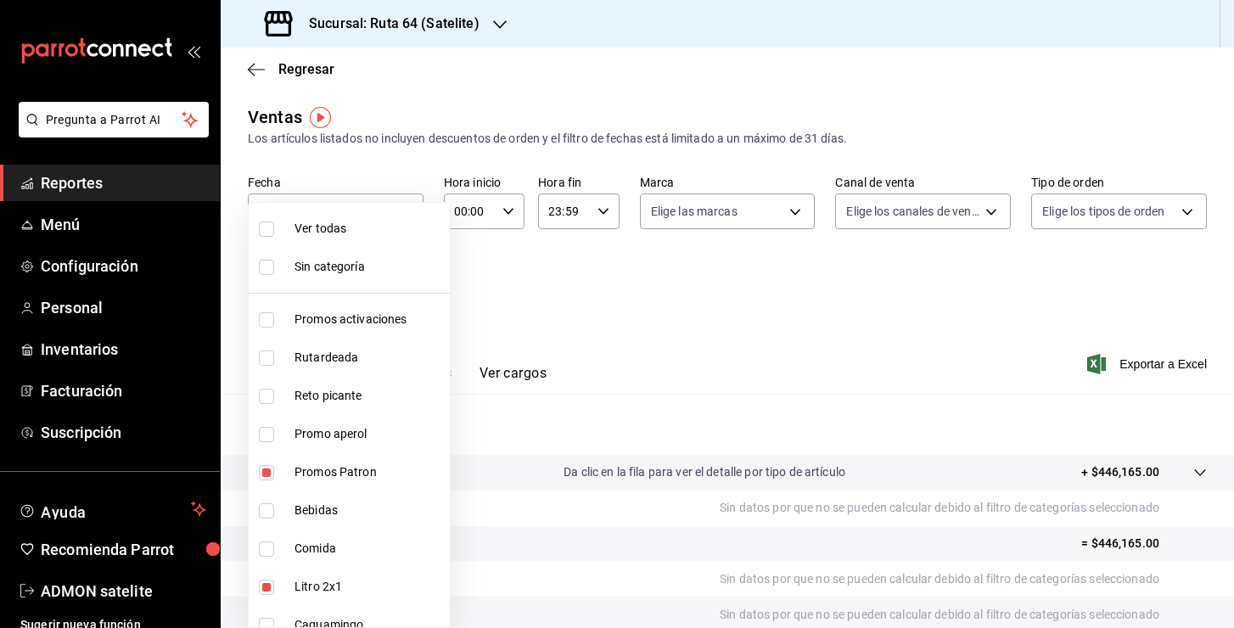
click at [840, 288] on div at bounding box center [617, 314] width 1234 height 628
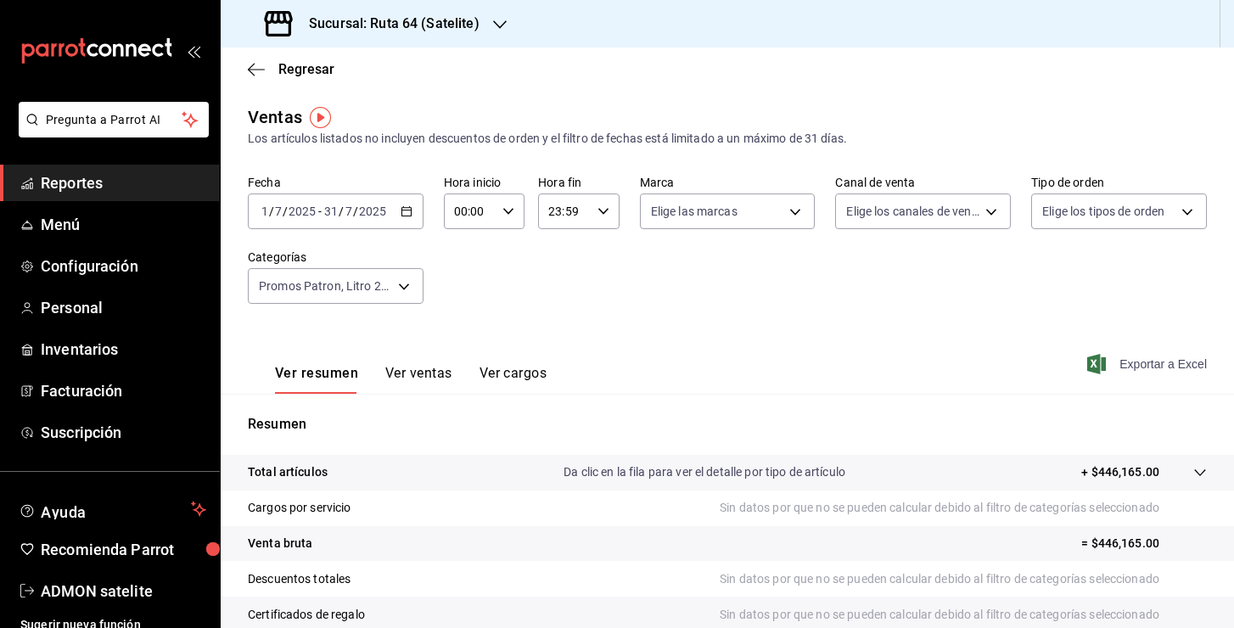
click at [1158, 369] on span "Exportar a Excel" at bounding box center [1149, 364] width 116 height 20
click at [487, 26] on div "Sucursal: Ruta 64 (Satelite)" at bounding box center [373, 24] width 279 height 48
click at [346, 66] on div "Ruta 64 (Interlomas)" at bounding box center [347, 74] width 227 height 18
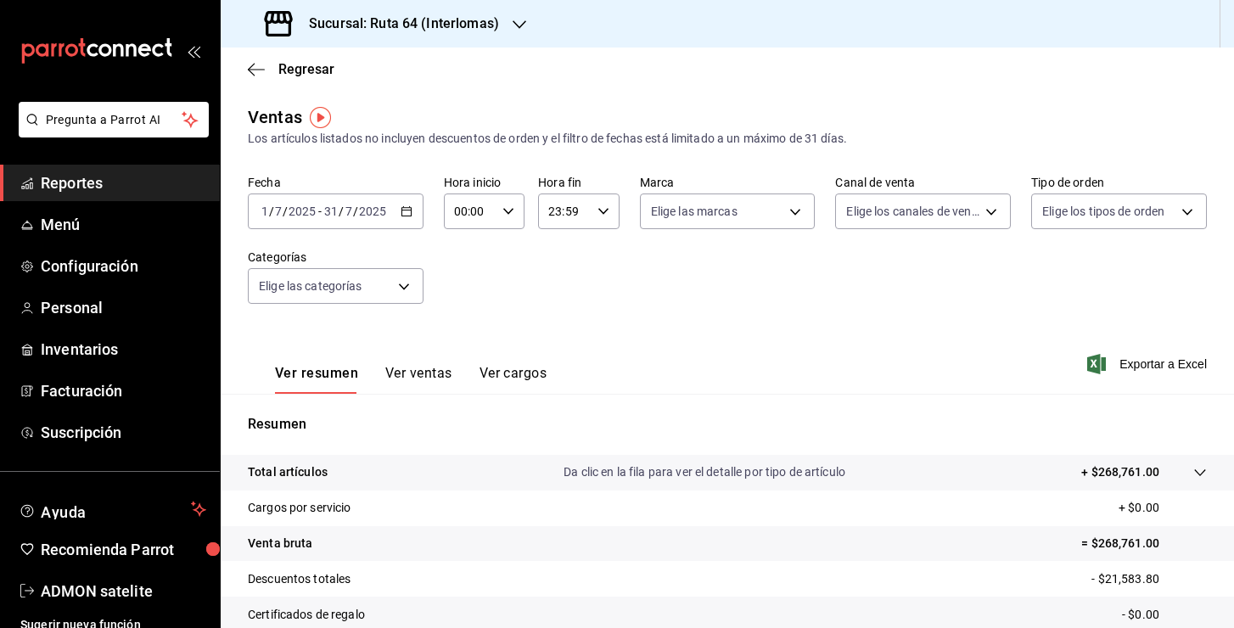
click at [407, 207] on \(Stroke\) "button" at bounding box center [407, 211] width 10 height 9
click at [593, 292] on div "Fecha [DATE] [DATE] - [DATE] [DATE] Hora inicio 00:00 Hora inicio Hora fin 23:5…" at bounding box center [727, 249] width 959 height 149
click at [422, 208] on div "[DATE] [DATE] - [DATE] [DATE]" at bounding box center [336, 212] width 176 height 36
click at [559, 341] on div "Ver resumen Ver ventas Ver cargos Exportar a Excel" at bounding box center [728, 359] width 1014 height 70
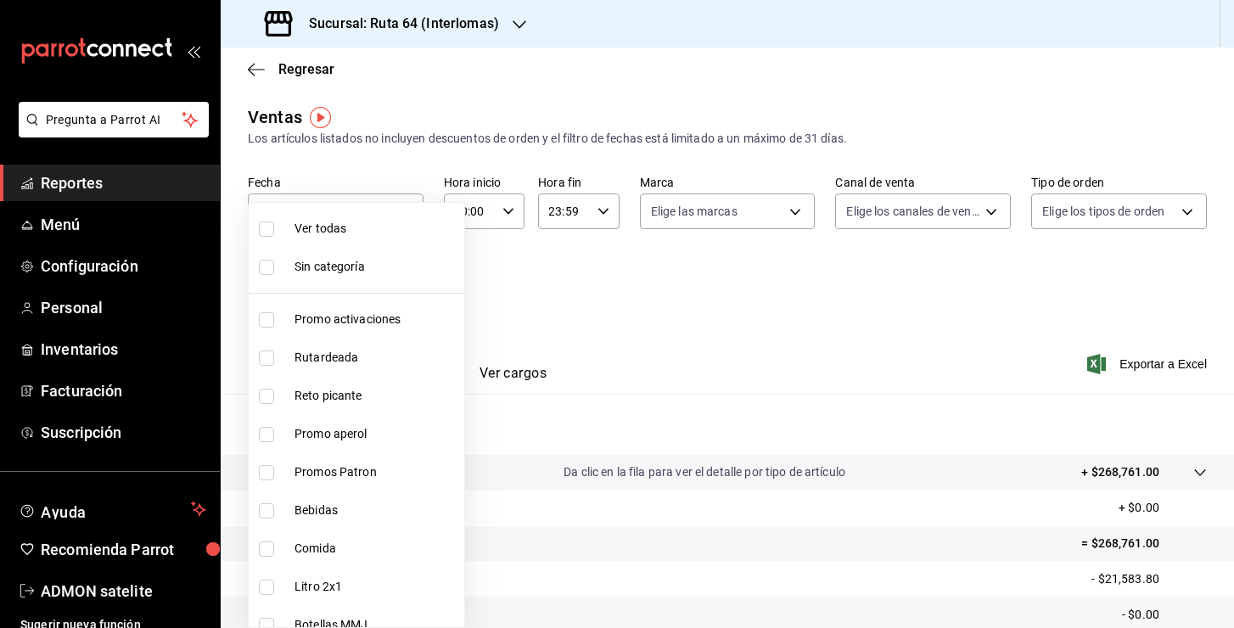
click at [408, 293] on body "Pregunta a Parrot AI Reportes Menú Configuración Personal Inventarios Facturaci…" at bounding box center [617, 314] width 1234 height 628
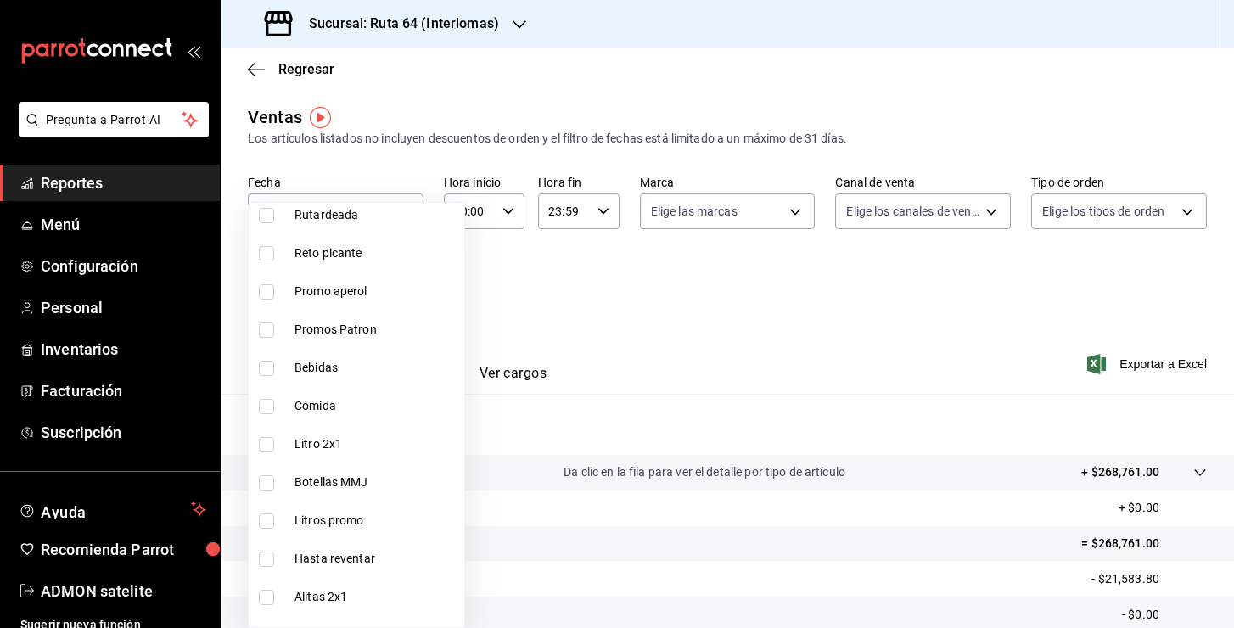
scroll to position [150, 0]
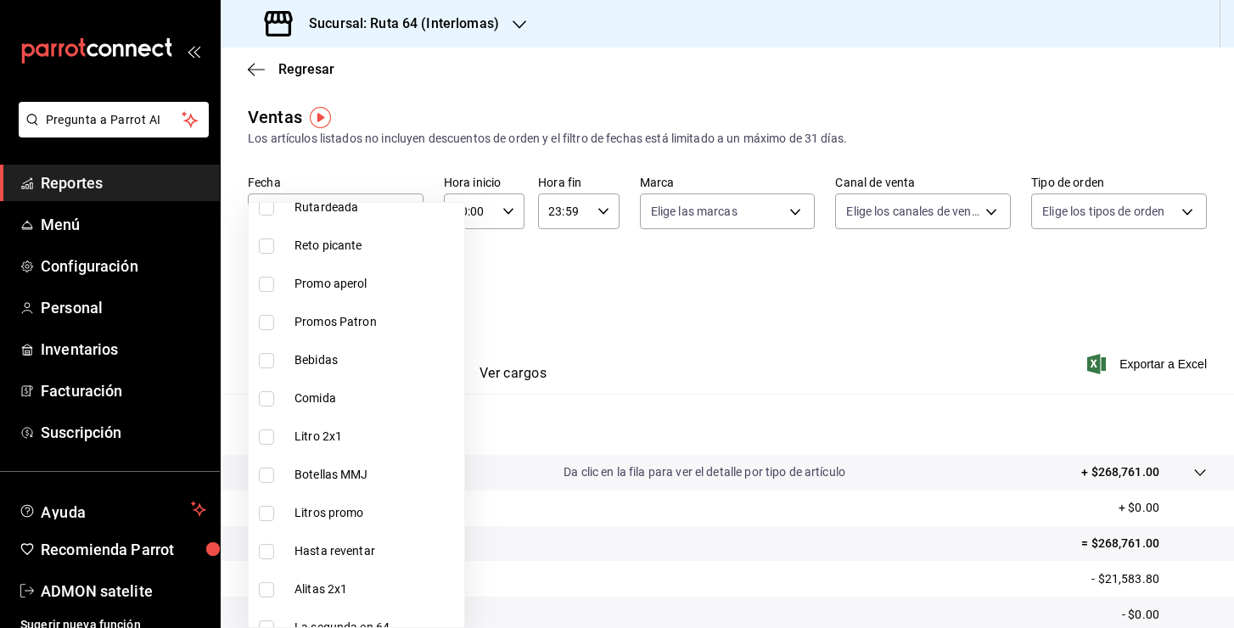
click at [374, 326] on span "Promos Patron" at bounding box center [376, 322] width 163 height 18
type input "7b34f289-8ade-4548-9dff-114ef586e379"
checkbox input "true"
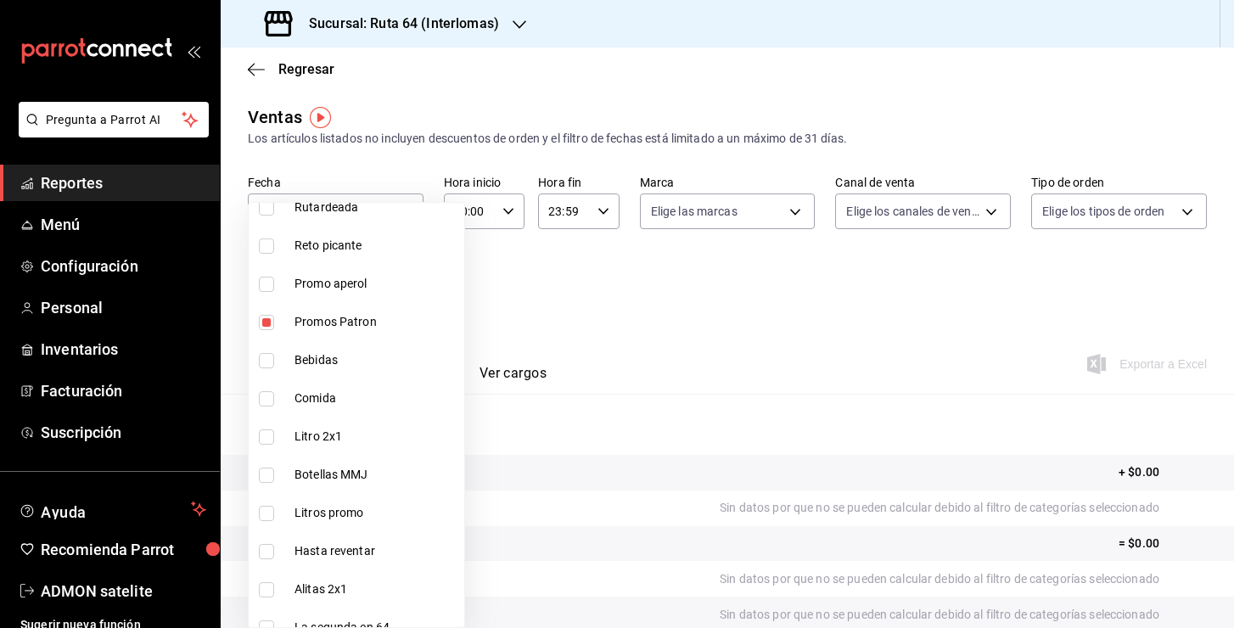
click at [342, 359] on span "Bebidas" at bounding box center [376, 360] width 163 height 18
type input "7b34f289-8ade-4548-9dff-114ef586e379,b7f3bb90-c6b9-44be-9c2e-4f4f6327adea"
checkbox input "true"
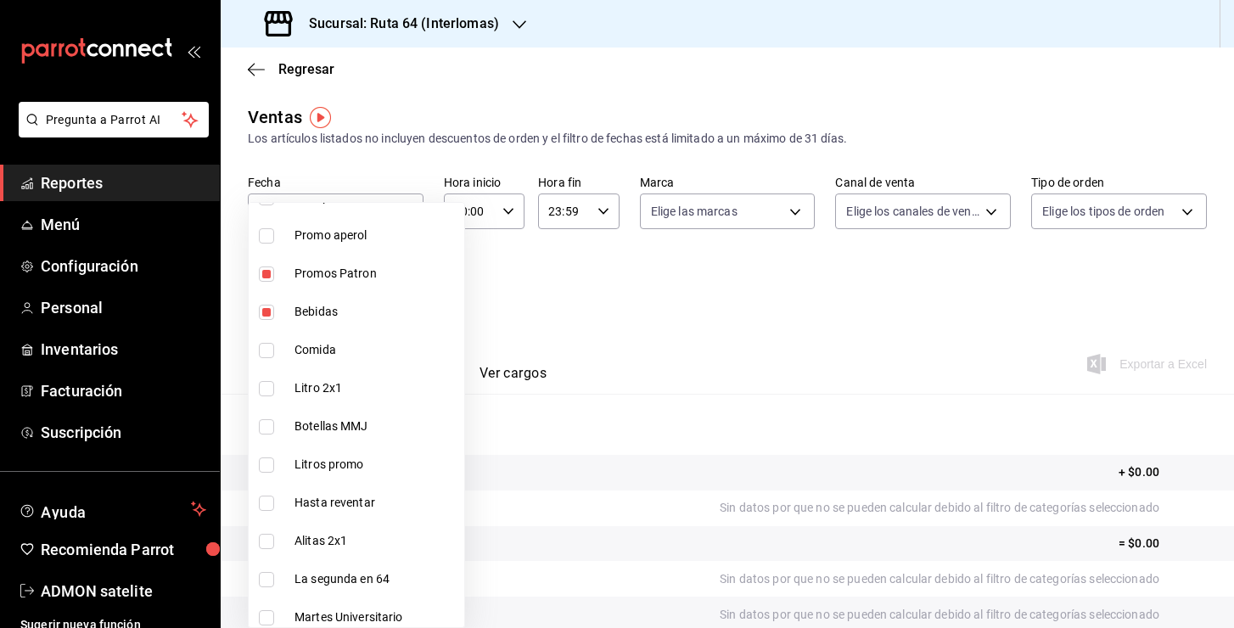
scroll to position [216, 0]
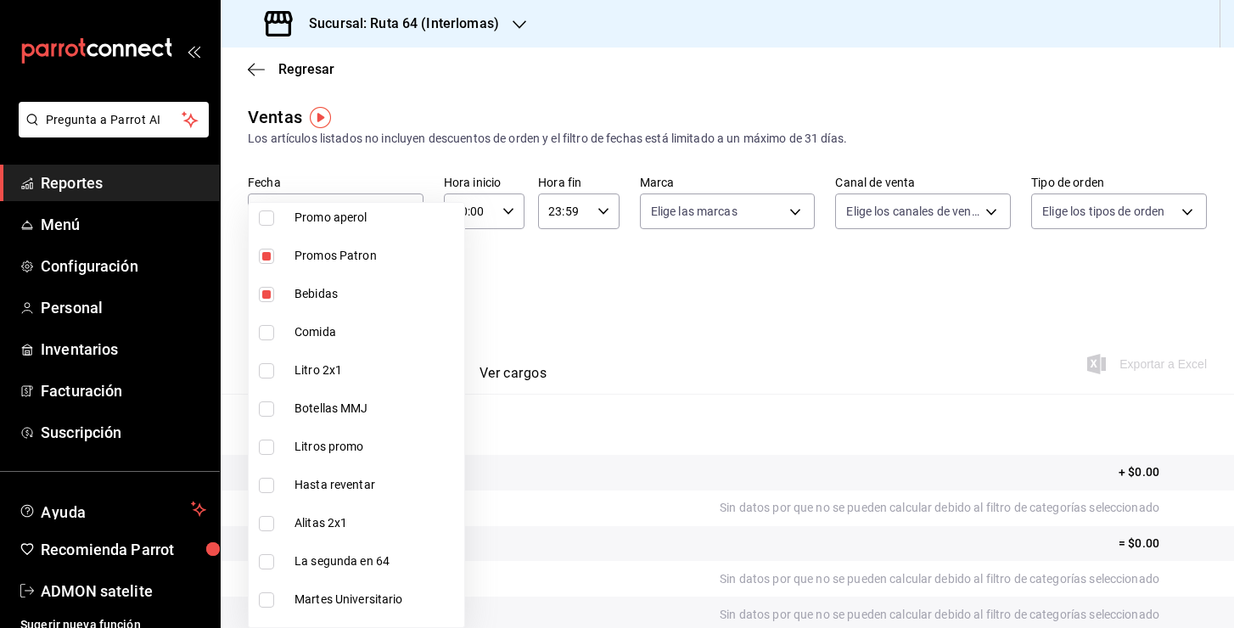
click at [351, 293] on span "Bebidas" at bounding box center [376, 294] width 163 height 18
type input "7b34f289-8ade-4548-9dff-114ef586e379"
checkbox input "false"
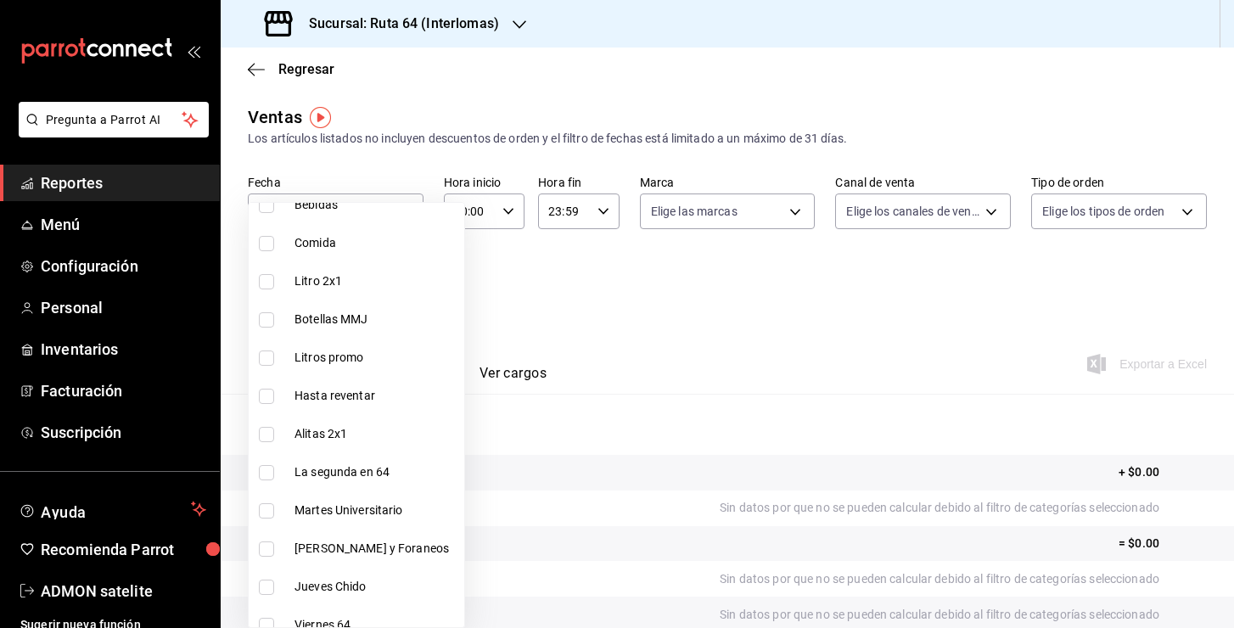
click at [327, 273] on span "Litro 2x1" at bounding box center [376, 281] width 163 height 18
type input "7b34f289-8ade-4548-9dff-114ef586e379,ca59f8c5-4ddd-410d-9698-7d844ba71baa"
checkbox input "true"
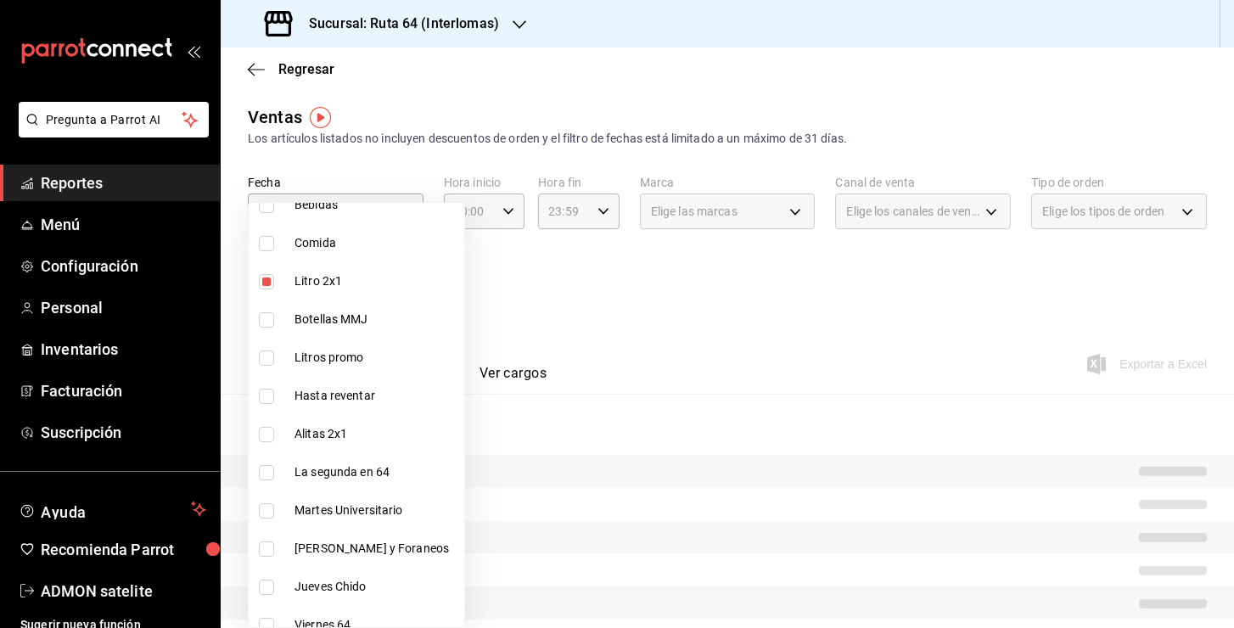
click at [333, 311] on span "Botellas MMJ" at bounding box center [376, 320] width 163 height 18
type input "7b34f289-8ade-4548-9dff-114ef586e379,ca59f8c5-4ddd-410d-9698-7d844ba71baa,c3546…"
checkbox input "true"
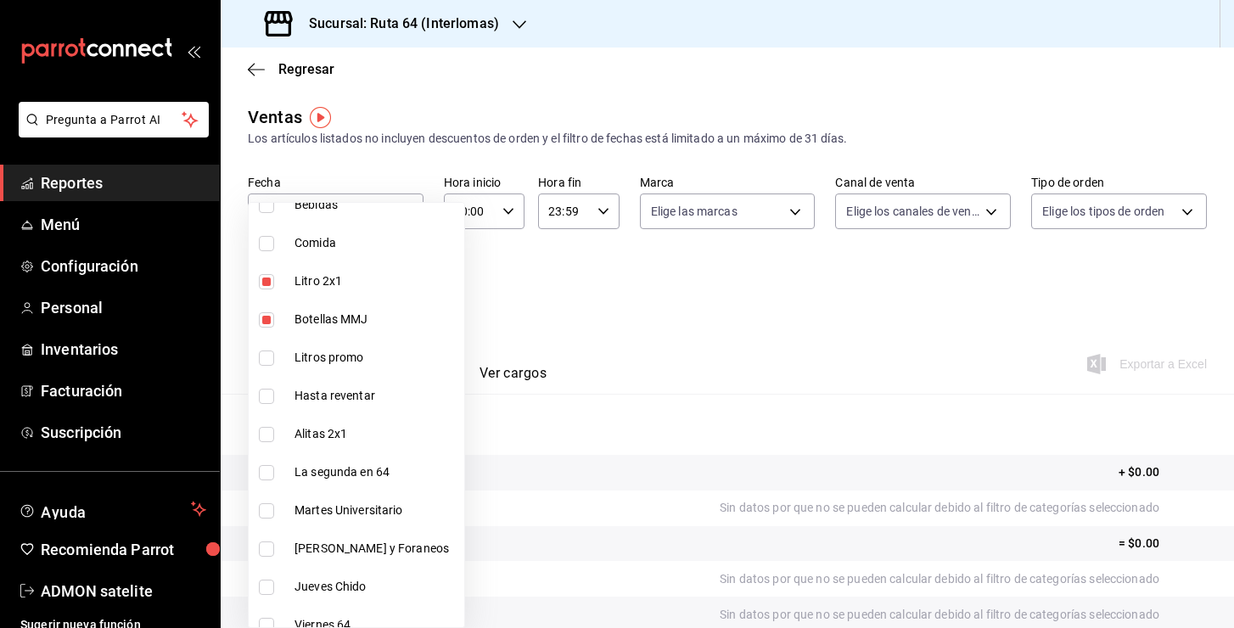
click at [333, 357] on span "Litros promo" at bounding box center [376, 358] width 163 height 18
type input "7b34f289-8ade-4548-9dff-114ef586e379,ca59f8c5-4ddd-410d-9698-7d844ba71baa,c3546…"
checkbox input "true"
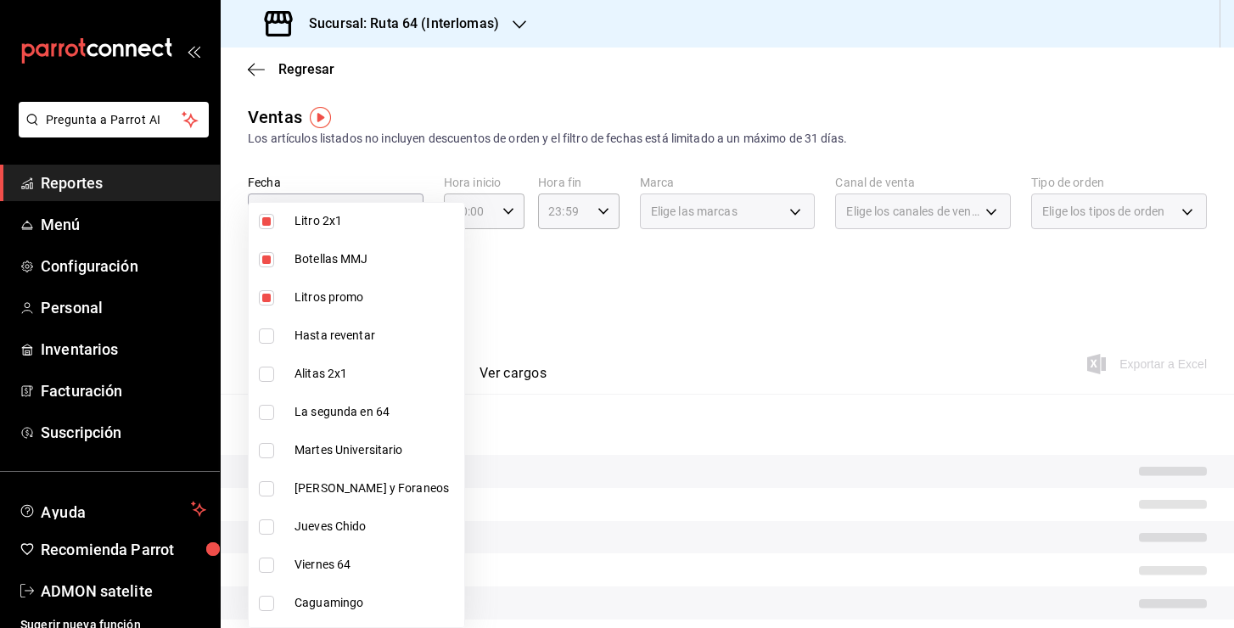
scroll to position [367, 0]
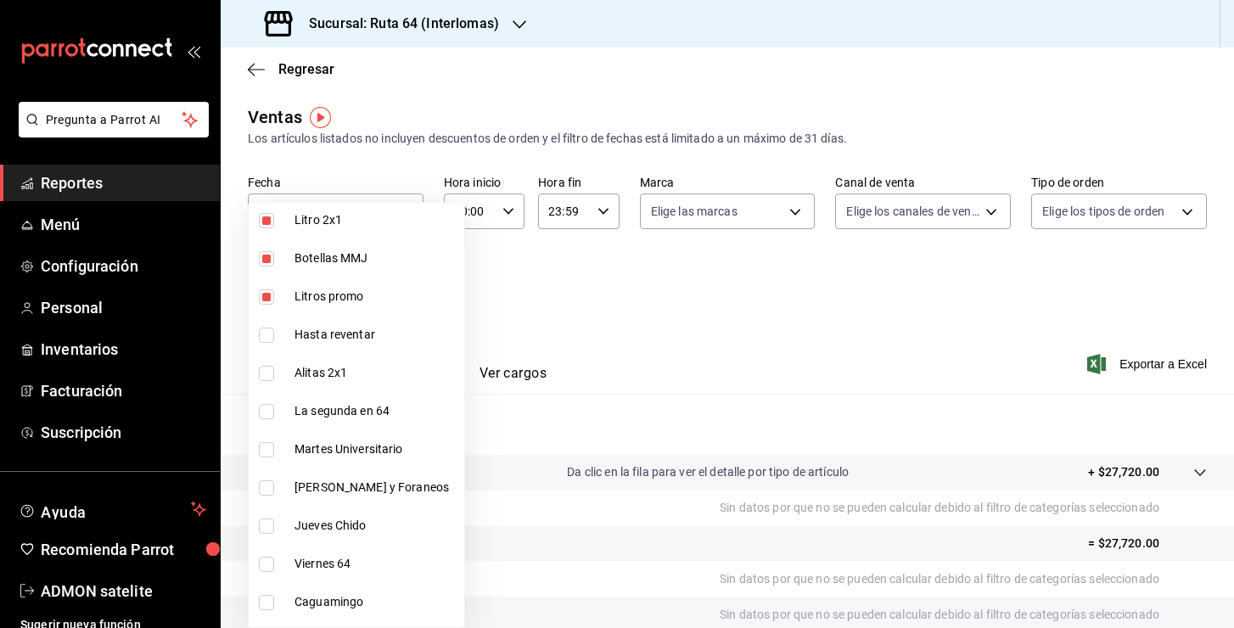
click at [346, 414] on span "La segunda en 64" at bounding box center [376, 411] width 163 height 18
type input "7b34f289-8ade-4548-9dff-114ef586e379,ca59f8c5-4ddd-410d-9698-7d844ba71baa,c3546…"
checkbox input "true"
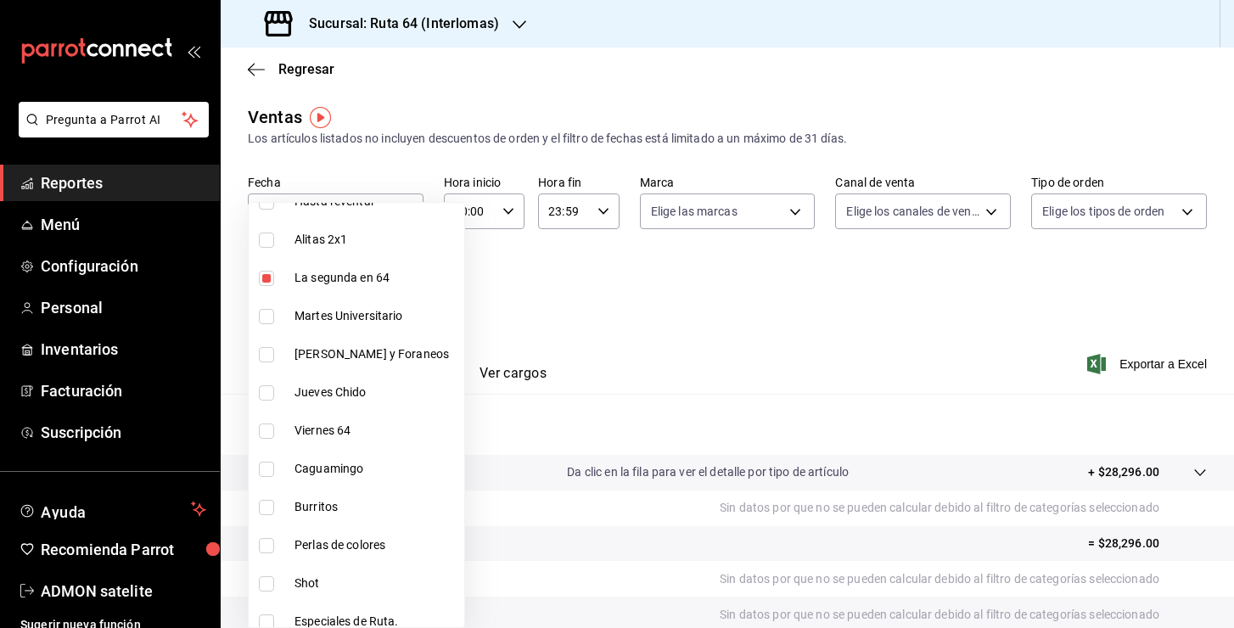
click at [345, 325] on li "Martes Universitario" at bounding box center [357, 316] width 216 height 38
type input "7b34f289-8ade-4548-9dff-114ef586e379,ca59f8c5-4ddd-410d-9698-7d844ba71baa,c3546…"
checkbox input "true"
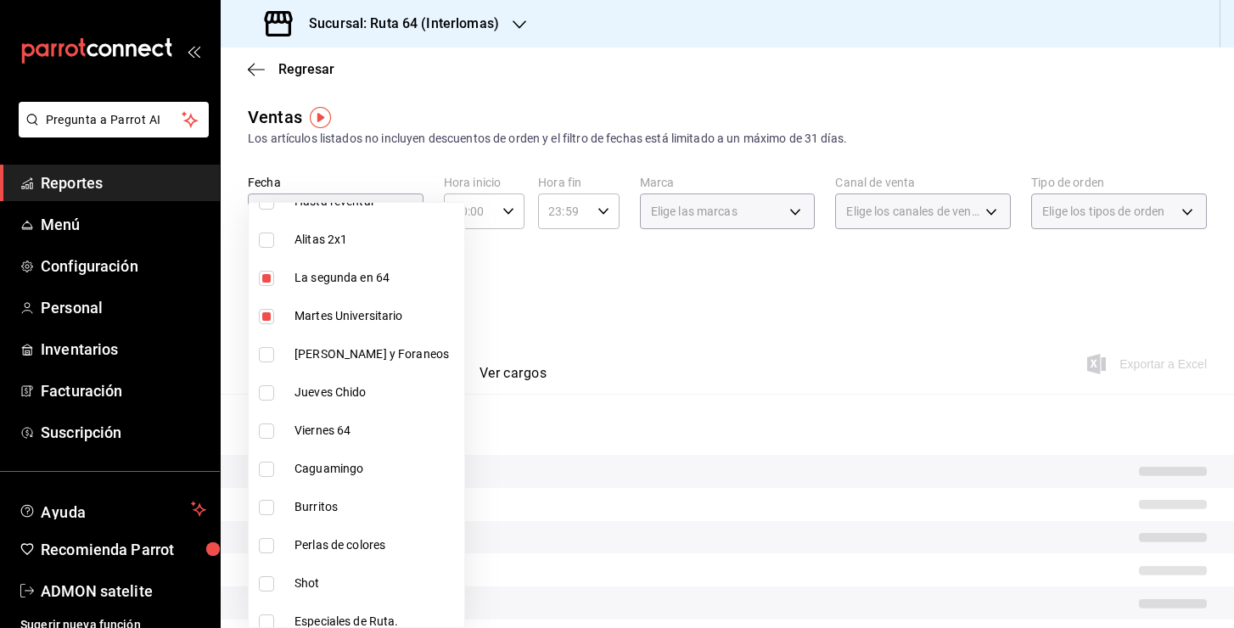
click at [337, 362] on span "[PERSON_NAME] y Foraneos" at bounding box center [376, 354] width 163 height 18
type input "7b34f289-8ade-4548-9dff-114ef586e379,ca59f8c5-4ddd-410d-9698-7d844ba71baa,c3546…"
checkbox input "true"
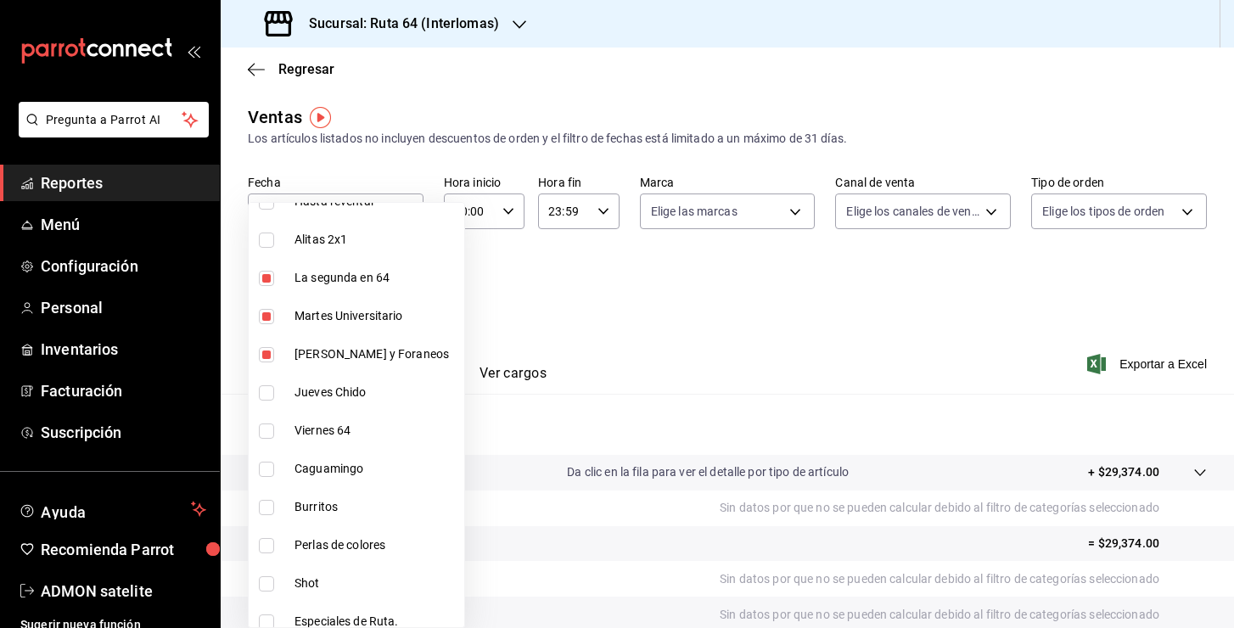
click at [335, 396] on span "Jueves Chido" at bounding box center [376, 393] width 163 height 18
type input "7b34f289-8ade-4548-9dff-114ef586e379,ca59f8c5-4ddd-410d-9698-7d844ba71baa,c3546…"
checkbox input "true"
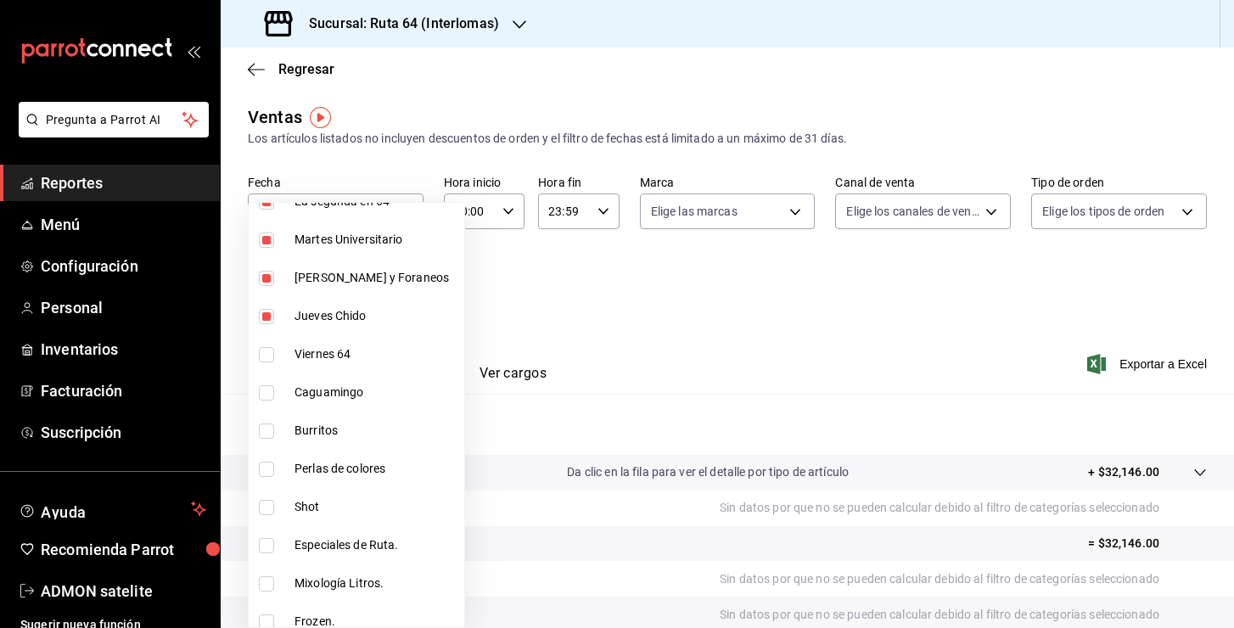
click at [372, 357] on span "Viernes 64" at bounding box center [376, 354] width 163 height 18
type input "7b34f289-8ade-4548-9dff-114ef586e379,ca59f8c5-4ddd-410d-9698-7d844ba71baa,c3546…"
checkbox input "true"
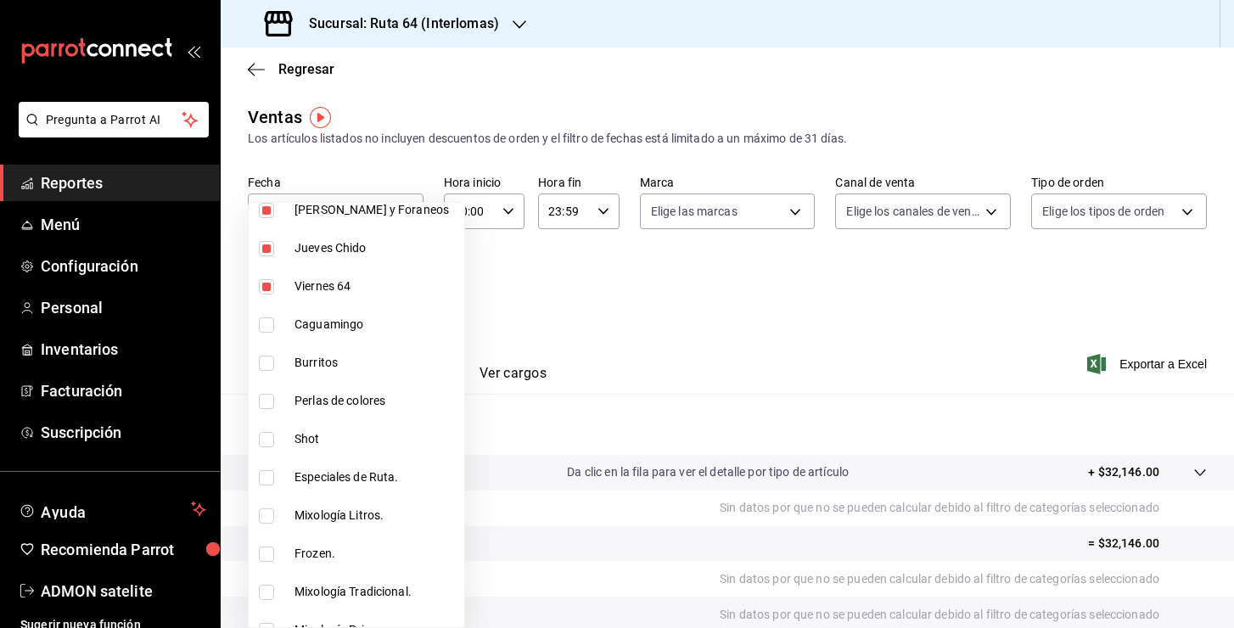
scroll to position [645, 0]
click at [334, 428] on li "Shot" at bounding box center [357, 438] width 216 height 38
type input "7b34f289-8ade-4548-9dff-114ef586e379,ca59f8c5-4ddd-410d-9698-7d844ba71baa,c3546…"
checkbox input "true"
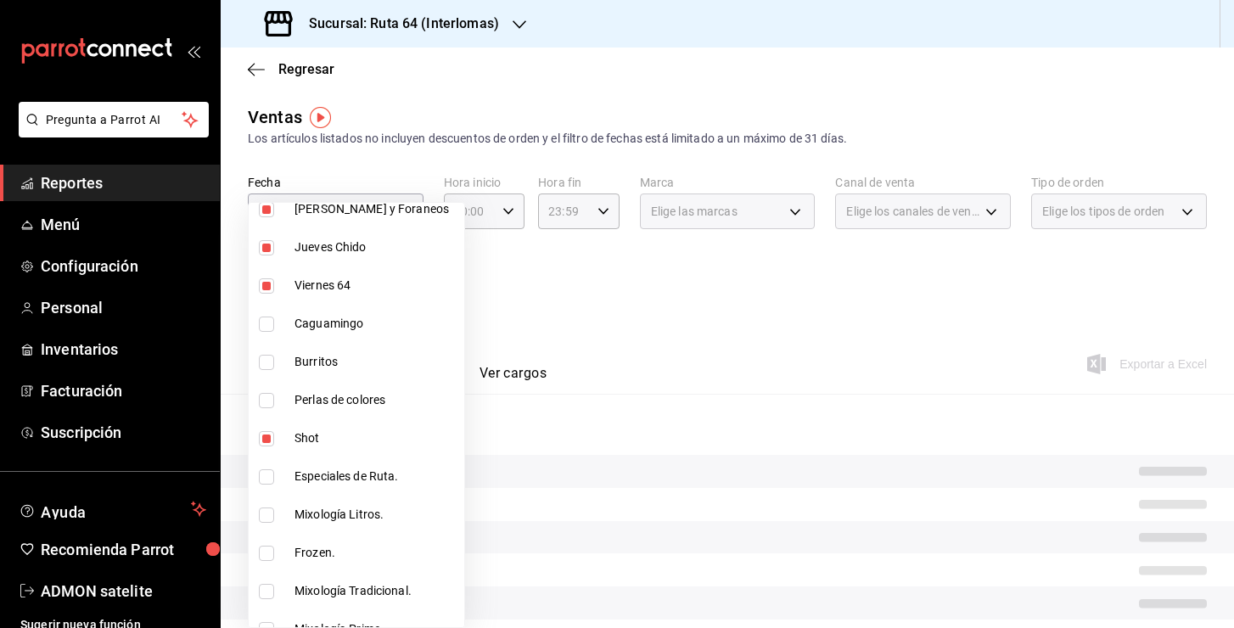
scroll to position [754, 0]
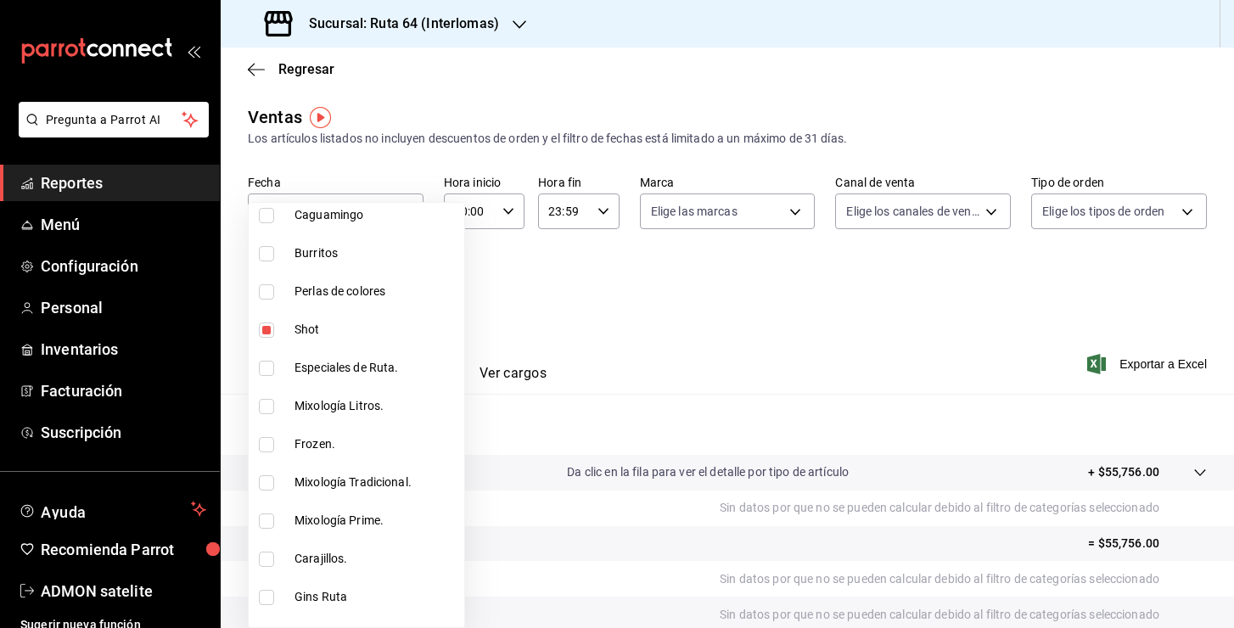
click at [337, 363] on span "Especiales de Ruta." at bounding box center [376, 368] width 163 height 18
type input "7b34f289-8ade-4548-9dff-114ef586e379,ca59f8c5-4ddd-410d-9698-7d844ba71baa,c3546…"
checkbox input "true"
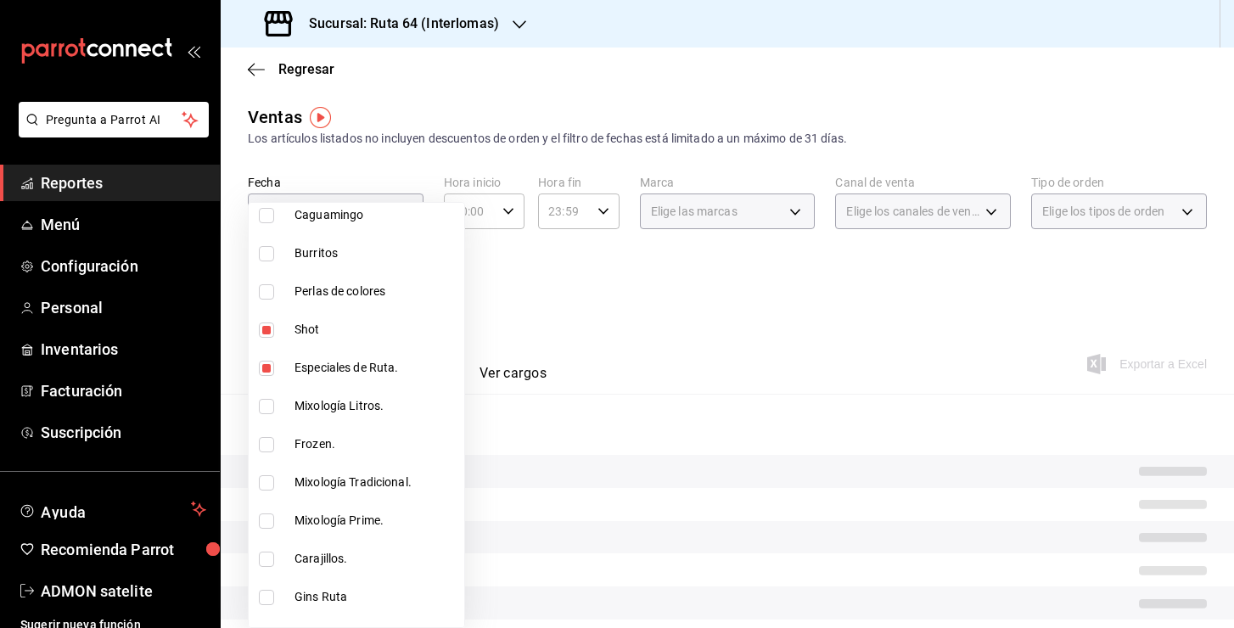
click at [336, 400] on span "Mixología Litros." at bounding box center [376, 406] width 163 height 18
type input "7b34f289-8ade-4548-9dff-114ef586e379,ca59f8c5-4ddd-410d-9698-7d844ba71baa,c3546…"
checkbox input "true"
click at [327, 483] on span "Mixología Tradicional." at bounding box center [376, 483] width 163 height 18
type input "7b34f289-8ade-4548-9dff-114ef586e379,ca59f8c5-4ddd-410d-9698-7d844ba71baa,c3546…"
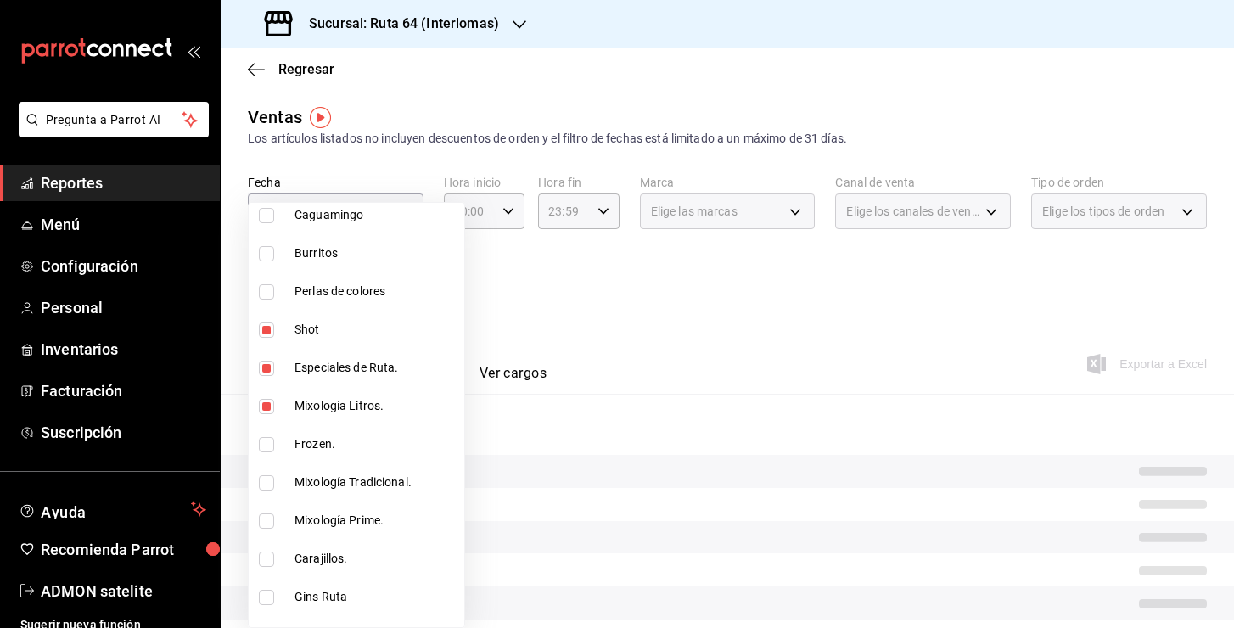
checkbox input "true"
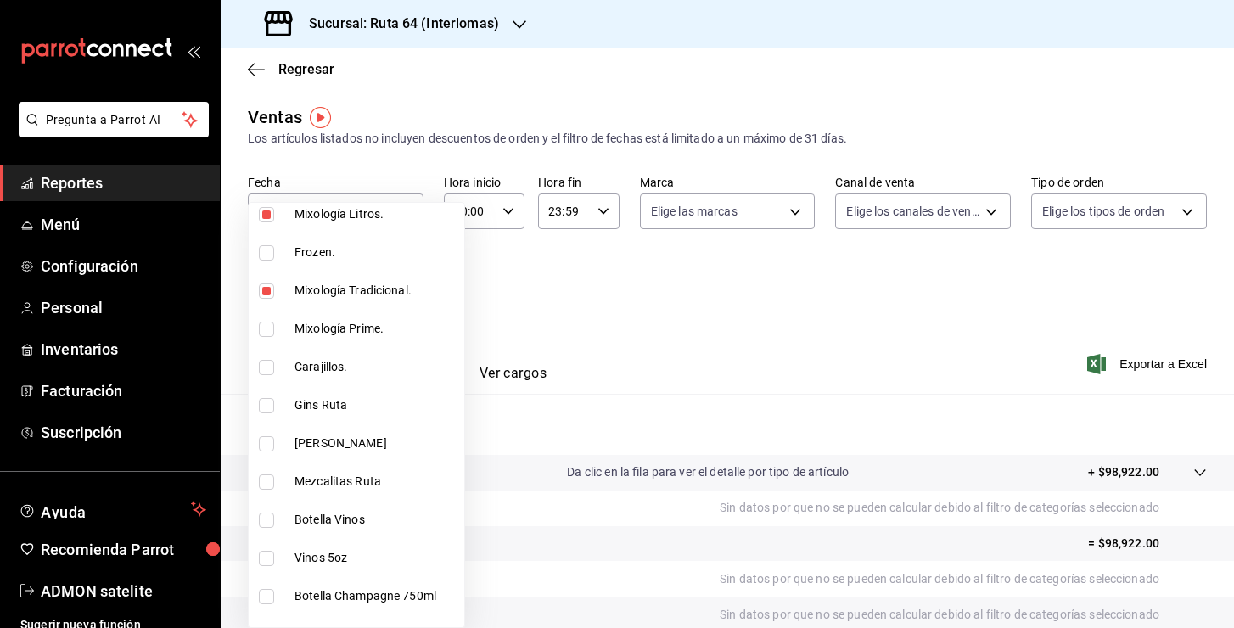
scroll to position [963, 0]
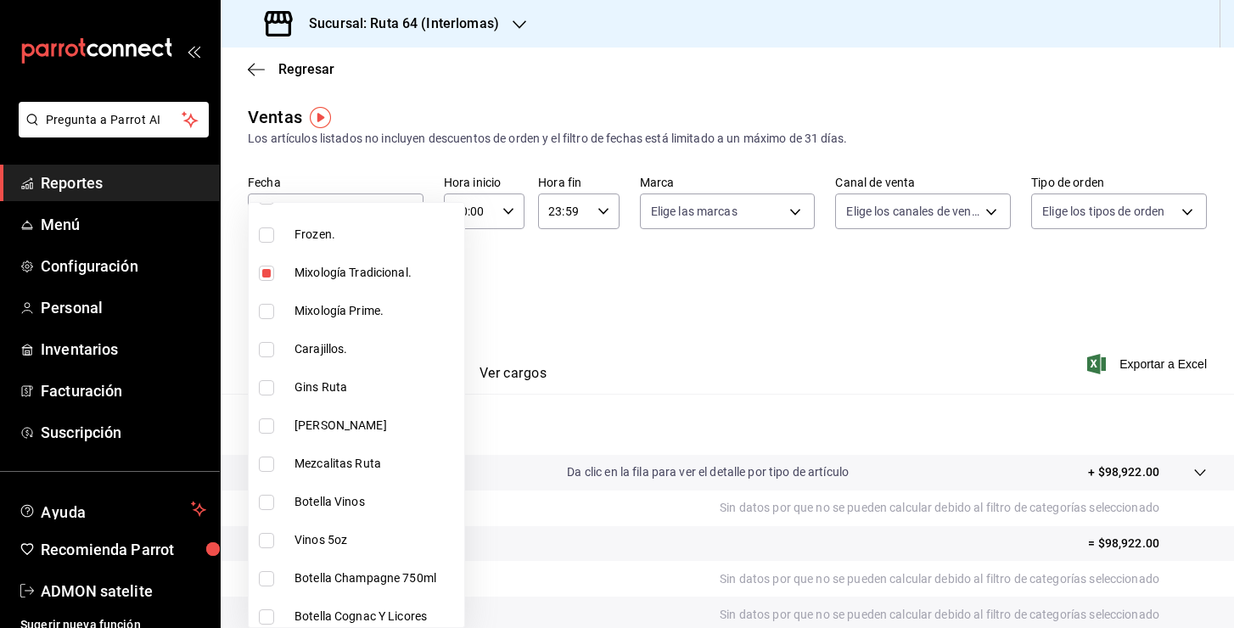
click at [351, 423] on span "[PERSON_NAME]" at bounding box center [376, 426] width 163 height 18
type input "7b34f289-8ade-4548-9dff-114ef586e379,ca59f8c5-4ddd-410d-9698-7d844ba71baa,c3546…"
checkbox input "true"
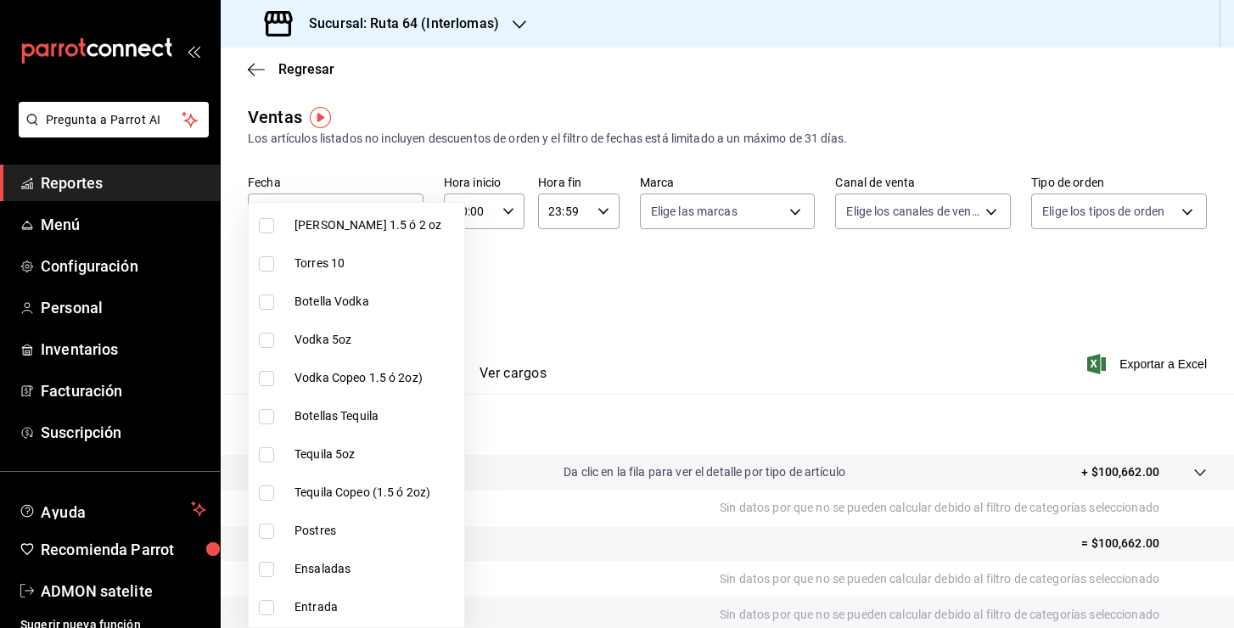
scroll to position [1824, 0]
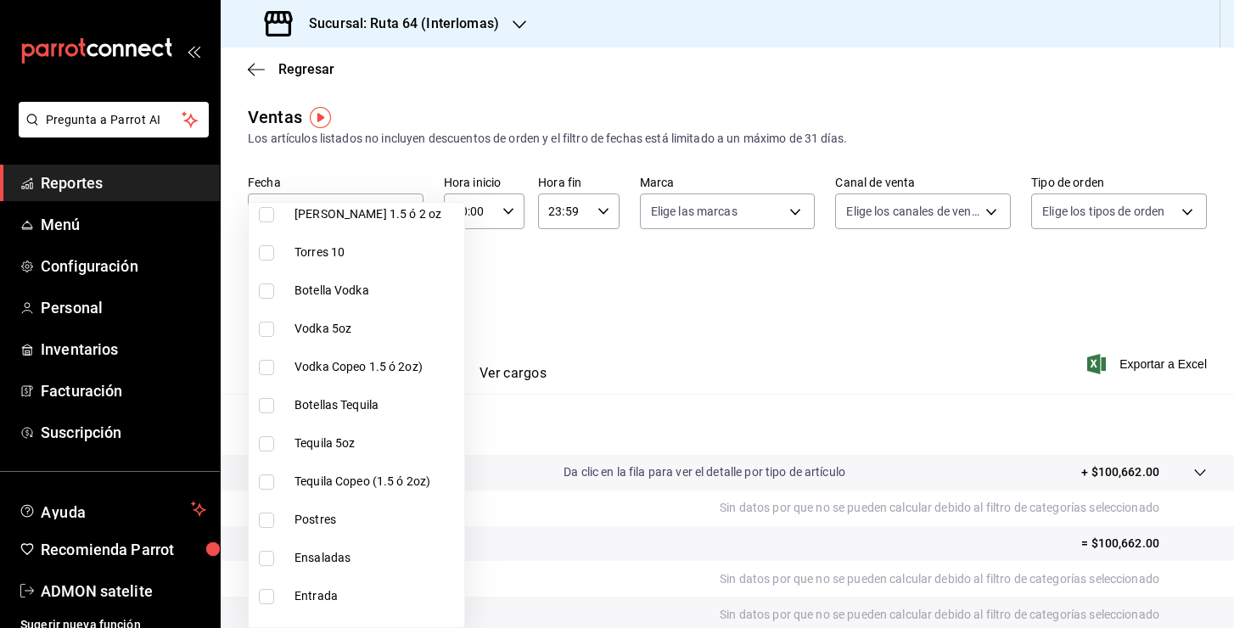
click at [368, 396] on span "Botellas Tequila" at bounding box center [376, 405] width 163 height 18
type input "7b34f289-8ade-4548-9dff-114ef586e379,ca59f8c5-4ddd-410d-9698-7d844ba71baa,c3546…"
checkbox input "true"
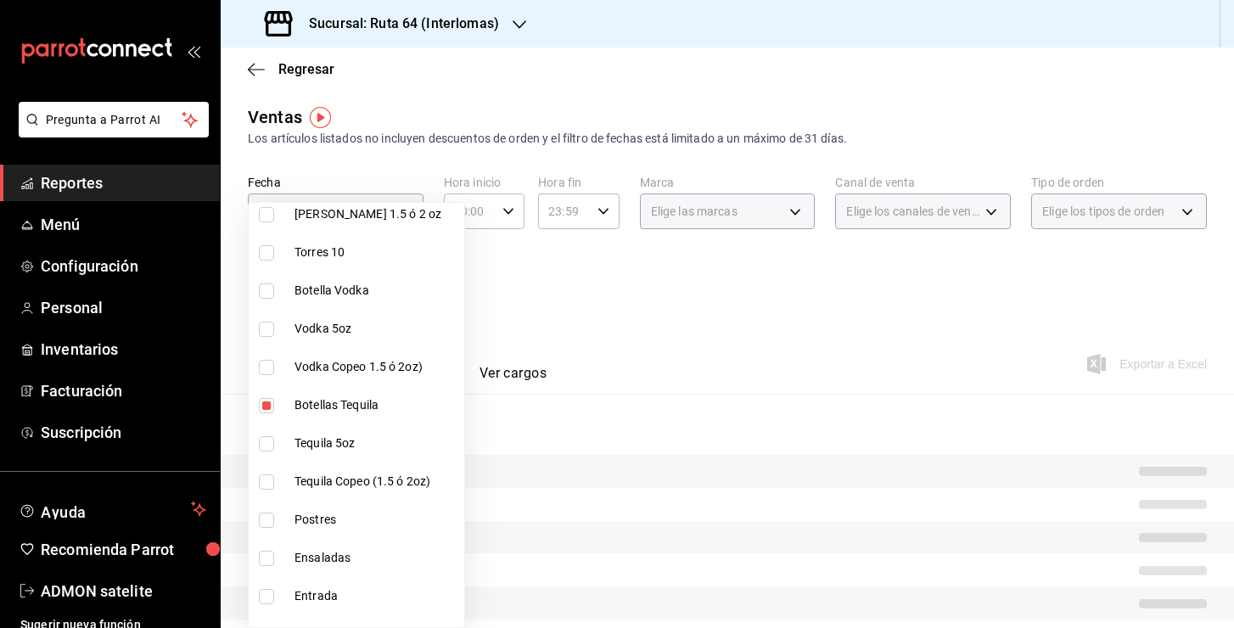
click at [351, 442] on span "Tequila 5oz" at bounding box center [376, 444] width 163 height 18
type input "7b34f289-8ade-4548-9dff-114ef586e379,ca59f8c5-4ddd-410d-9698-7d844ba71baa,c3546…"
checkbox input "true"
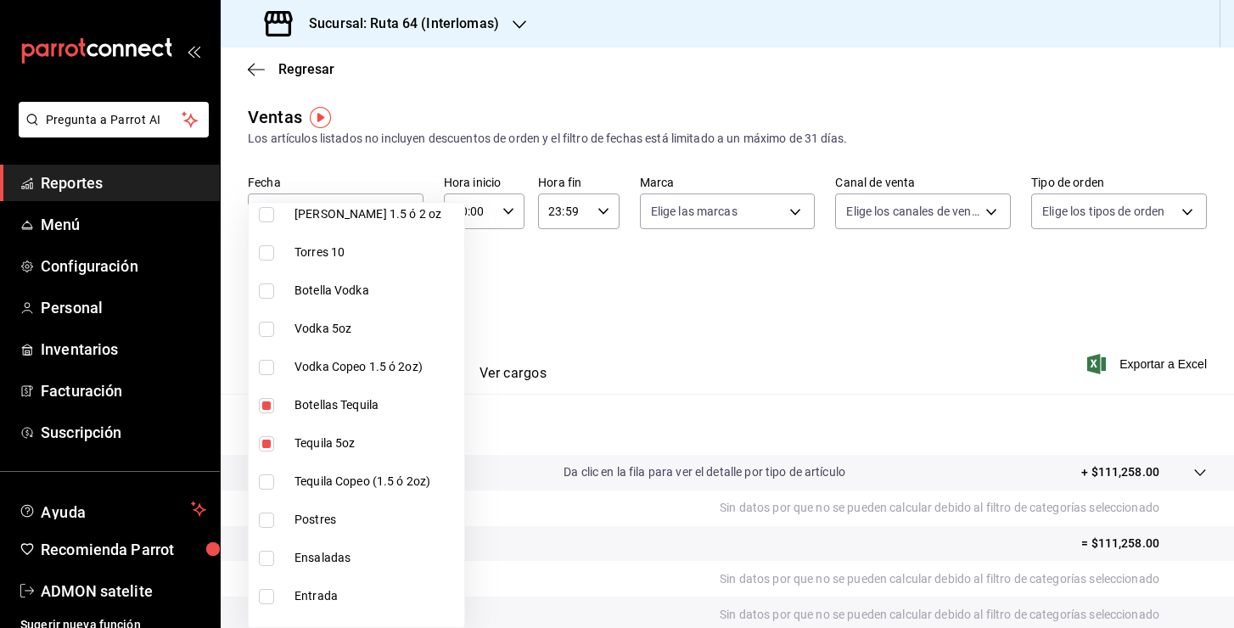
click at [351, 477] on span "Tequila Copeo (1.5 ó 2oz)" at bounding box center [376, 482] width 163 height 18
type input "7b34f289-8ade-4548-9dff-114ef586e379,ca59f8c5-4ddd-410d-9698-7d844ba71baa,c3546…"
checkbox input "true"
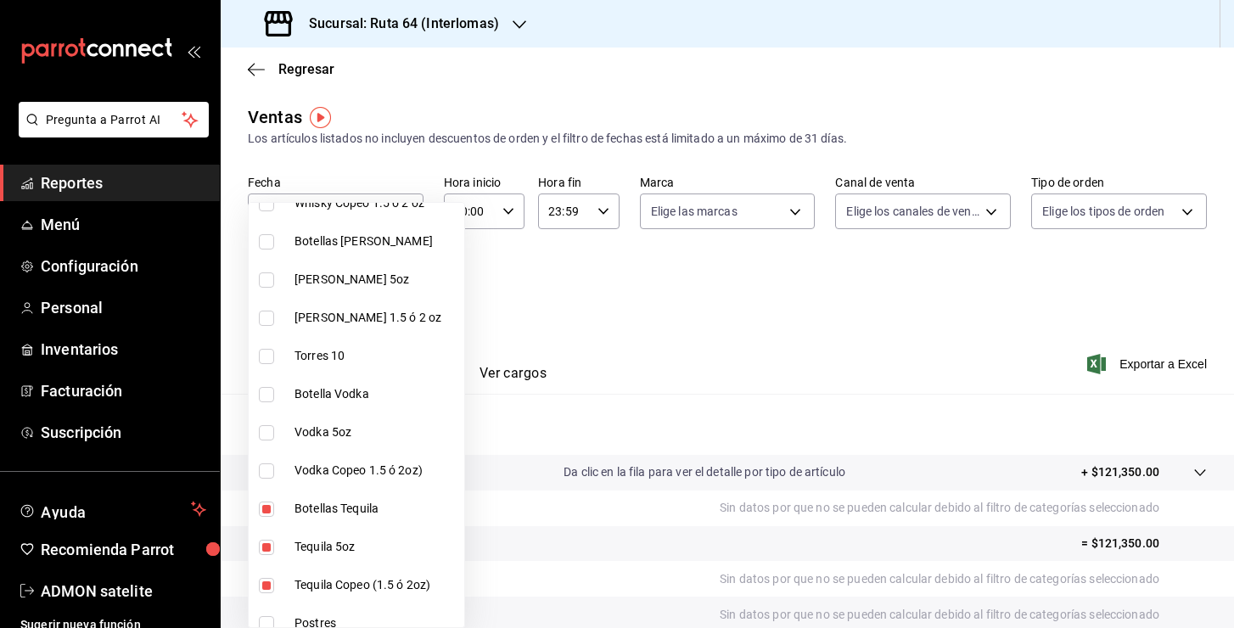
scroll to position [1628, 0]
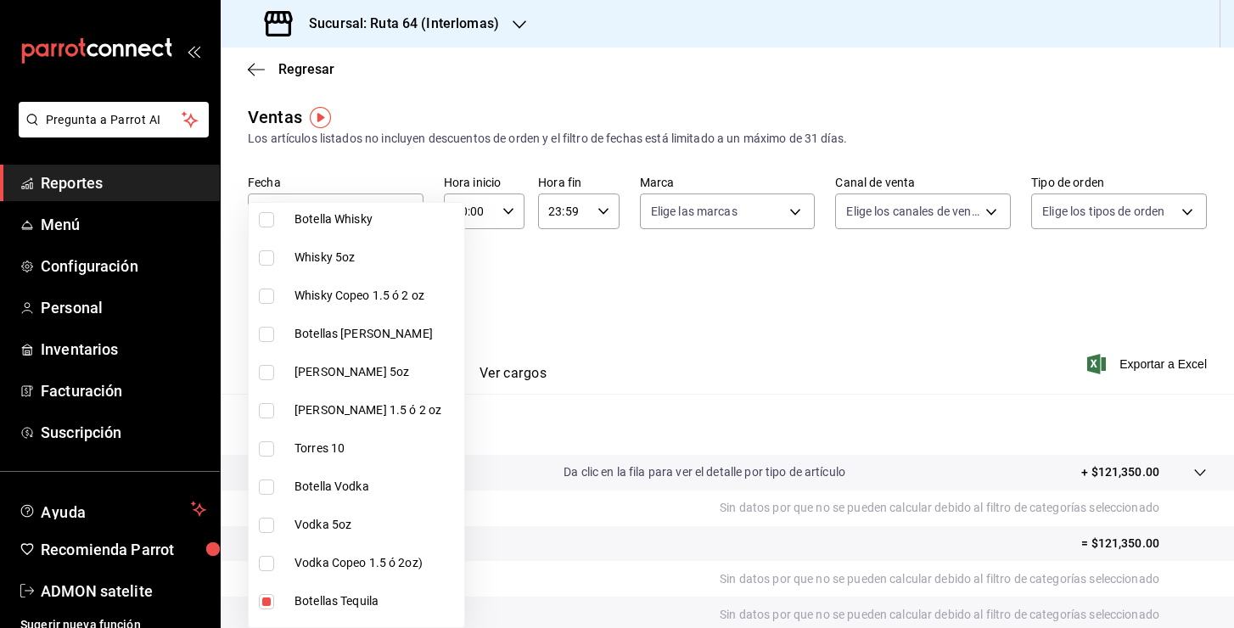
click at [352, 333] on span "Botellas [PERSON_NAME]" at bounding box center [376, 334] width 163 height 18
type input "7b34f289-8ade-4548-9dff-114ef586e379,ca59f8c5-4ddd-410d-9698-7d844ba71baa,c3546…"
checkbox input "true"
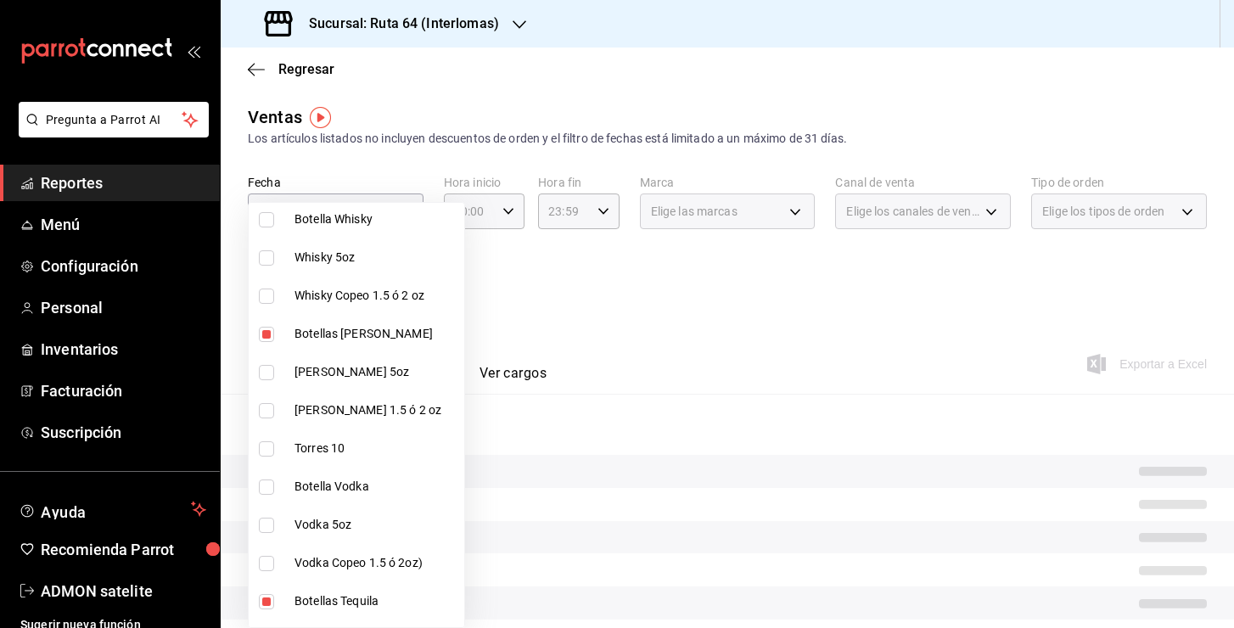
click at [340, 366] on span "[PERSON_NAME] 5oz" at bounding box center [376, 372] width 163 height 18
type input "7b34f289-8ade-4548-9dff-114ef586e379,ca59f8c5-4ddd-410d-9698-7d844ba71baa,c3546…"
checkbox input "true"
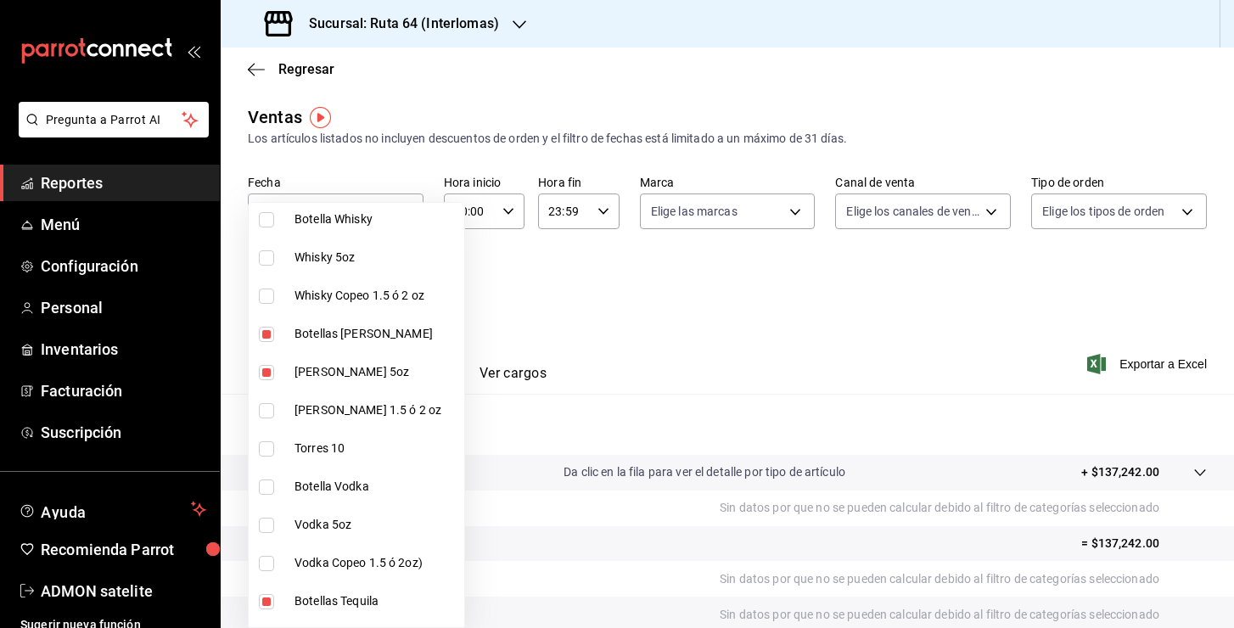
click at [342, 403] on span "[PERSON_NAME] 1.5 ó 2 oz" at bounding box center [376, 411] width 163 height 18
type input "7b34f289-8ade-4548-9dff-114ef586e379,ca59f8c5-4ddd-410d-9698-7d844ba71baa,c3546…"
checkbox input "true"
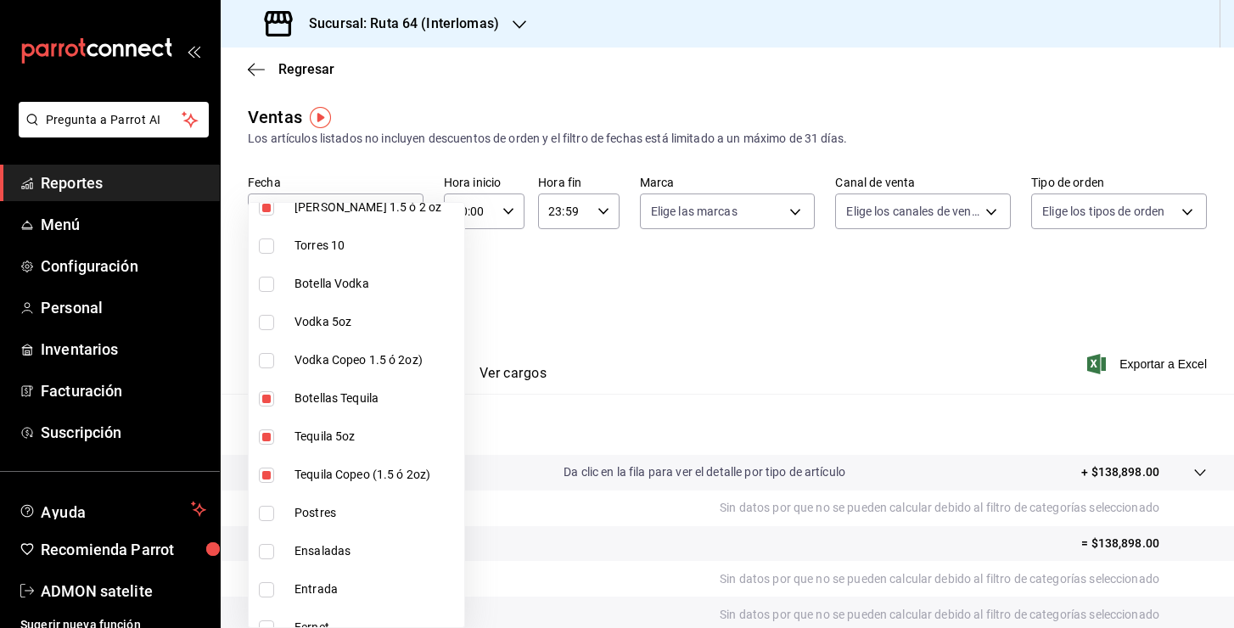
scroll to position [2024, 0]
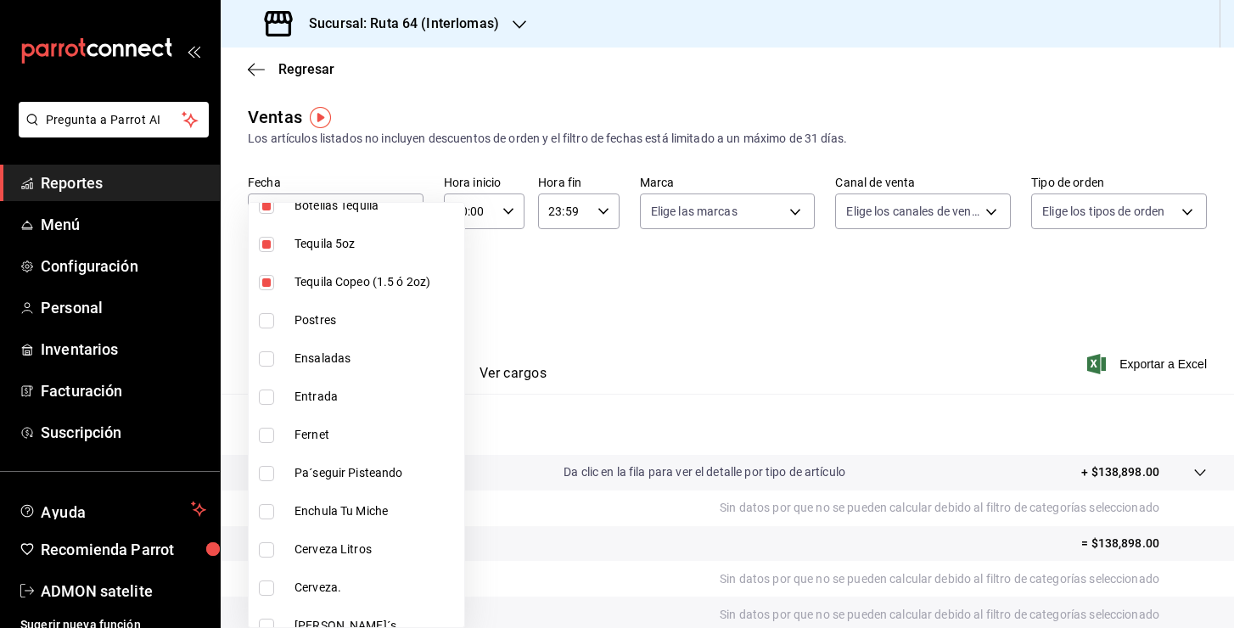
click at [868, 323] on div at bounding box center [617, 314] width 1234 height 628
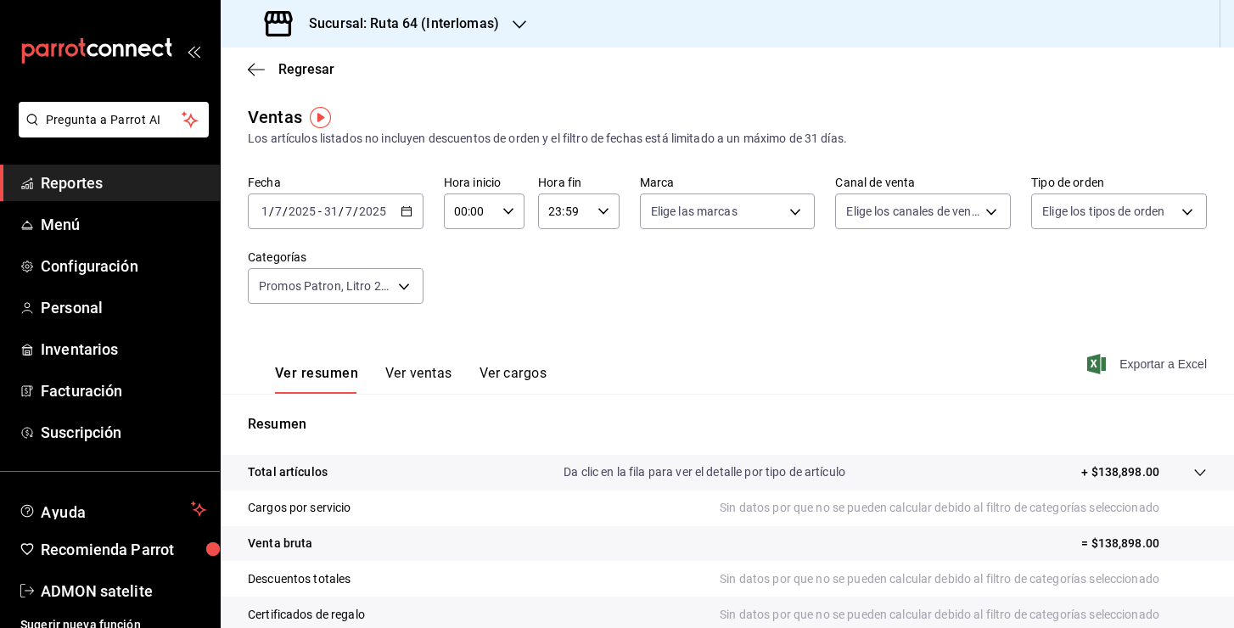
click at [1147, 361] on span "Exportar a Excel" at bounding box center [1149, 364] width 116 height 20
click at [606, 78] on div "Regresar" at bounding box center [728, 69] width 1014 height 43
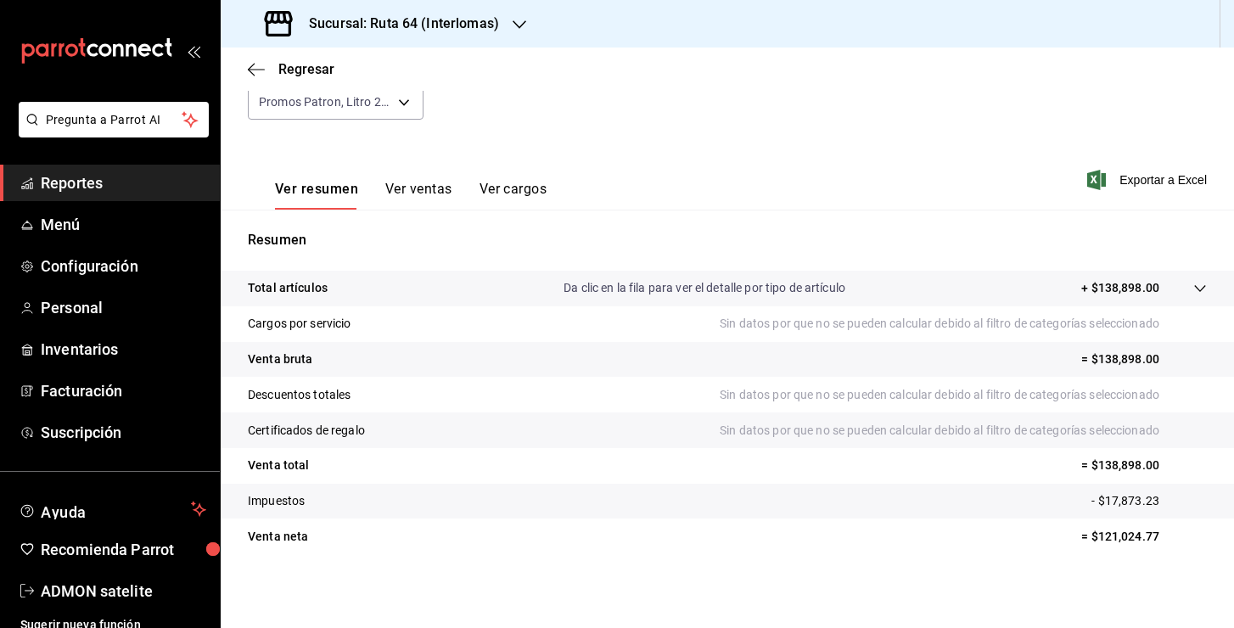
scroll to position [0, 0]
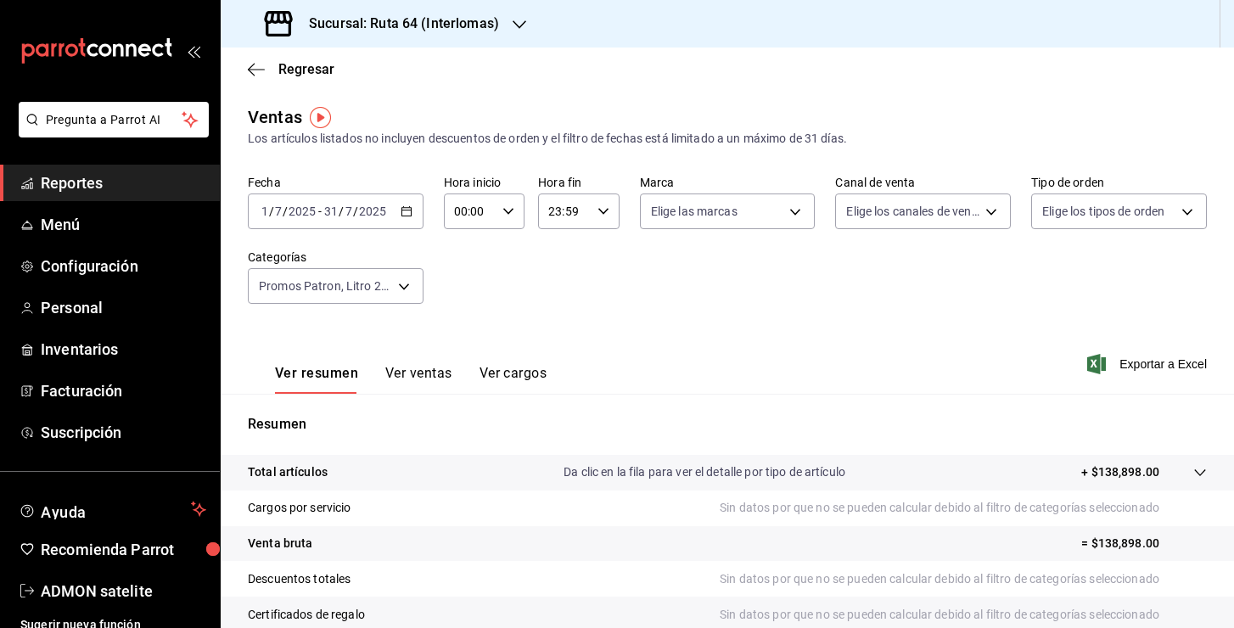
click at [413, 376] on button "Ver ventas" at bounding box center [418, 379] width 67 height 29
